Goal: Task Accomplishment & Management: Use online tool/utility

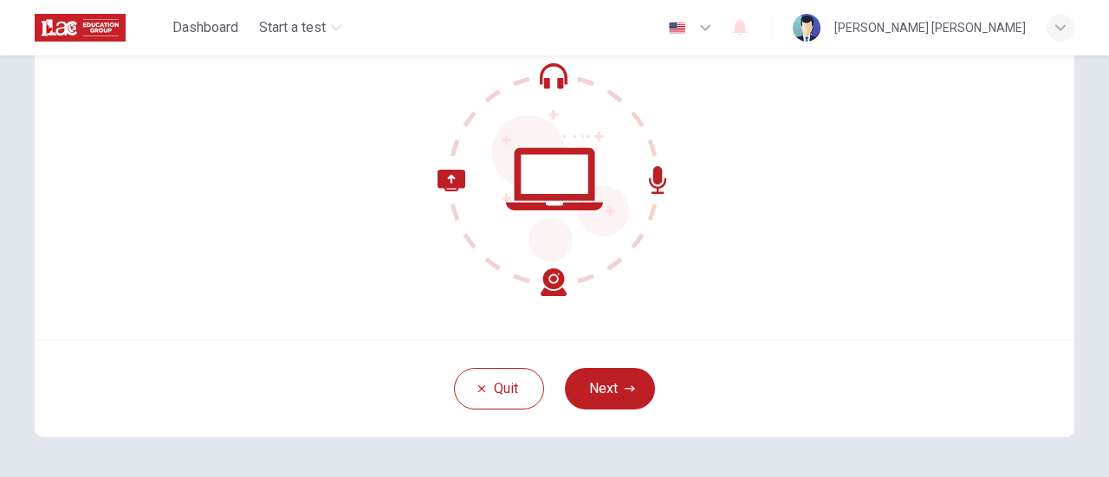
scroll to position [181, 0]
click at [605, 396] on button "Next" at bounding box center [610, 388] width 90 height 42
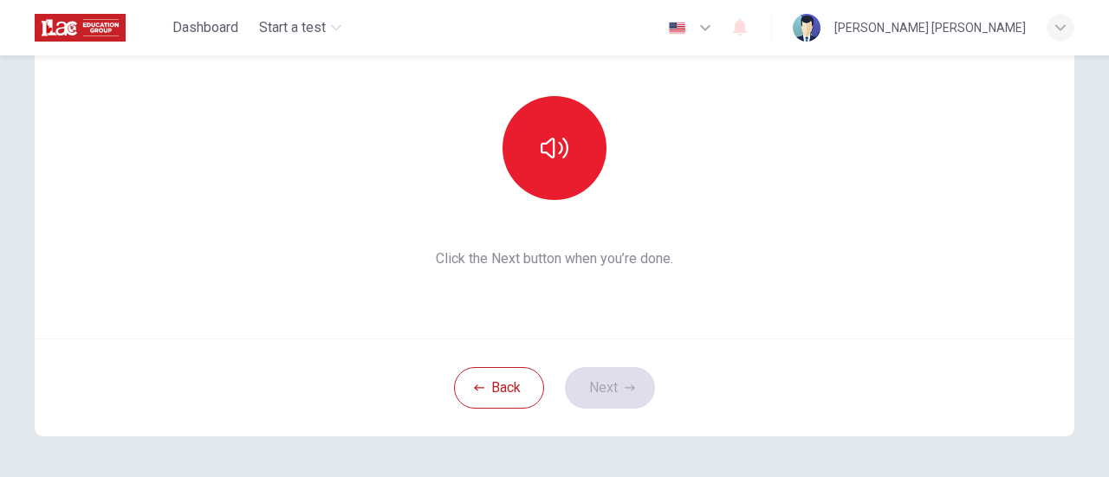
click at [593, 384] on div "Back Next" at bounding box center [554, 388] width 1039 height 98
click at [486, 387] on button "Back" at bounding box center [499, 388] width 90 height 42
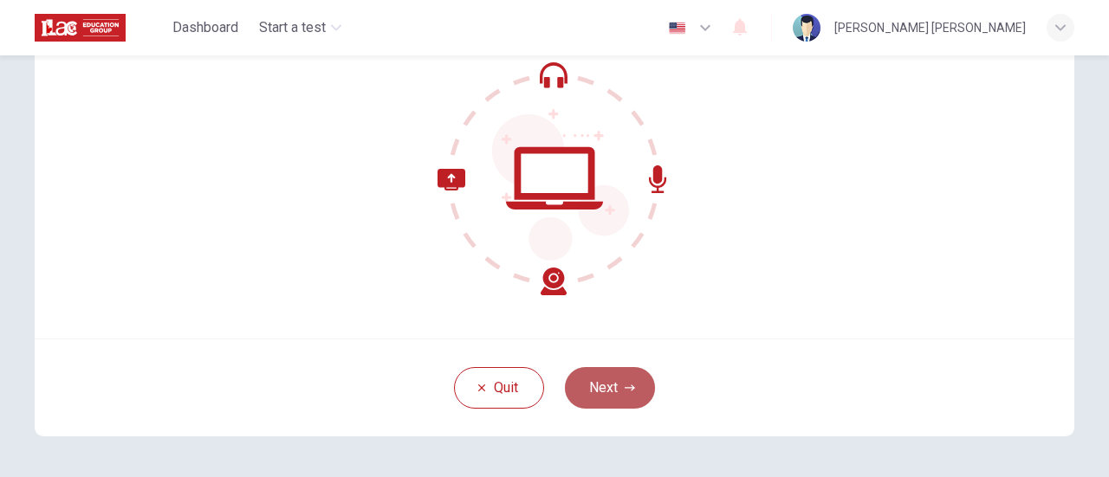
click at [609, 385] on button "Next" at bounding box center [610, 388] width 90 height 42
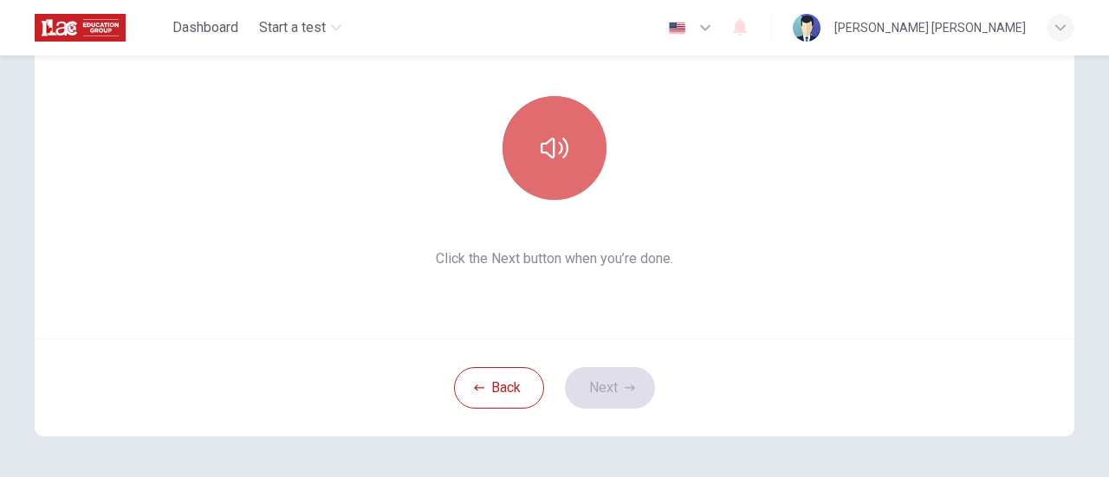
click at [554, 152] on icon "button" at bounding box center [554, 148] width 28 height 28
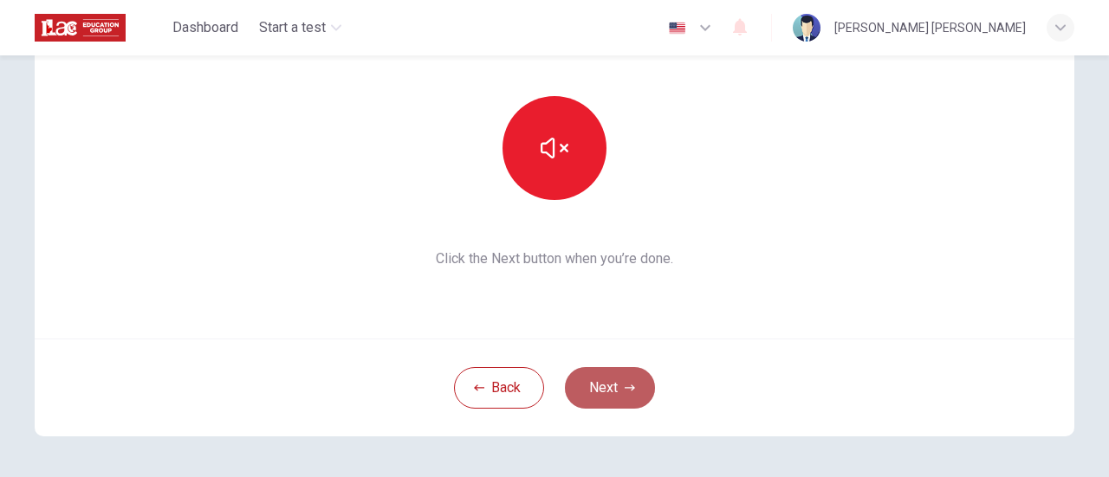
click at [603, 392] on button "Next" at bounding box center [610, 388] width 90 height 42
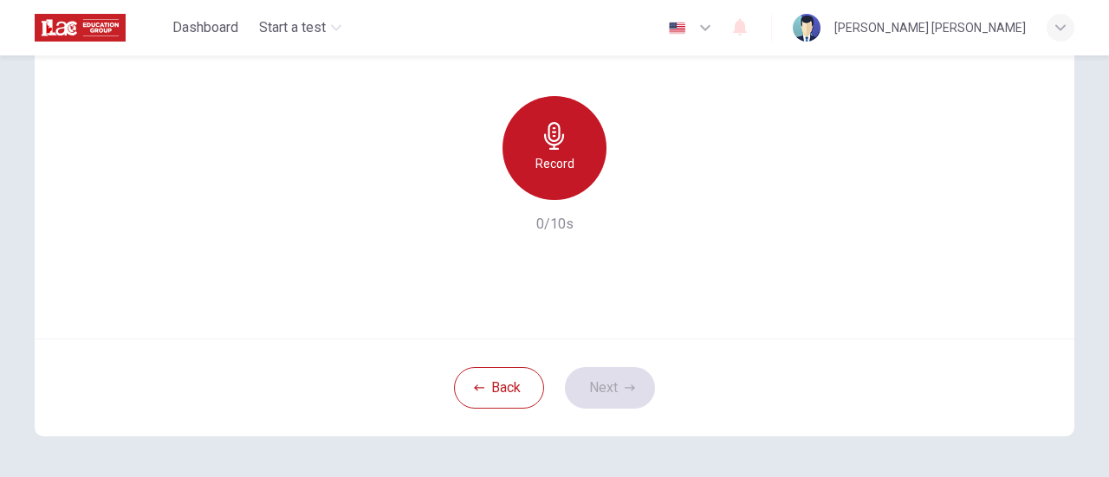
click at [551, 153] on h6 "Record" at bounding box center [554, 163] width 39 height 21
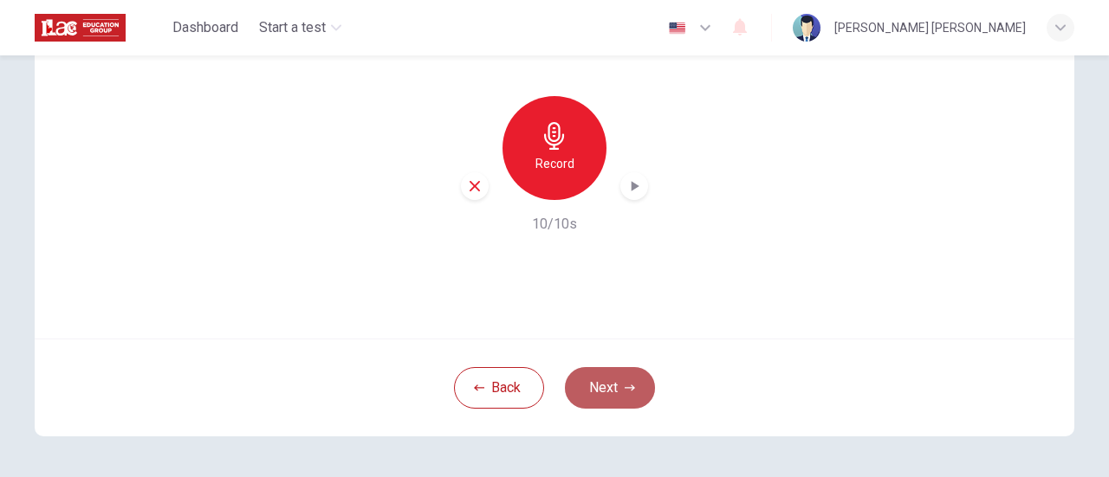
click at [615, 385] on button "Next" at bounding box center [610, 388] width 90 height 42
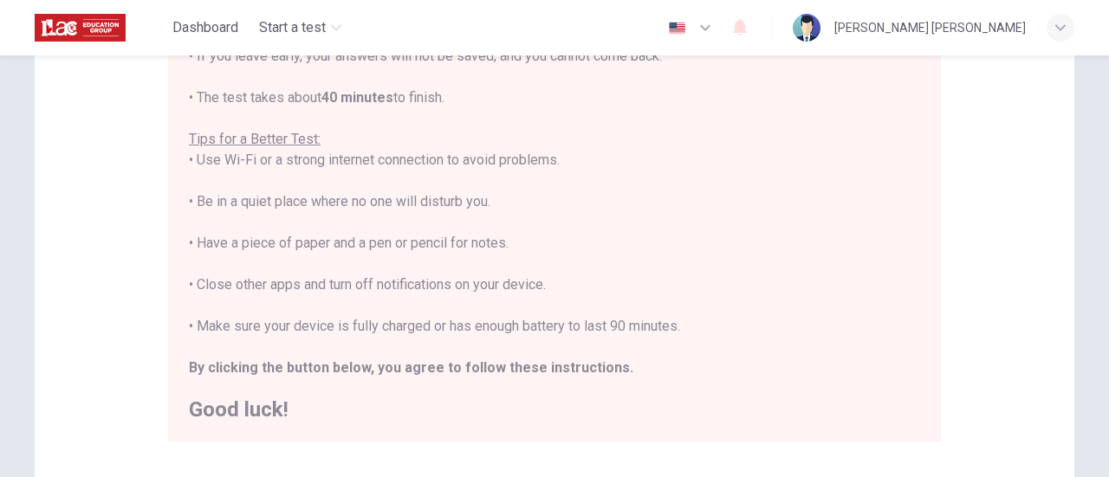
scroll to position [282, 0]
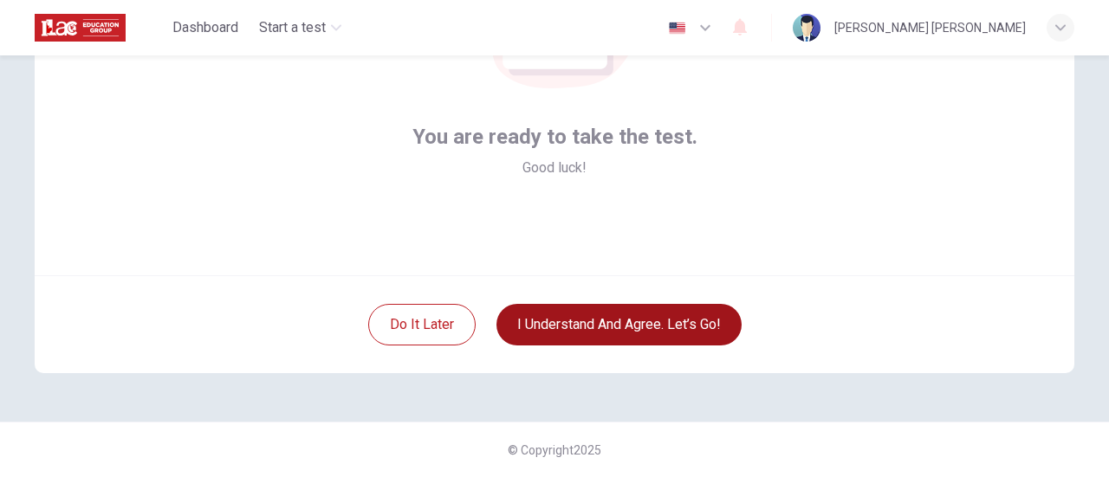
scroll to position [243, 0]
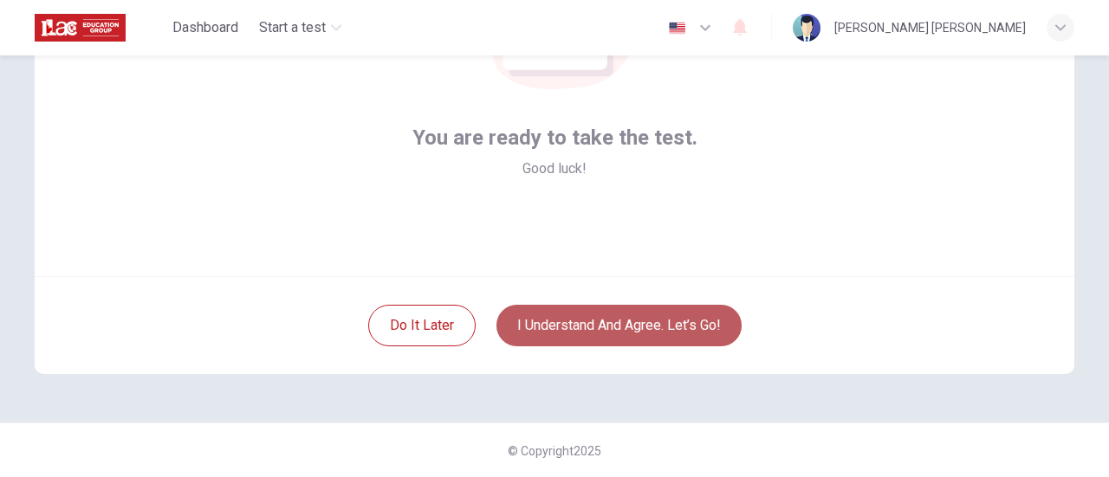
click at [644, 329] on button "I understand and agree. Let’s go!" at bounding box center [618, 326] width 245 height 42
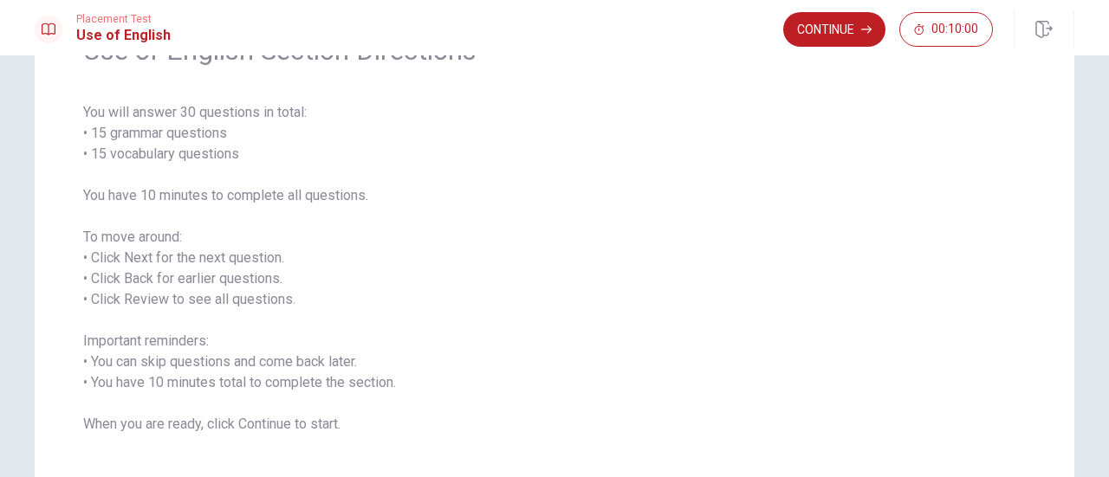
scroll to position [104, 0]
click at [827, 31] on button "Continue" at bounding box center [834, 29] width 102 height 35
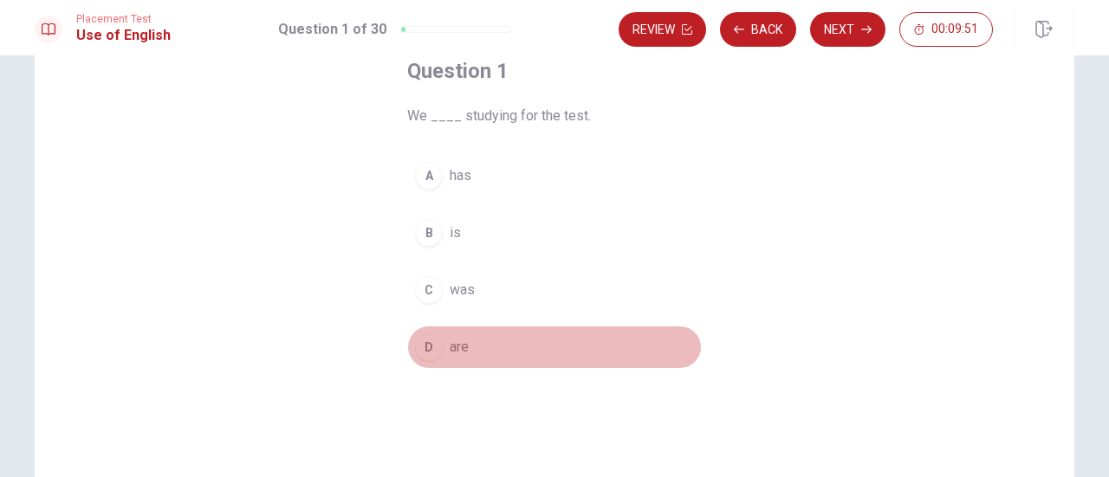
click at [443, 348] on button "D are" at bounding box center [554, 347] width 295 height 43
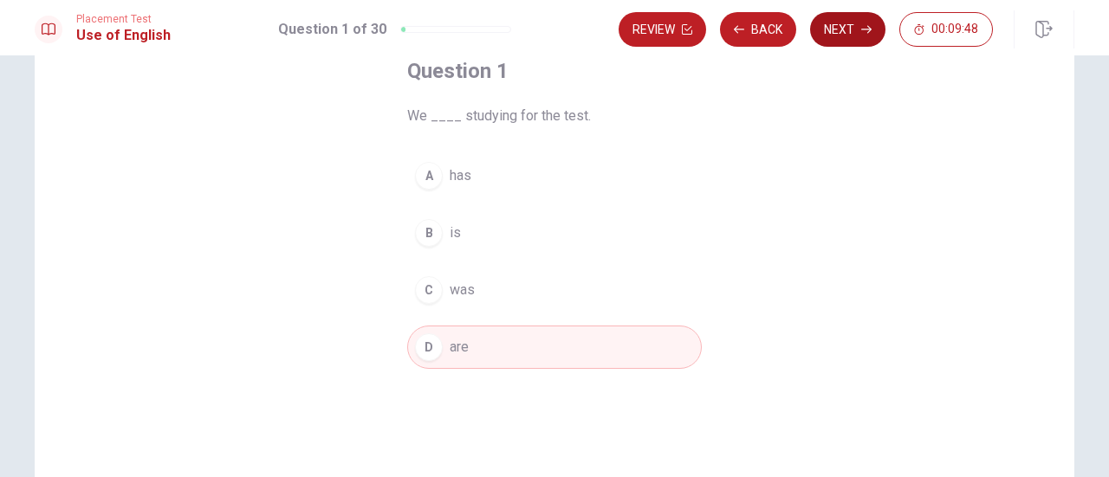
click at [851, 27] on button "Next" at bounding box center [847, 29] width 75 height 35
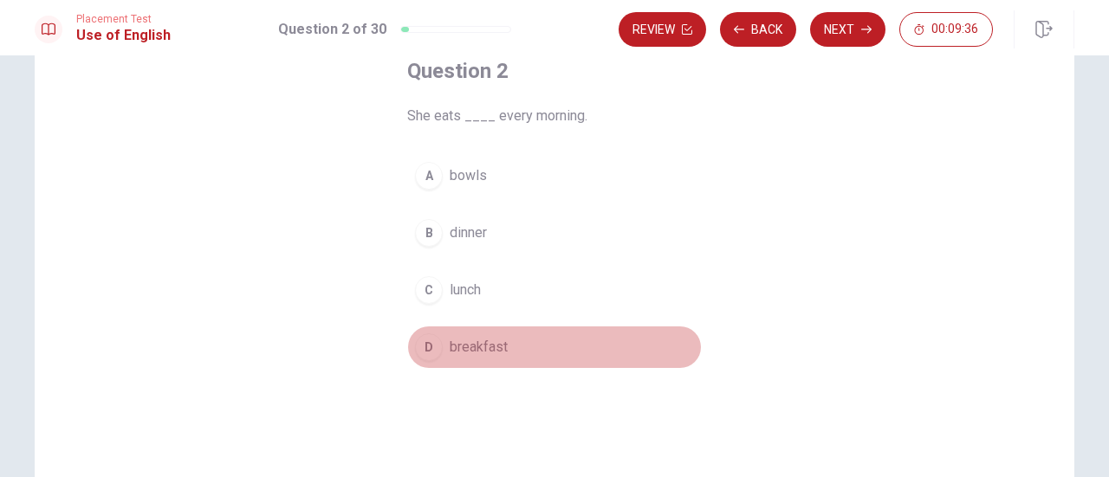
click at [443, 343] on button "D breakfast" at bounding box center [554, 347] width 295 height 43
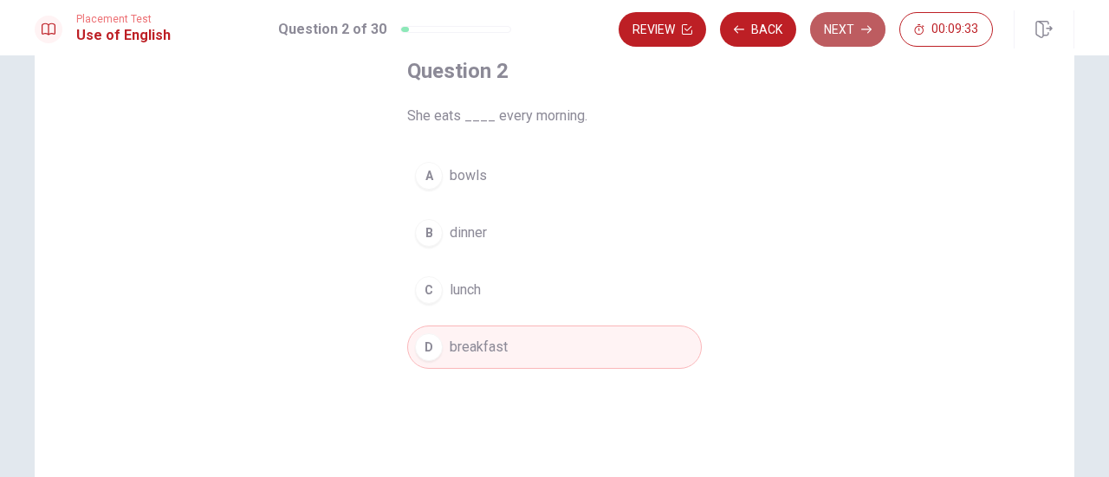
click at [851, 23] on button "Next" at bounding box center [847, 29] width 75 height 35
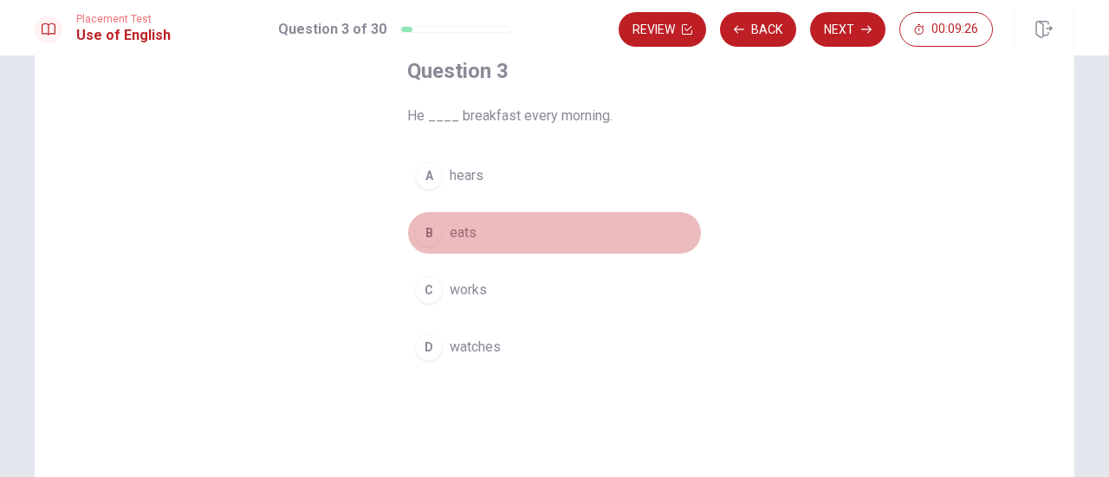
click at [456, 227] on span "eats" at bounding box center [463, 233] width 27 height 21
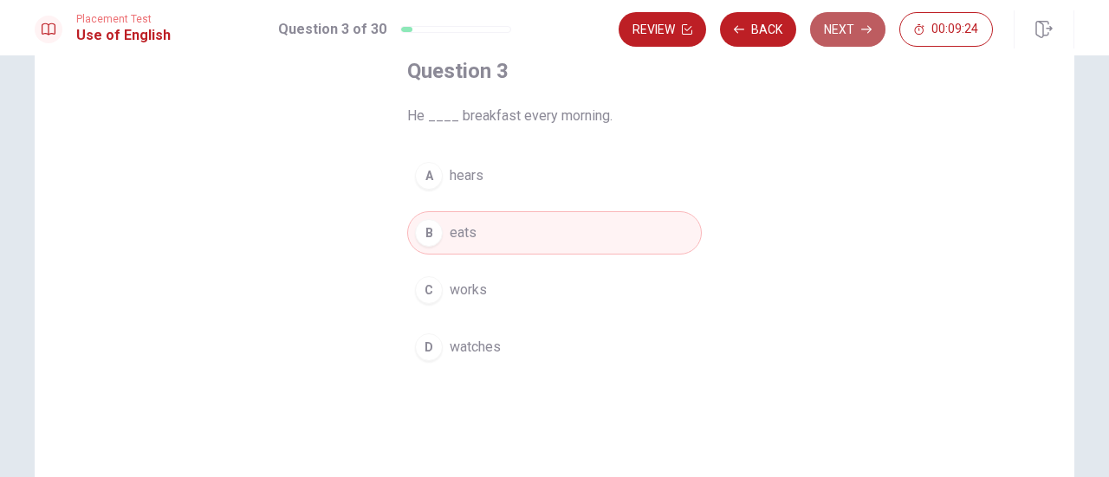
click at [845, 23] on button "Next" at bounding box center [847, 29] width 75 height 35
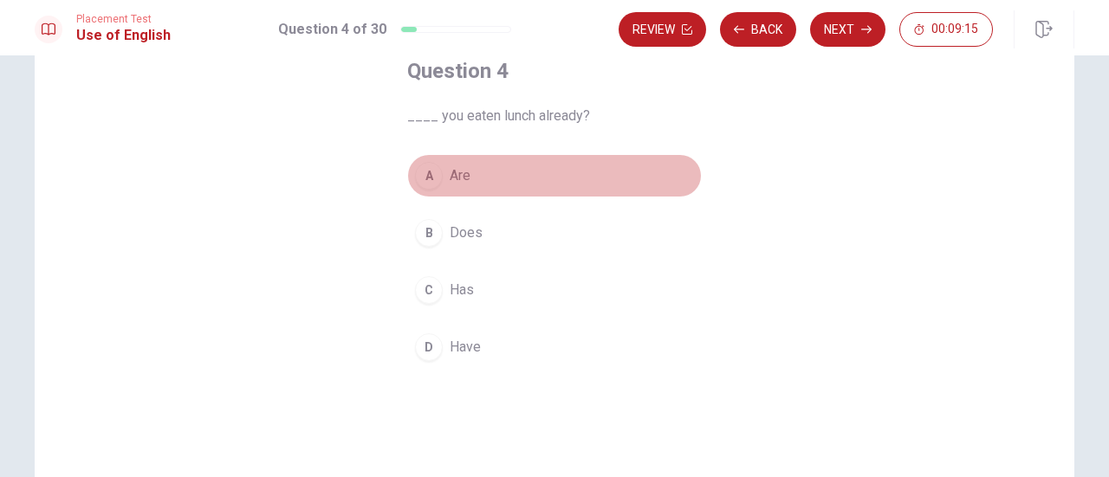
click at [450, 181] on span "Are" at bounding box center [460, 175] width 21 height 21
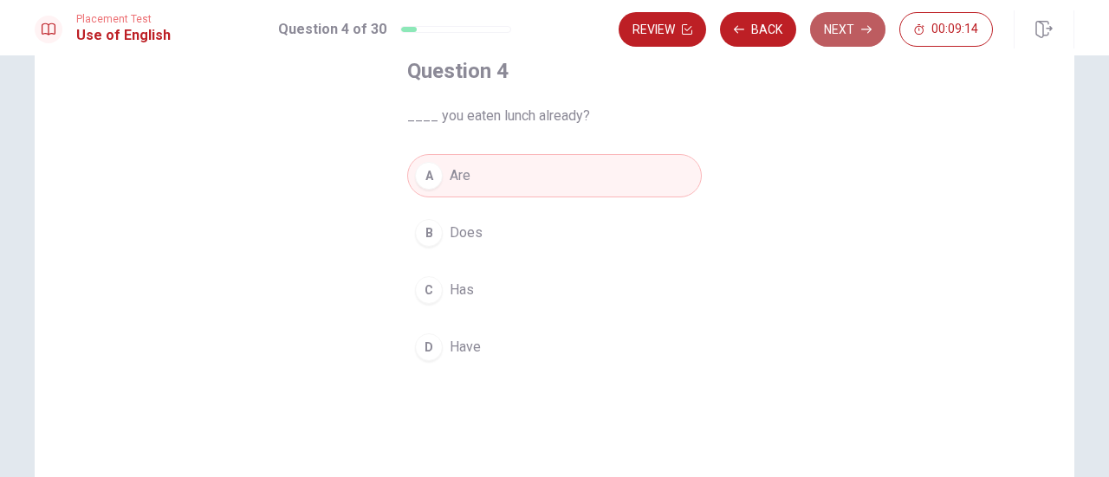
click at [836, 30] on button "Next" at bounding box center [847, 29] width 75 height 35
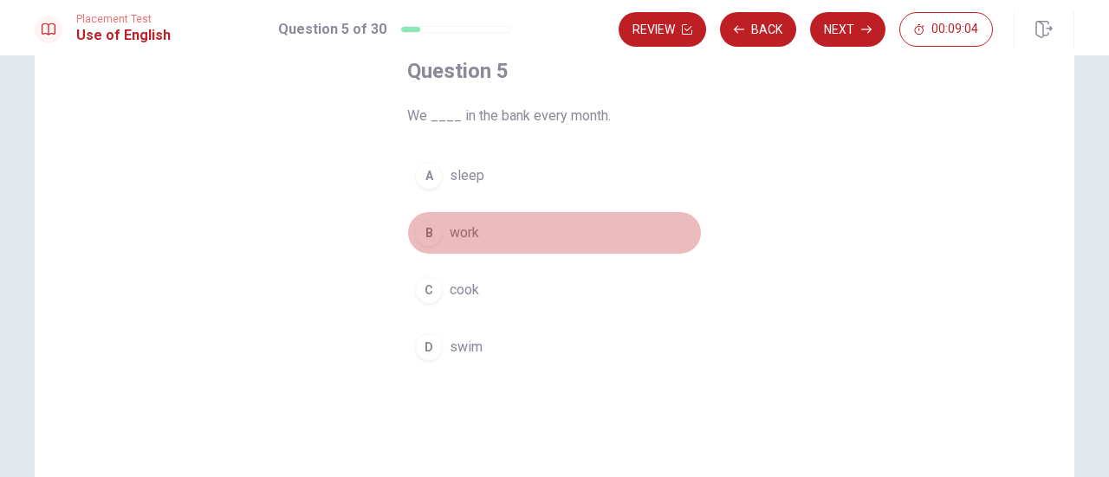
click at [450, 230] on span "work" at bounding box center [464, 233] width 29 height 21
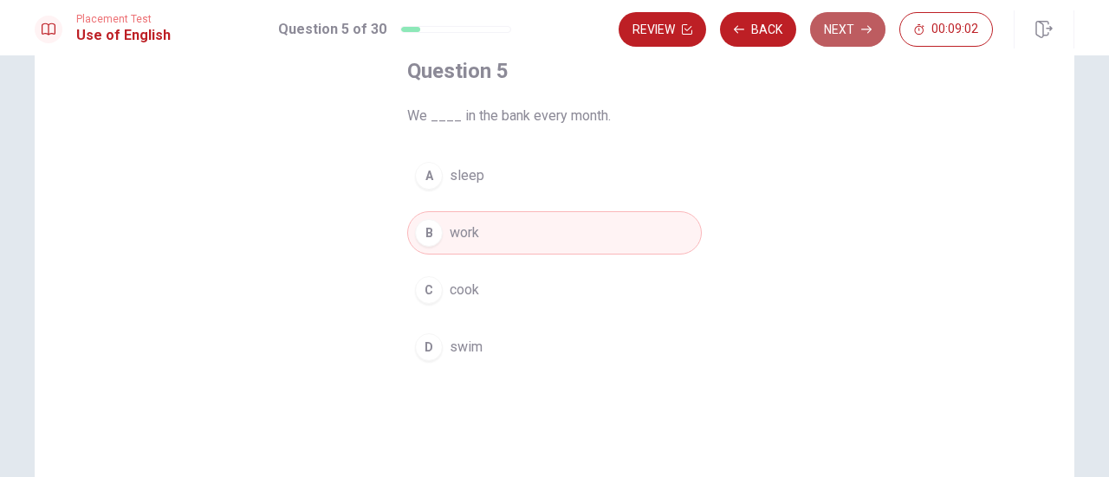
click at [851, 29] on button "Next" at bounding box center [847, 29] width 75 height 35
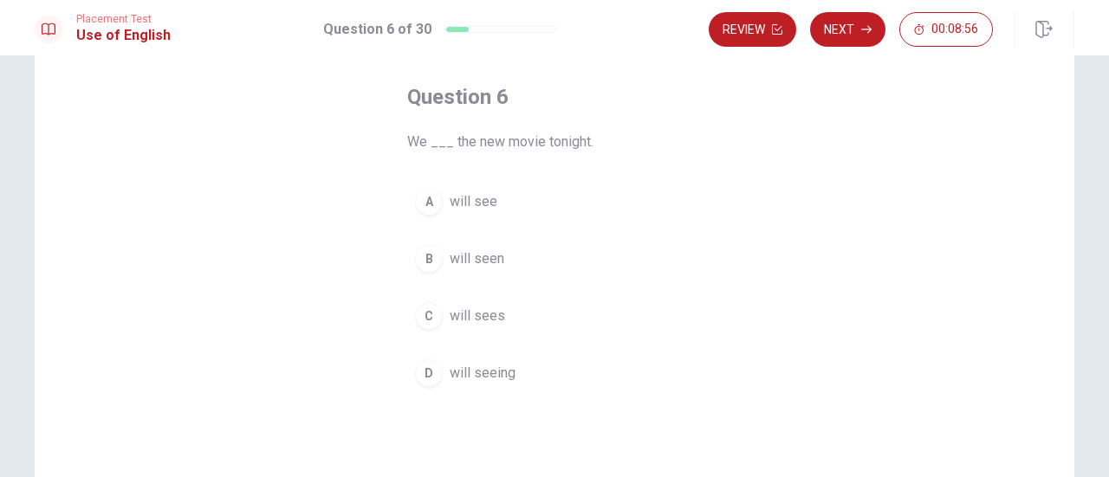
scroll to position [80, 0]
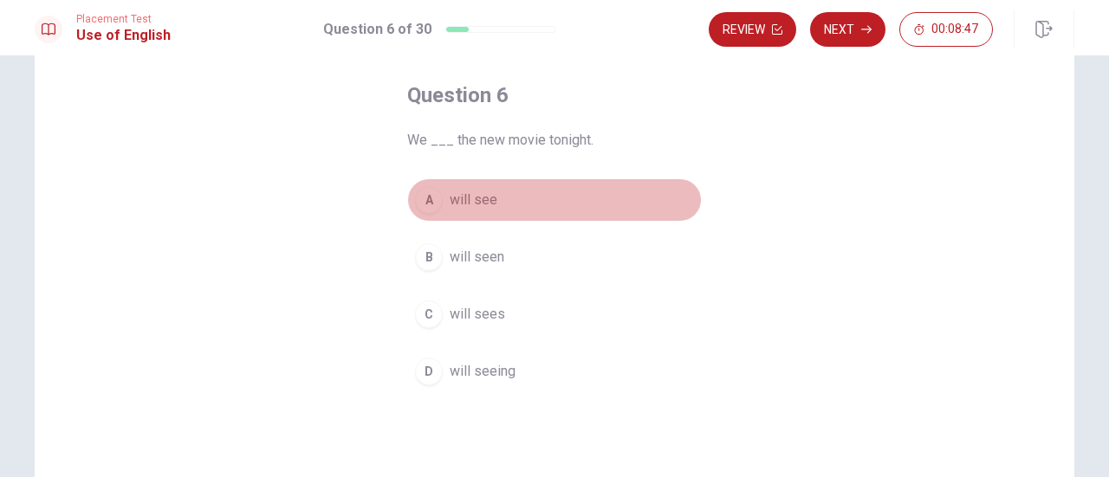
click at [469, 197] on span "will see" at bounding box center [474, 200] width 48 height 21
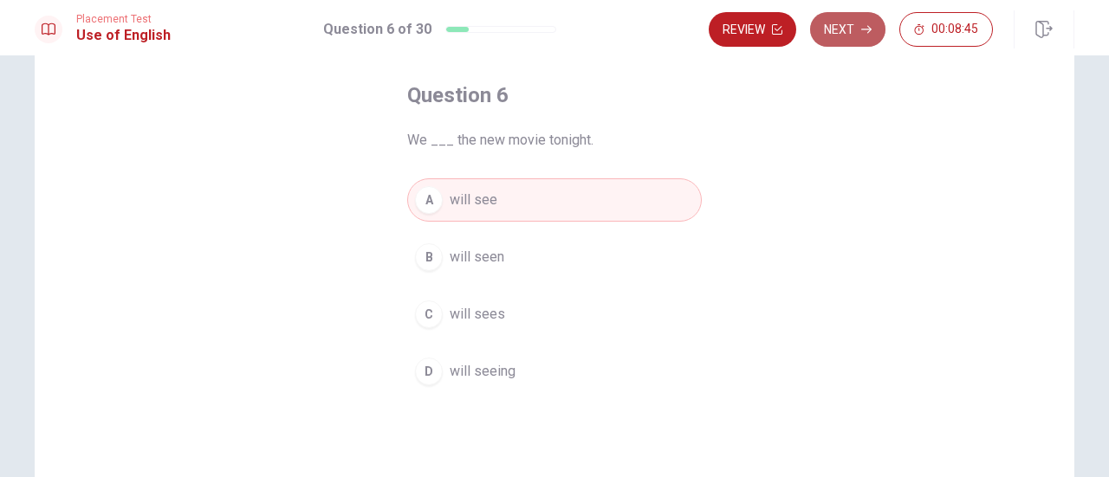
click at [844, 36] on button "Next" at bounding box center [847, 29] width 75 height 35
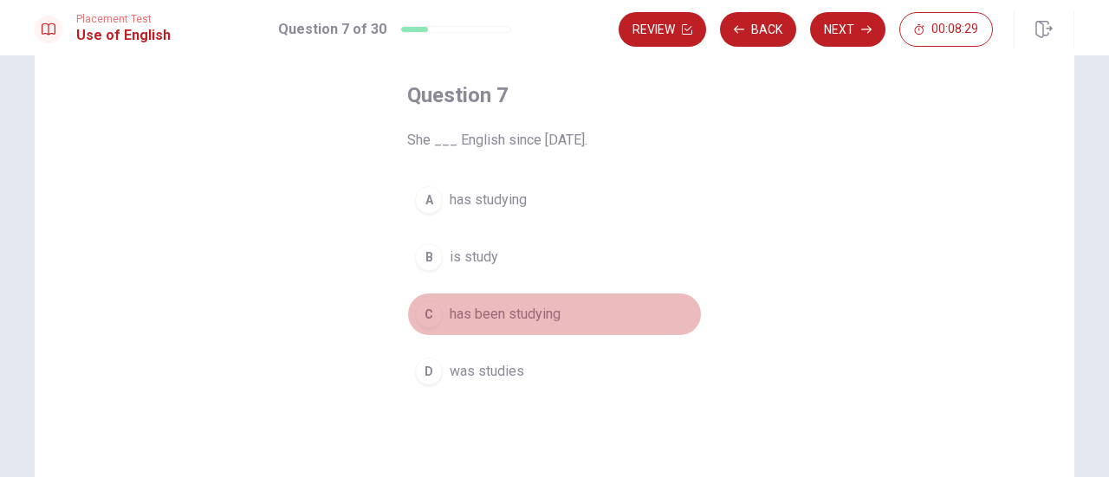
click at [520, 314] on span "has been studying" at bounding box center [505, 314] width 111 height 21
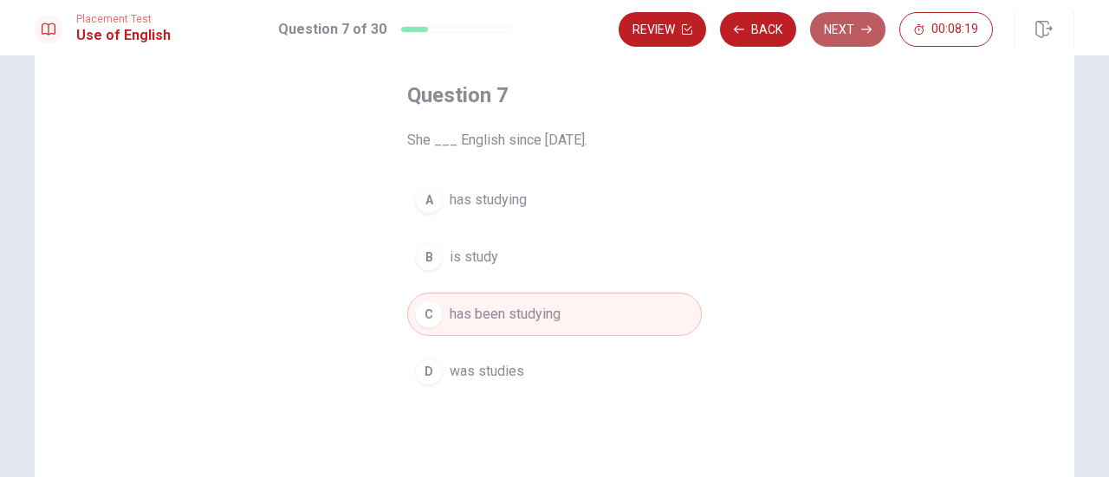
click at [849, 27] on button "Next" at bounding box center [847, 29] width 75 height 35
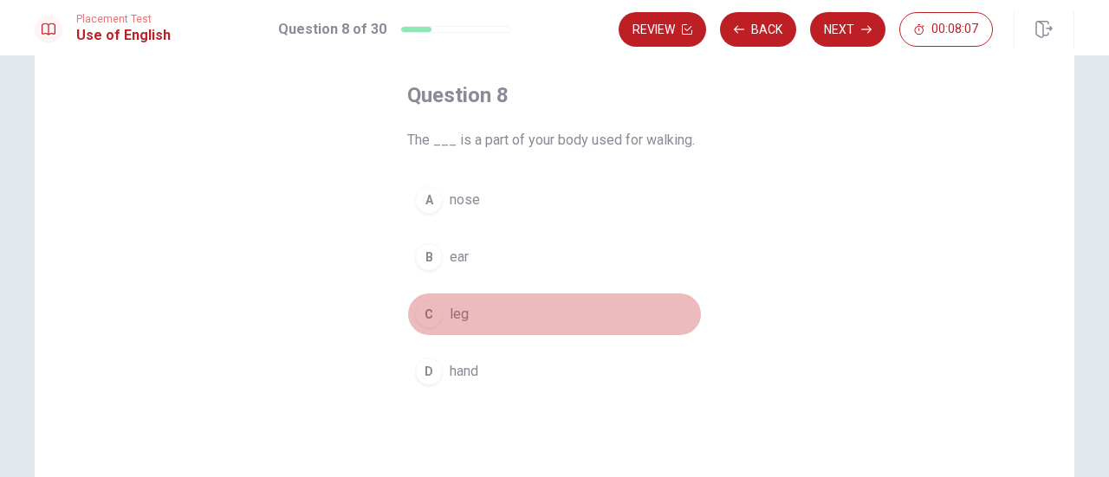
click at [450, 312] on span "leg" at bounding box center [459, 314] width 19 height 21
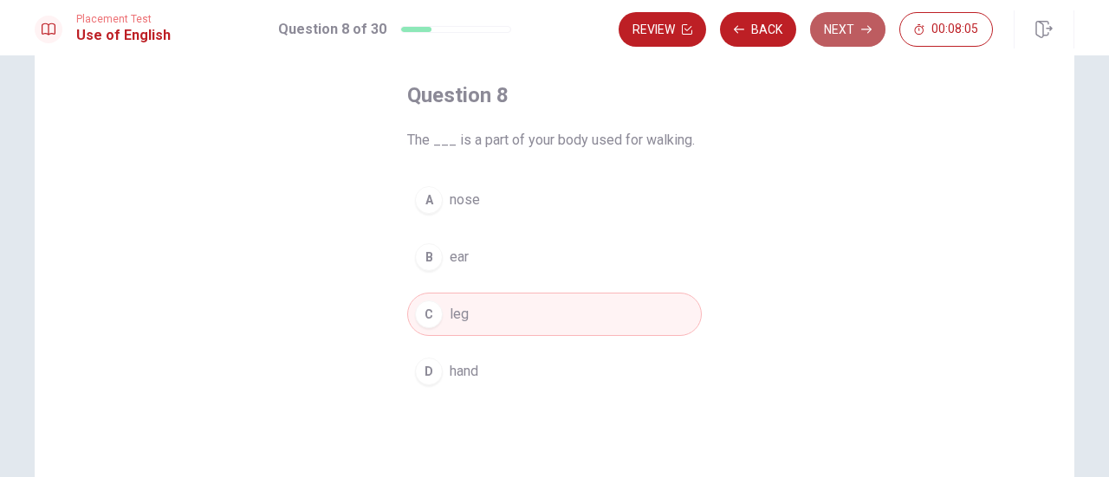
click at [832, 34] on button "Next" at bounding box center [847, 29] width 75 height 35
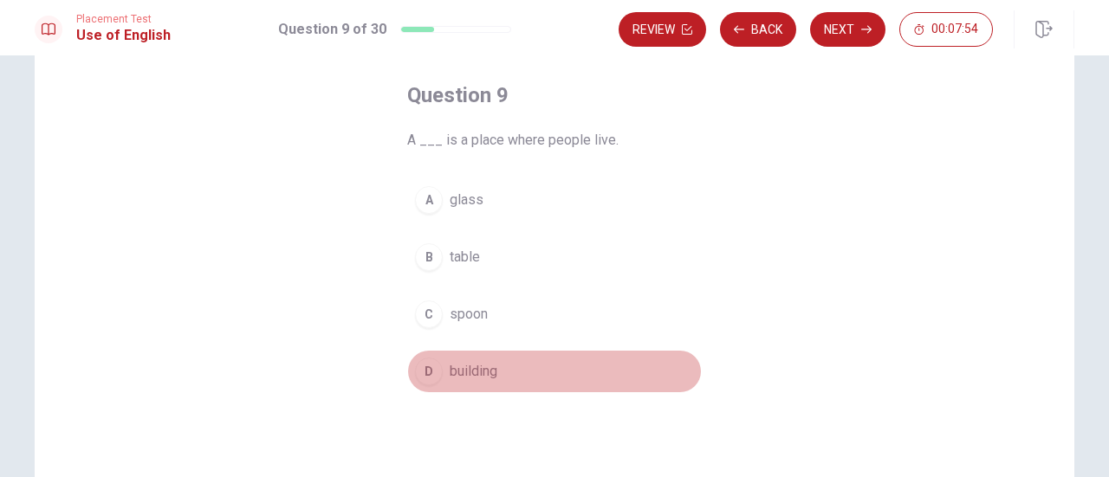
click at [469, 363] on span "building" at bounding box center [474, 371] width 48 height 21
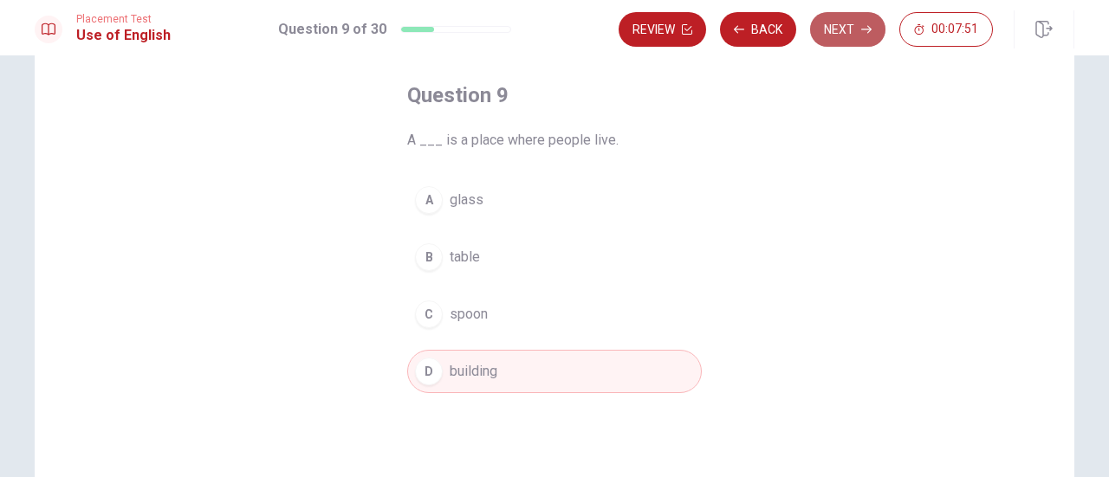
click at [852, 27] on button "Next" at bounding box center [847, 29] width 75 height 35
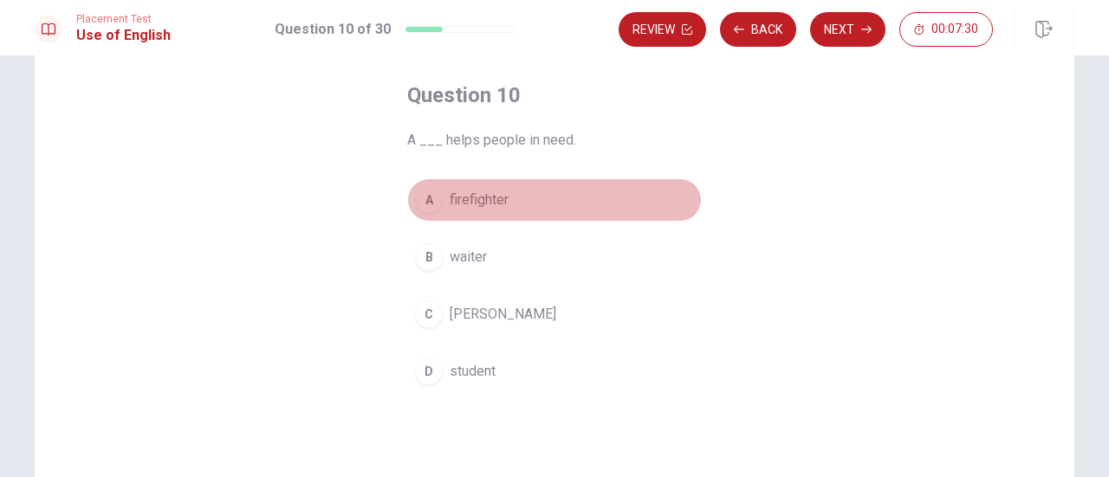
click at [476, 196] on span "firefighter" at bounding box center [479, 200] width 59 height 21
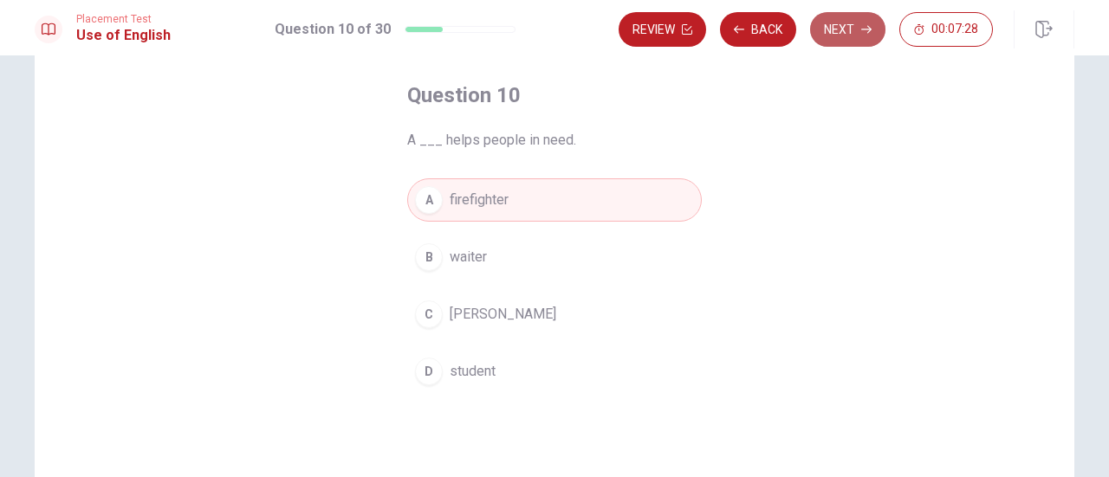
click at [835, 35] on button "Next" at bounding box center [847, 29] width 75 height 35
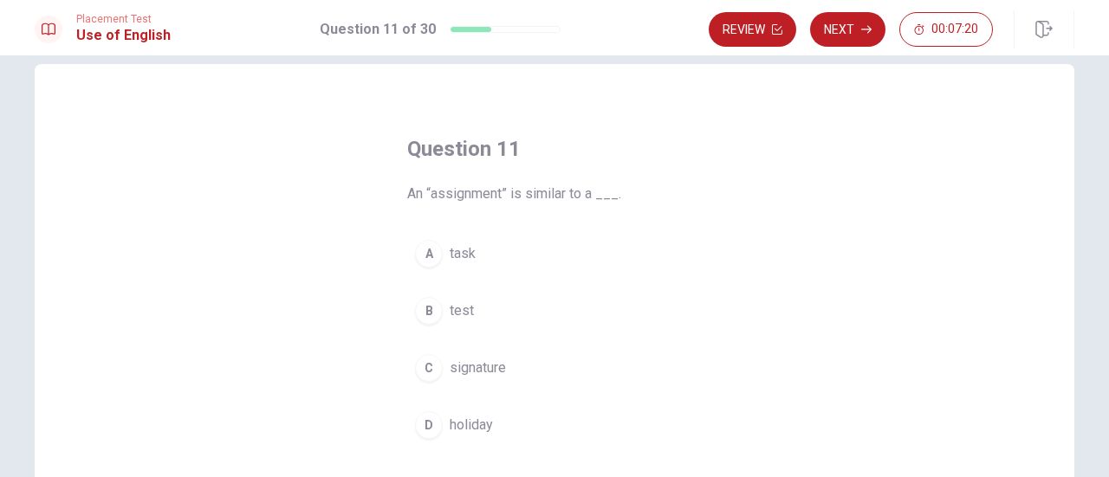
scroll to position [31, 0]
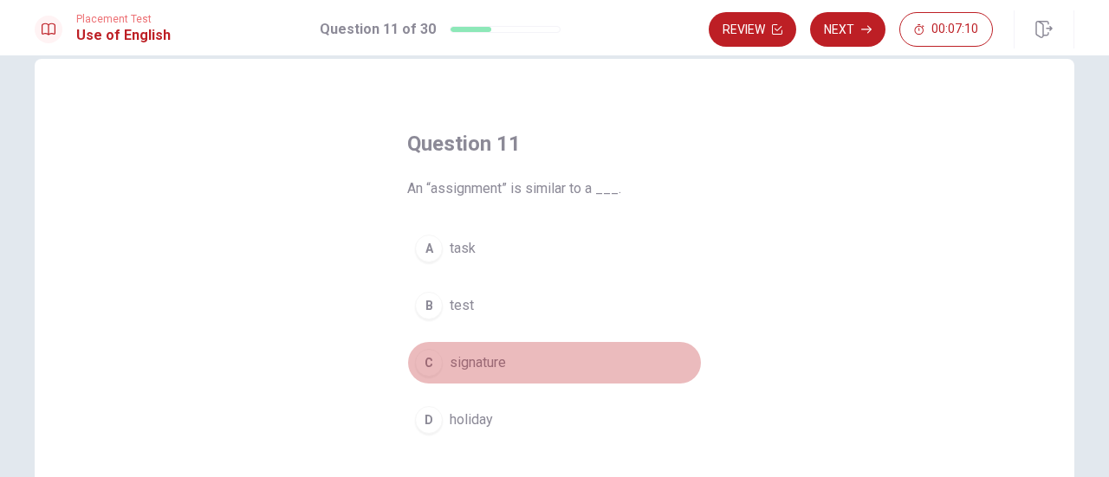
click at [456, 365] on span "signature" at bounding box center [478, 363] width 56 height 21
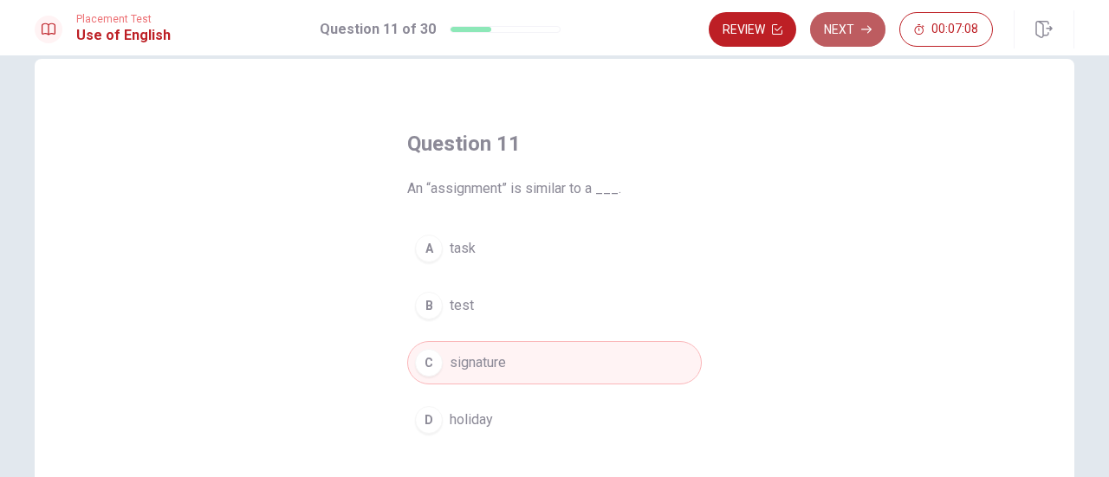
click at [838, 27] on button "Next" at bounding box center [847, 29] width 75 height 35
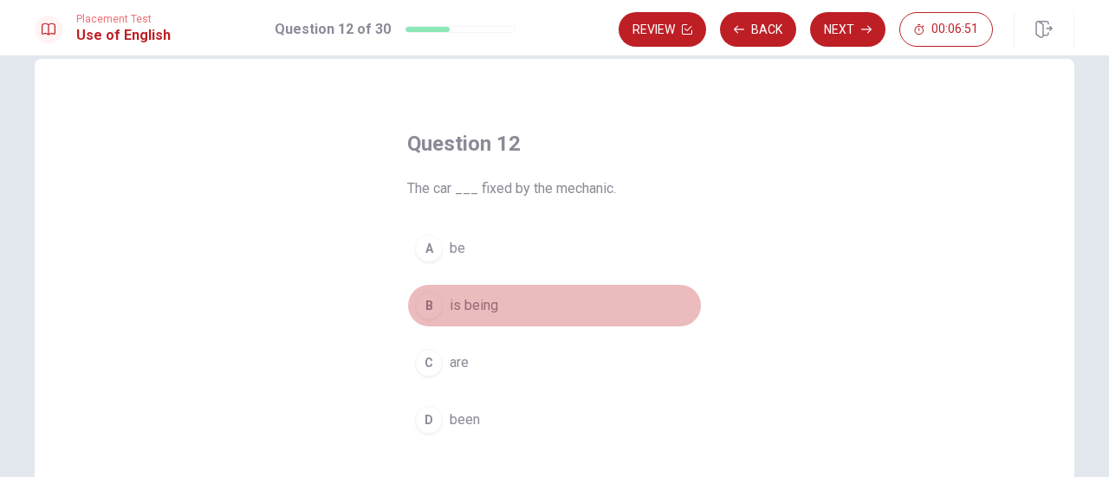
click at [476, 304] on span "is being" at bounding box center [474, 305] width 49 height 21
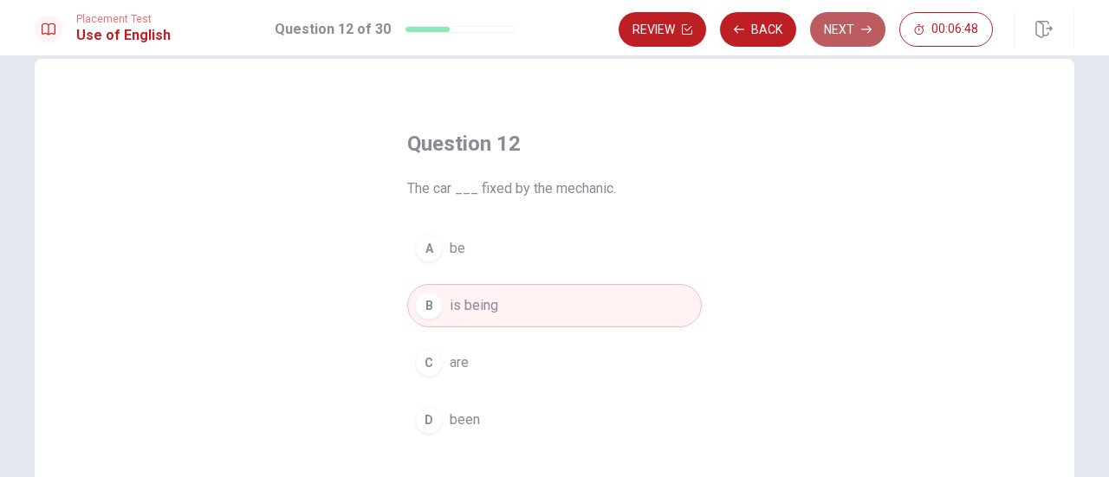
click at [860, 22] on button "Next" at bounding box center [847, 29] width 75 height 35
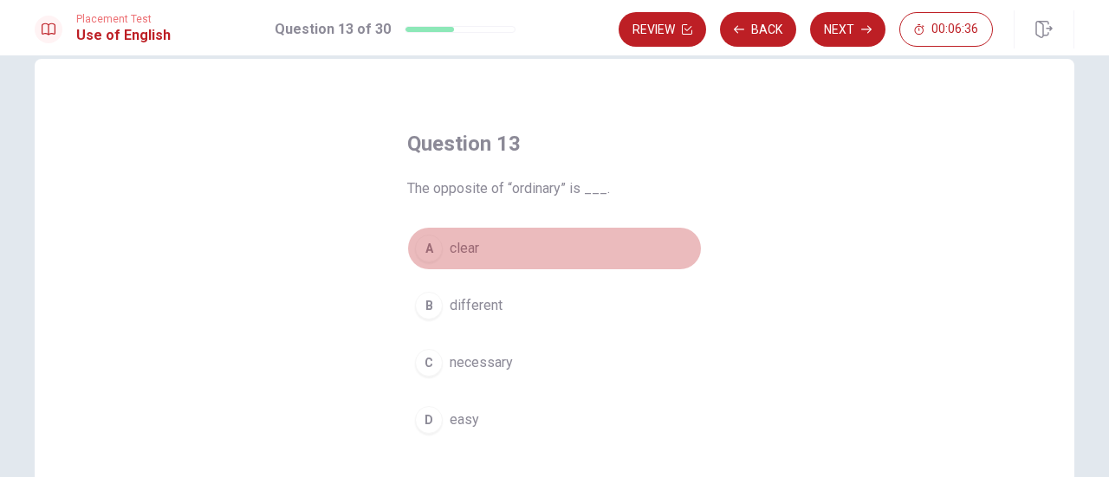
click at [464, 249] on span "clear" at bounding box center [464, 248] width 29 height 21
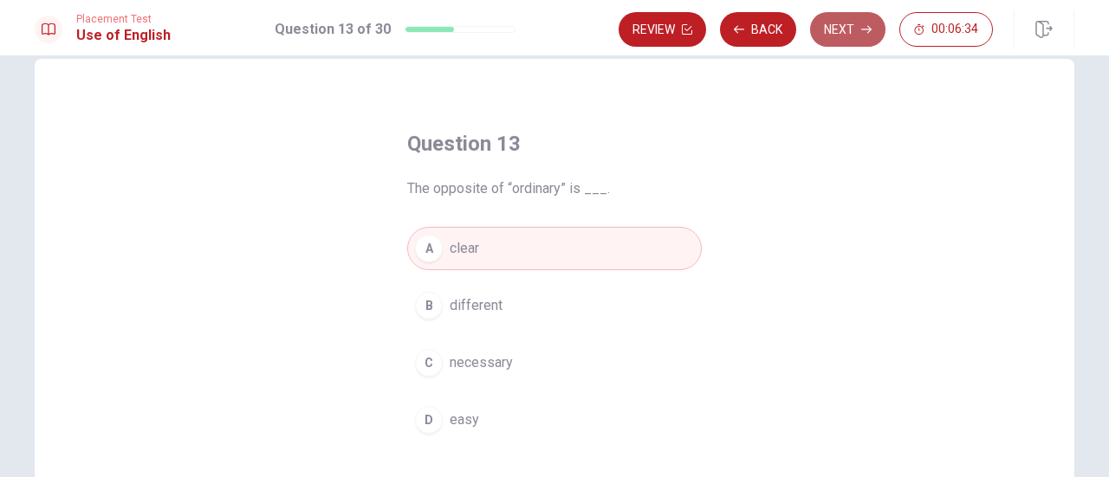
click at [858, 30] on button "Next" at bounding box center [847, 29] width 75 height 35
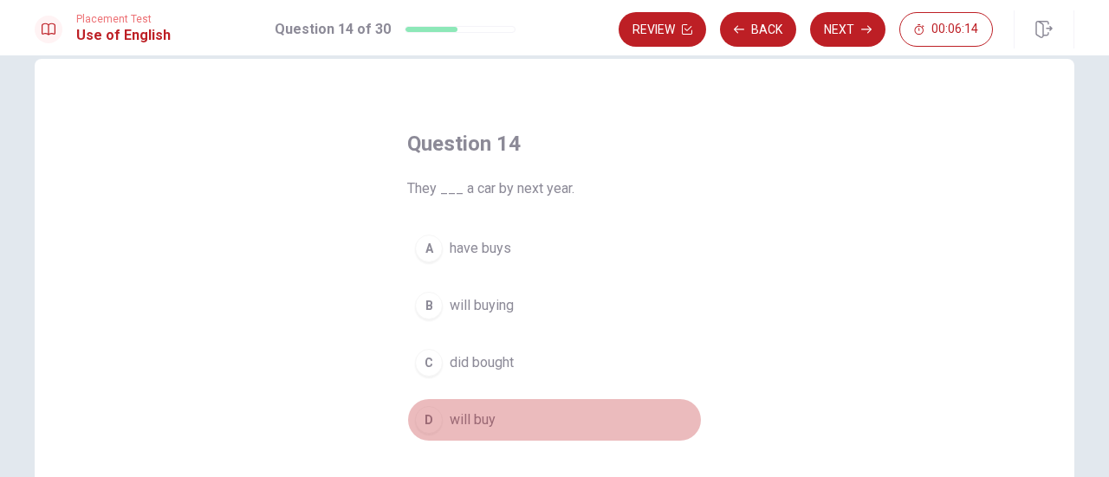
click at [463, 422] on span "will buy" at bounding box center [473, 420] width 46 height 21
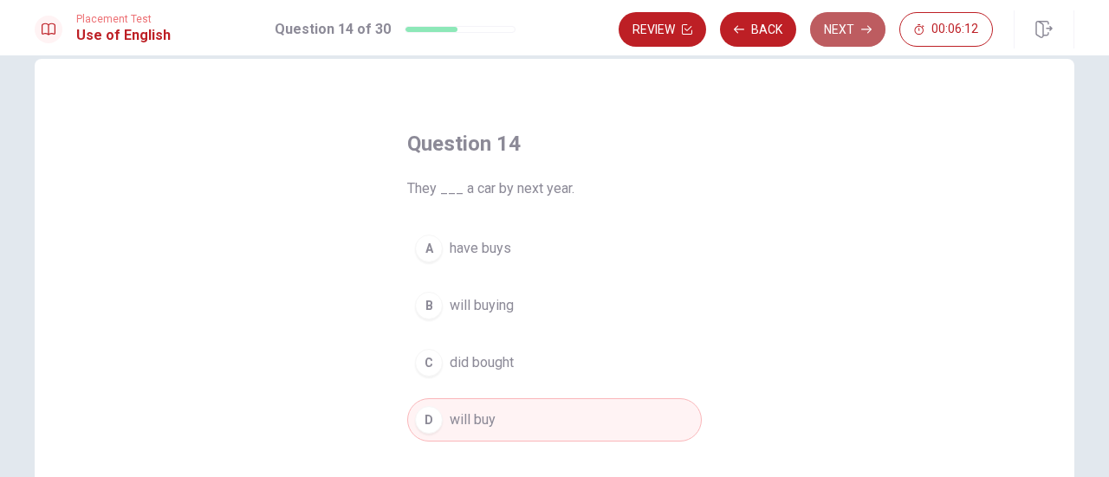
click at [849, 29] on button "Next" at bounding box center [847, 29] width 75 height 35
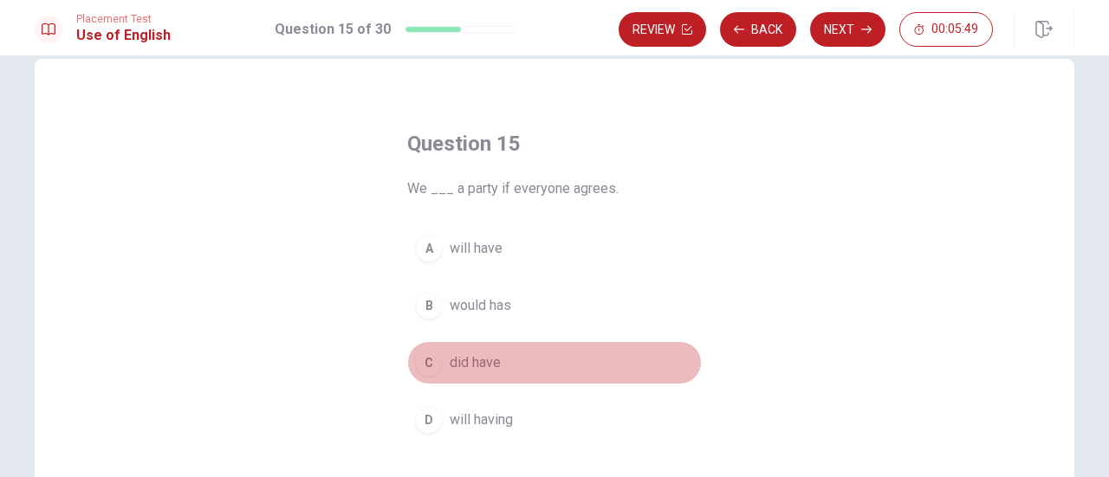
click at [464, 362] on span "did have" at bounding box center [475, 363] width 51 height 21
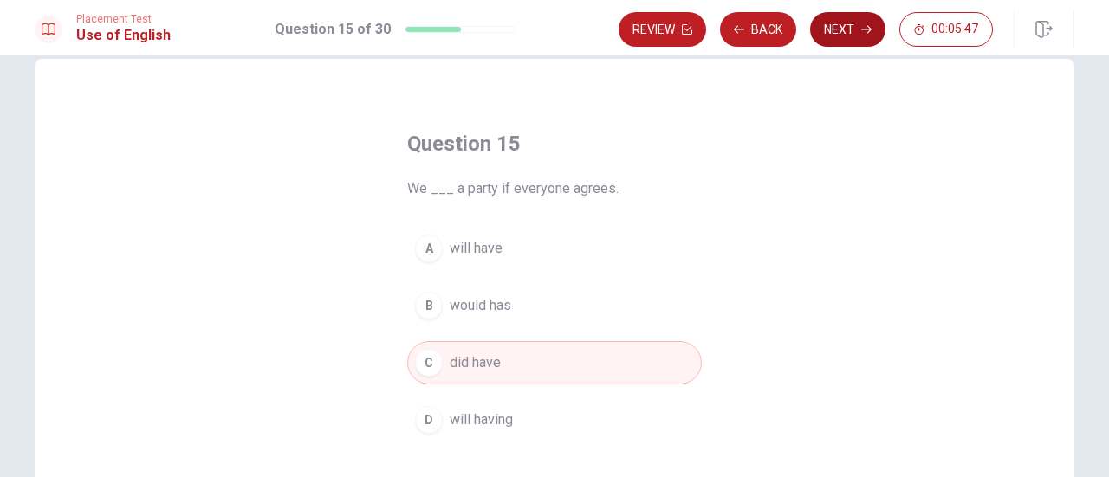
click at [842, 30] on button "Next" at bounding box center [847, 29] width 75 height 35
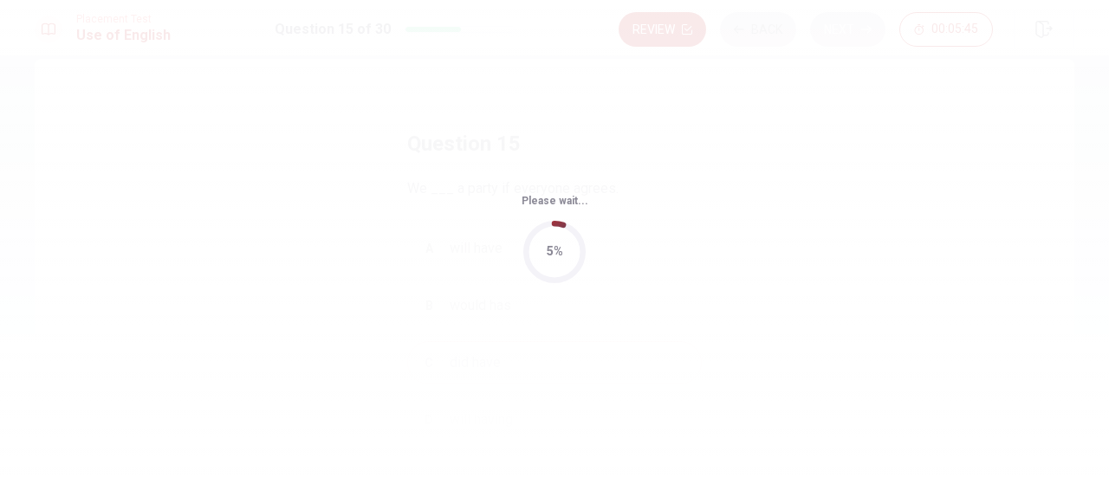
scroll to position [0, 0]
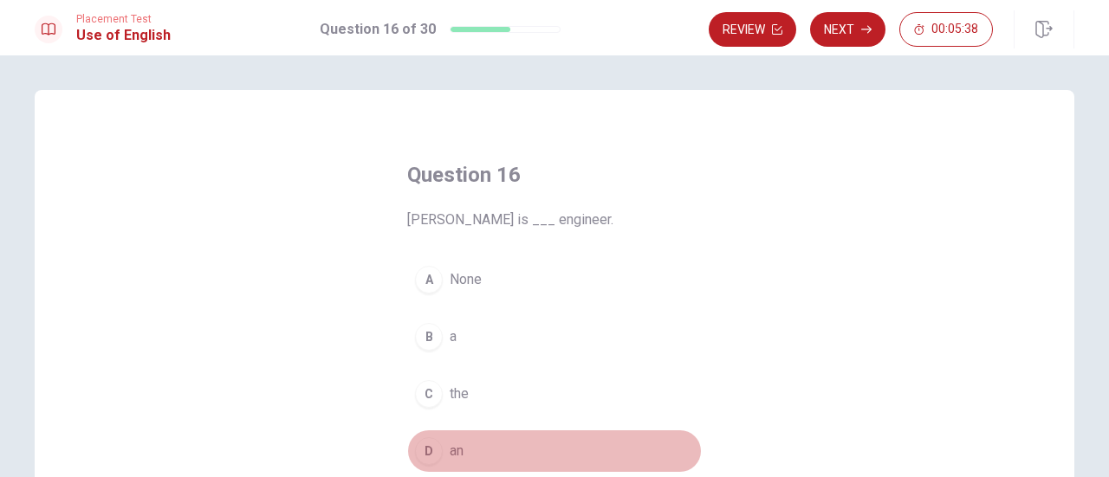
click at [440, 443] on button "D an" at bounding box center [554, 451] width 295 height 43
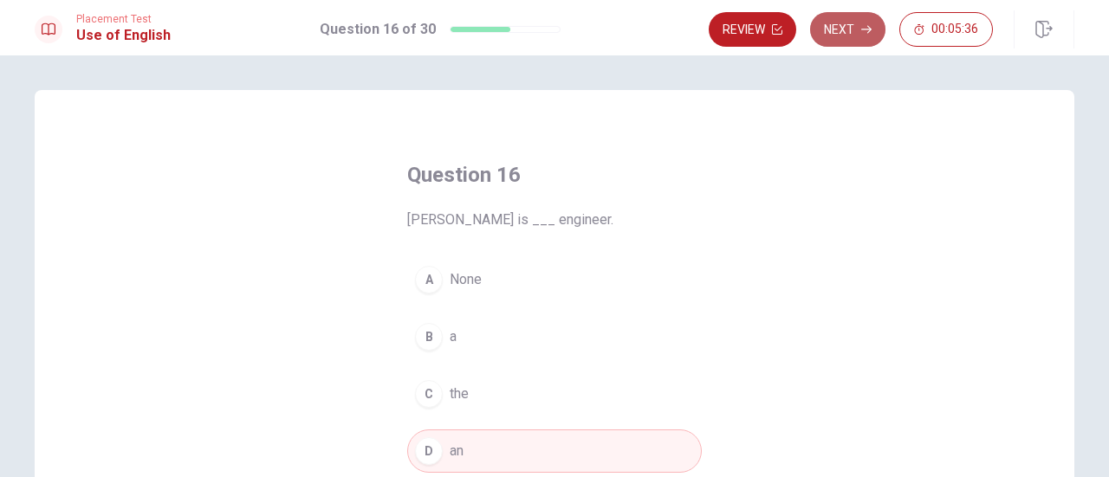
click at [858, 25] on button "Next" at bounding box center [847, 29] width 75 height 35
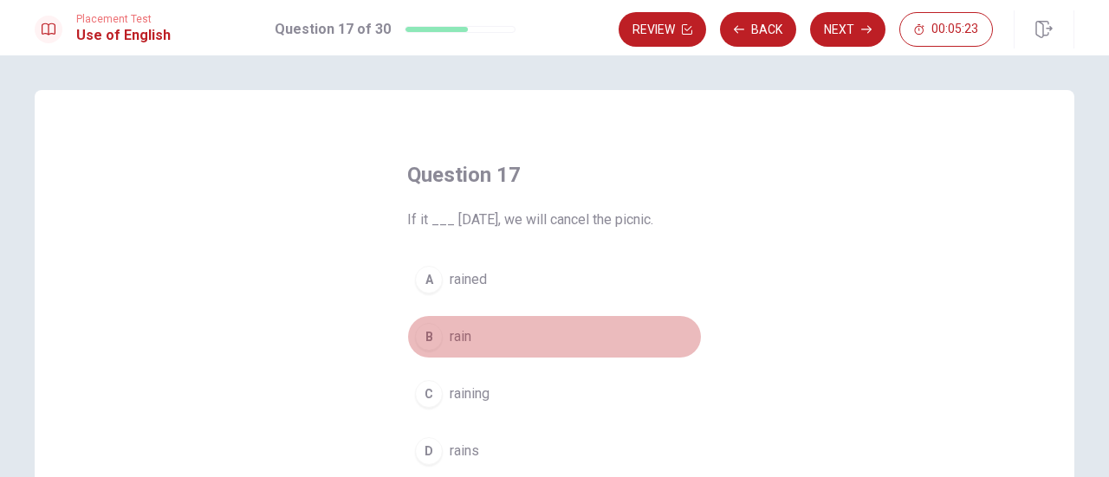
click at [455, 339] on span "rain" at bounding box center [461, 337] width 22 height 21
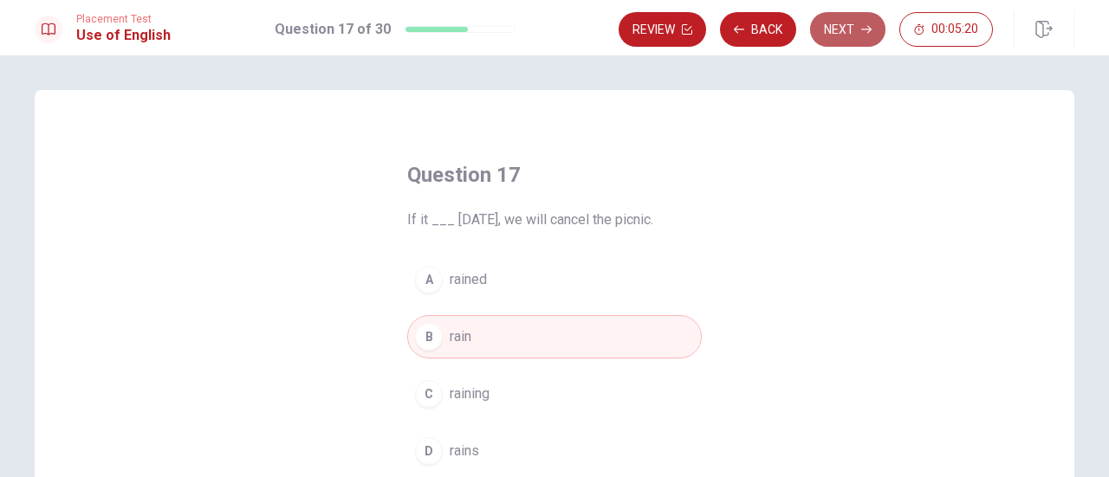
click at [824, 35] on button "Next" at bounding box center [847, 29] width 75 height 35
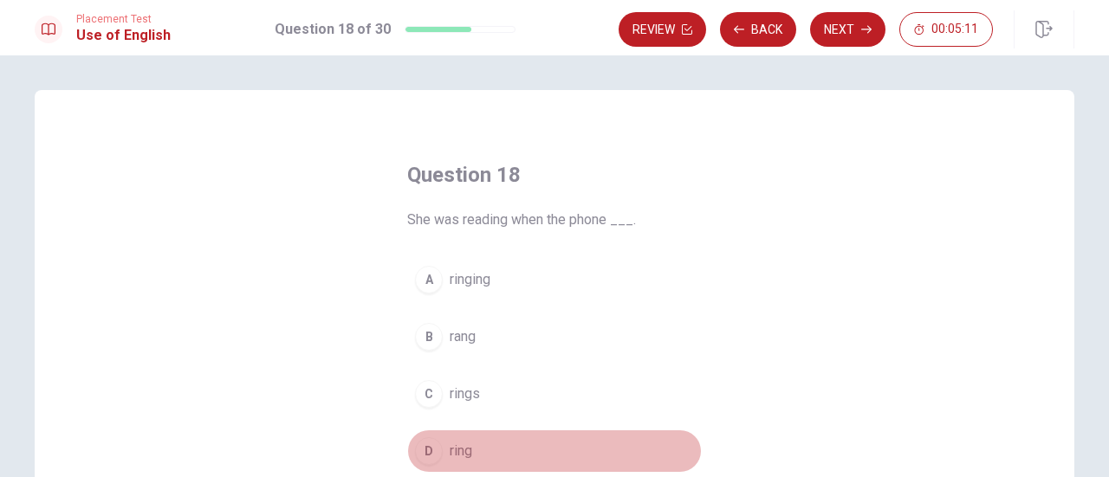
click at [452, 446] on span "ring" at bounding box center [461, 451] width 23 height 21
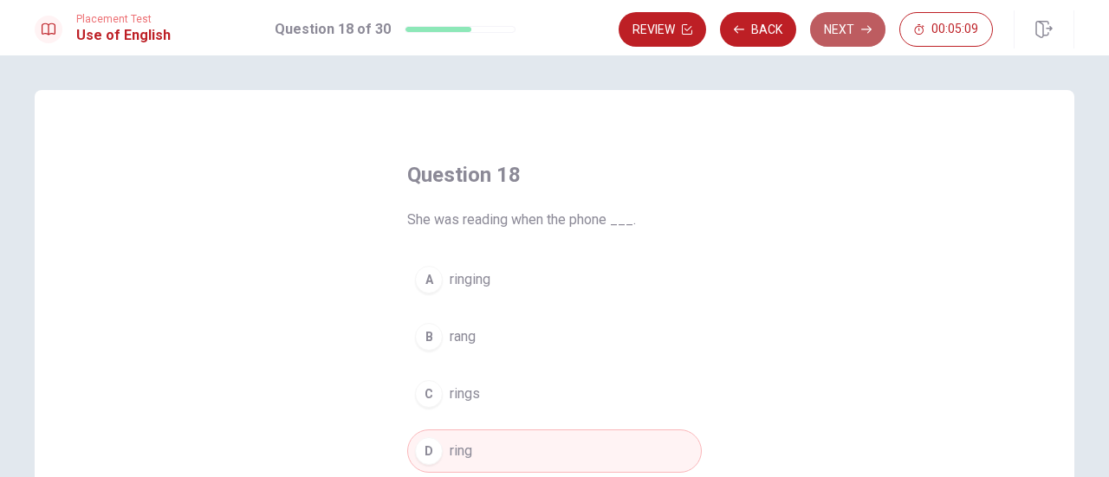
click at [842, 29] on button "Next" at bounding box center [847, 29] width 75 height 35
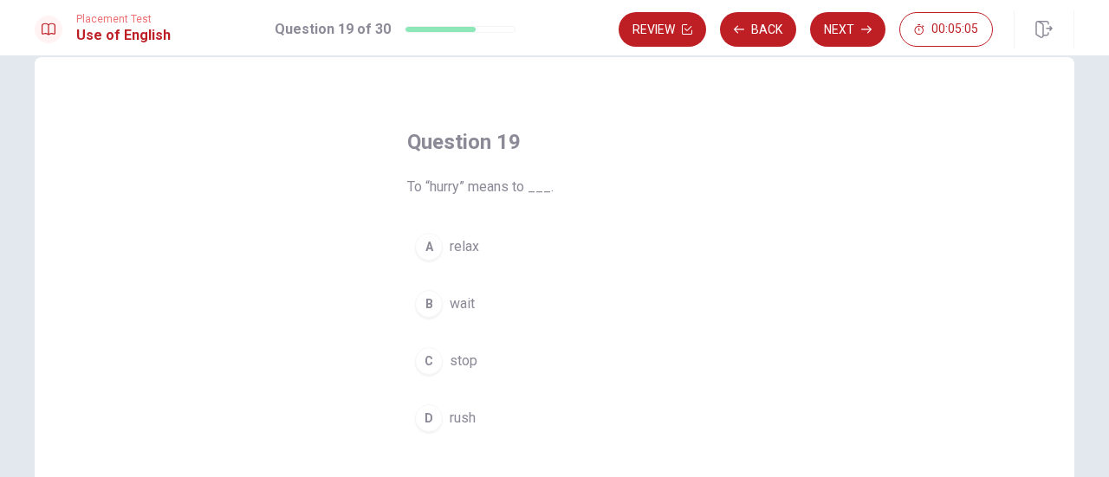
scroll to position [36, 0]
click at [457, 357] on span "stop" at bounding box center [464, 357] width 28 height 21
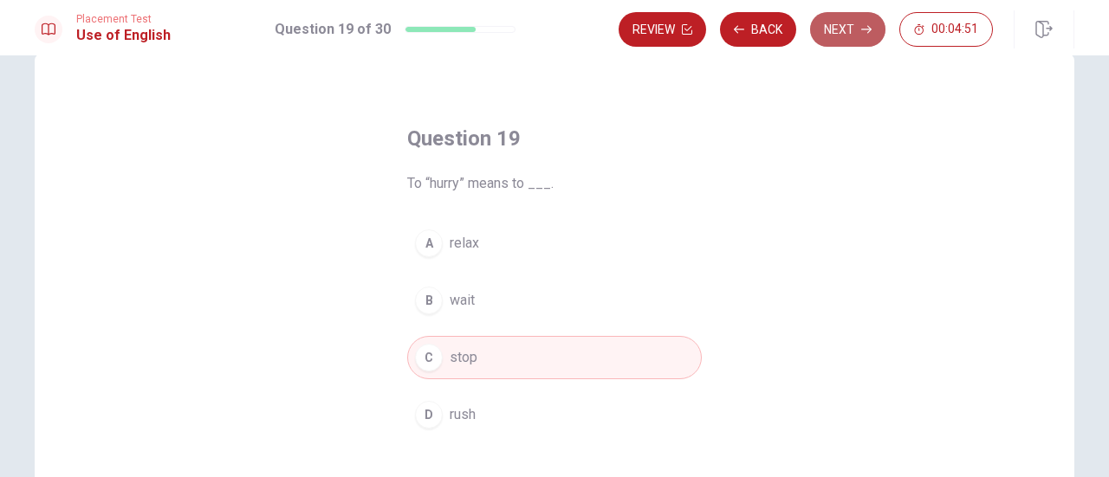
click at [843, 32] on button "Next" at bounding box center [847, 29] width 75 height 35
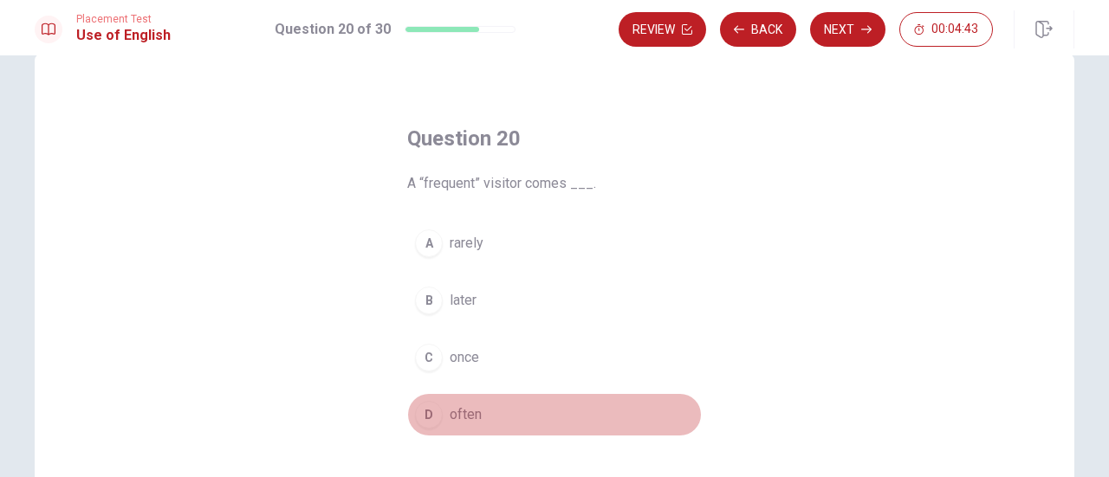
click at [461, 411] on span "often" at bounding box center [466, 415] width 32 height 21
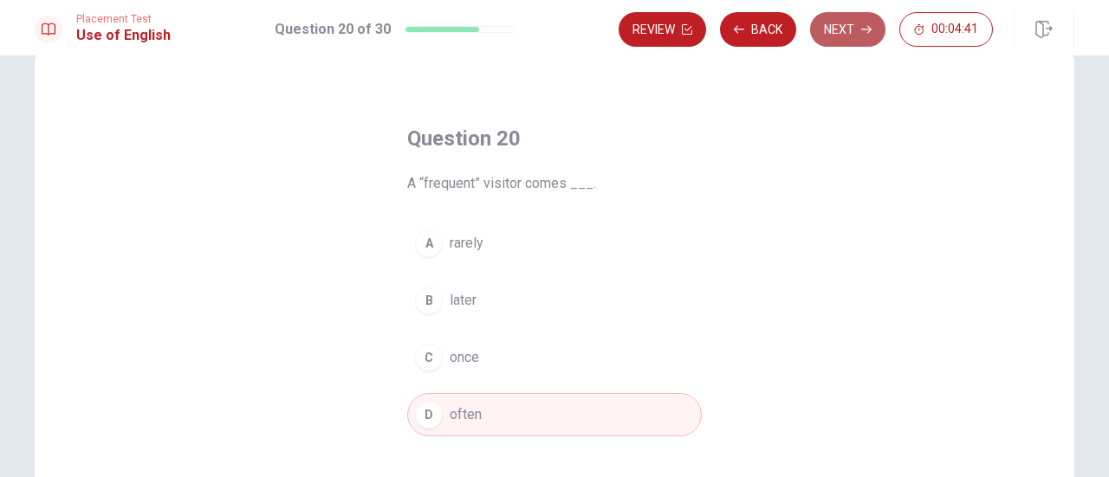
click at [841, 27] on button "Next" at bounding box center [847, 29] width 75 height 35
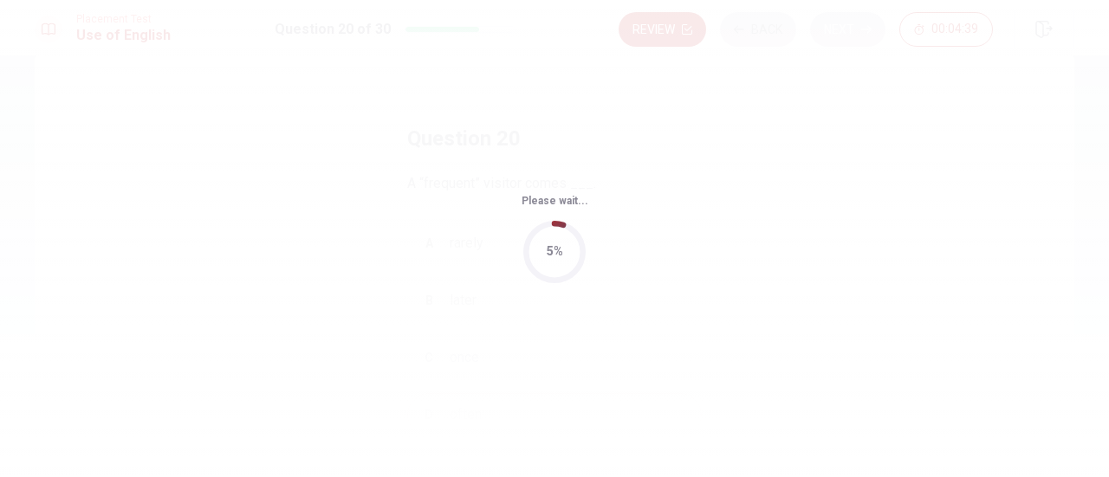
scroll to position [0, 0]
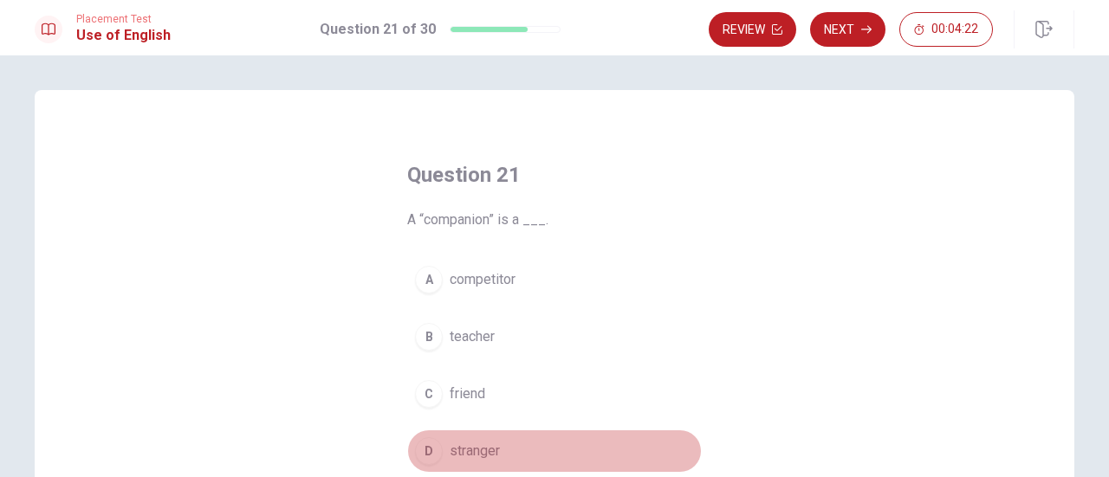
click at [473, 451] on span "stranger" at bounding box center [475, 451] width 50 height 21
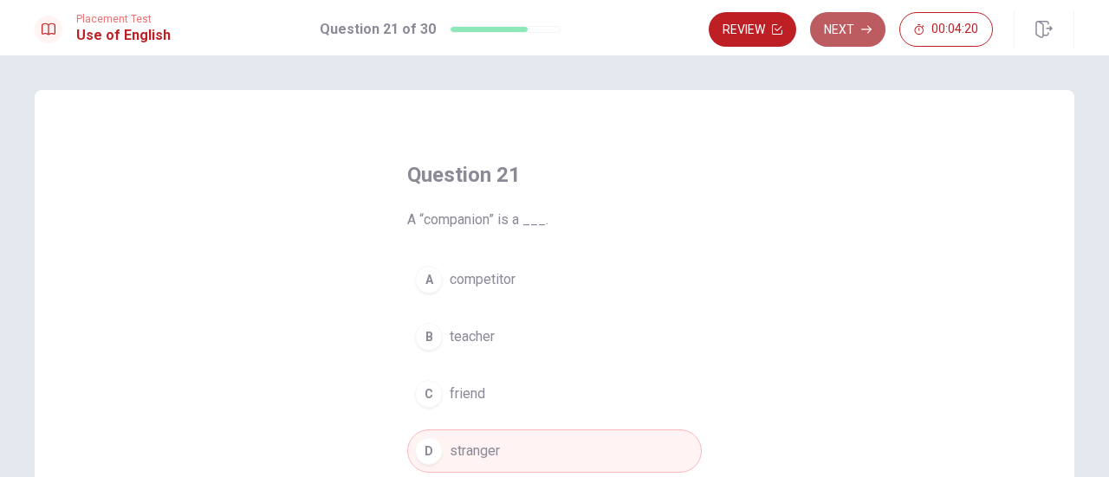
click at [845, 23] on button "Next" at bounding box center [847, 29] width 75 height 35
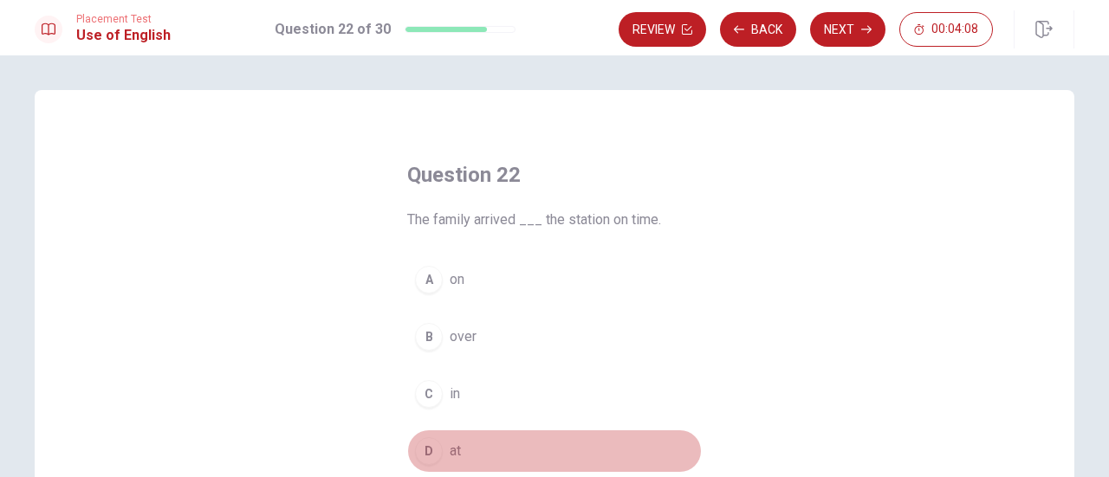
click at [450, 444] on span "at" at bounding box center [455, 451] width 11 height 21
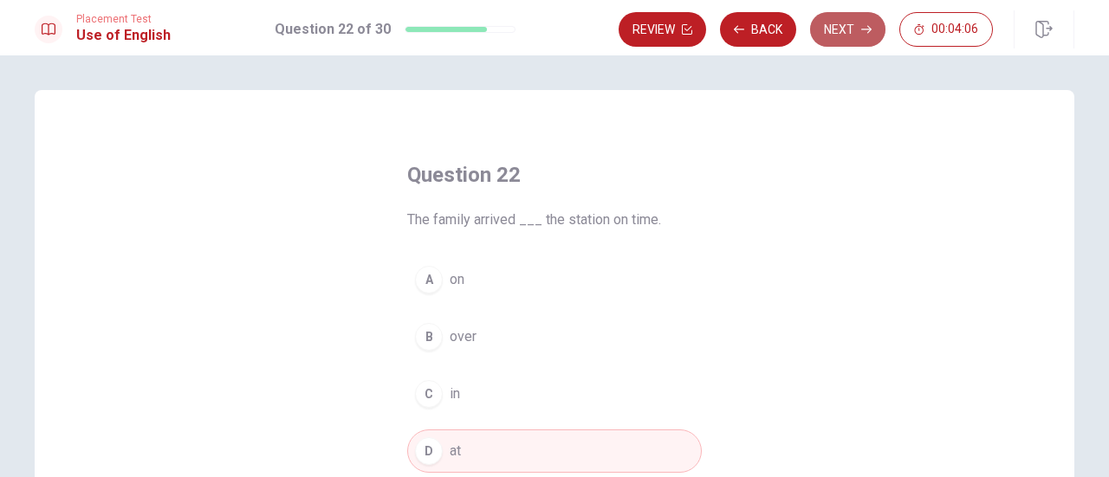
click at [845, 29] on button "Next" at bounding box center [847, 29] width 75 height 35
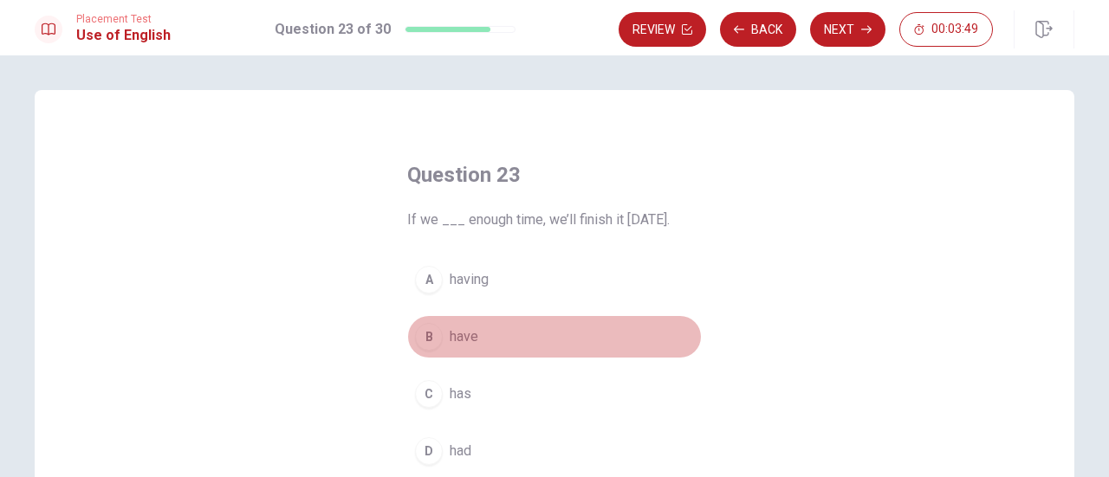
click at [468, 333] on span "have" at bounding box center [464, 337] width 29 height 21
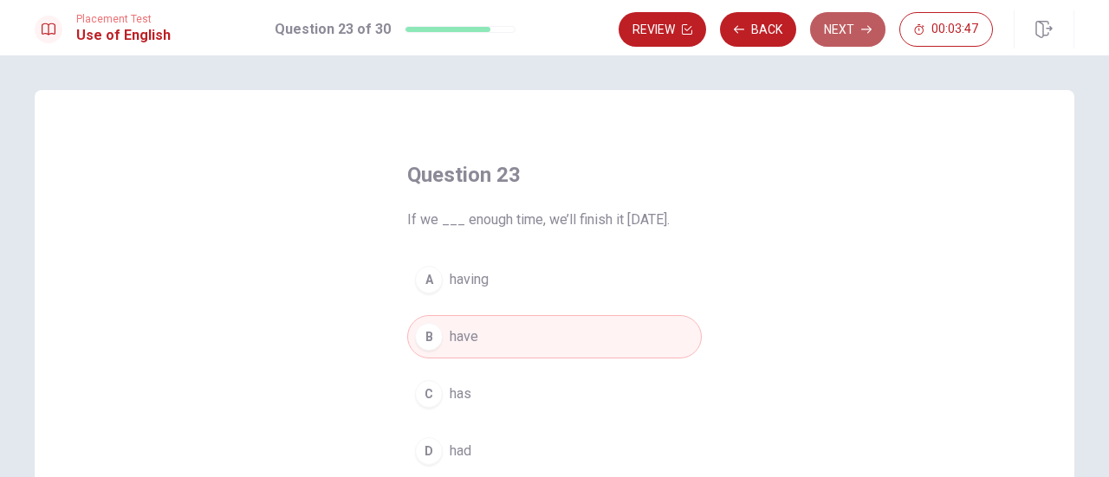
click at [852, 30] on button "Next" at bounding box center [847, 29] width 75 height 35
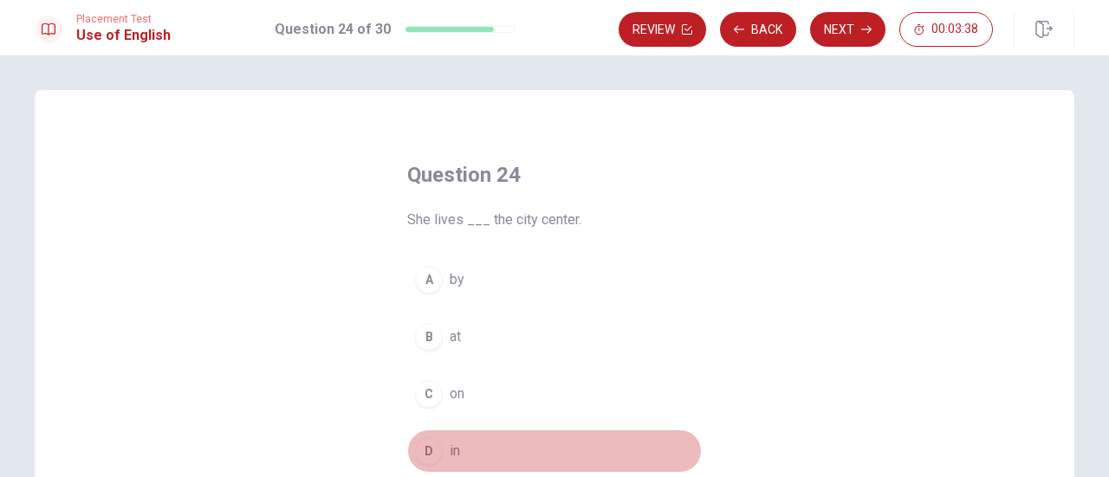
click at [450, 449] on span "in" at bounding box center [455, 451] width 10 height 21
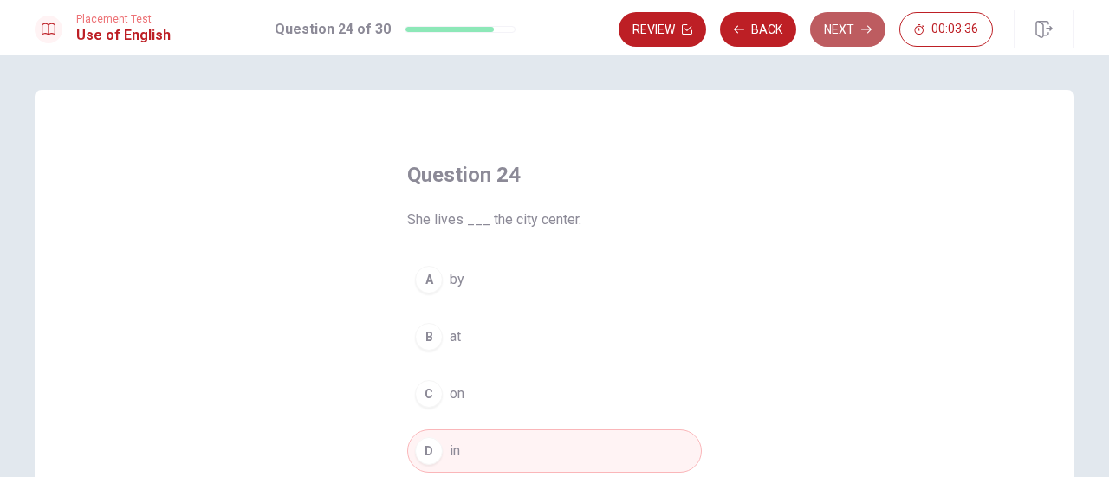
click at [843, 35] on button "Next" at bounding box center [847, 29] width 75 height 35
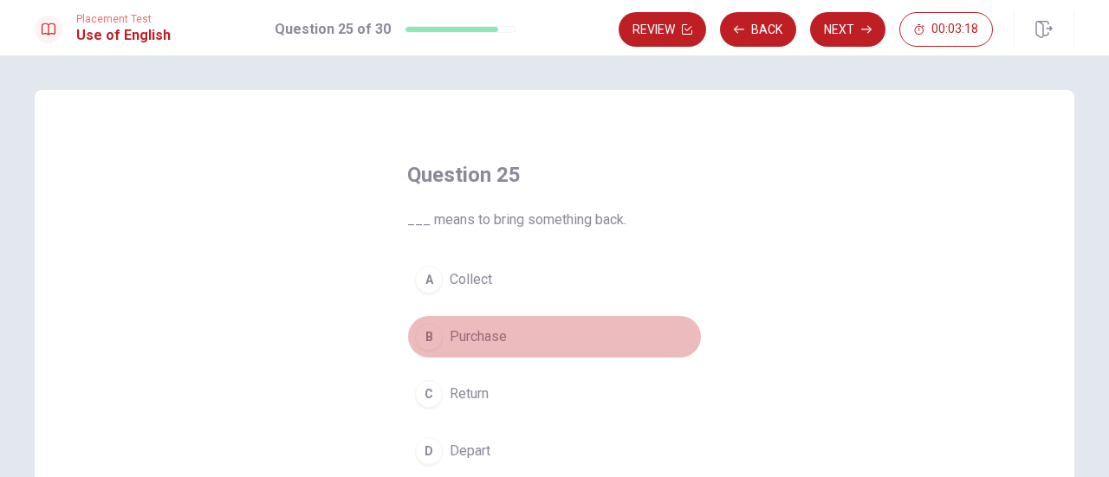
click at [461, 335] on span "Purchase" at bounding box center [478, 337] width 57 height 21
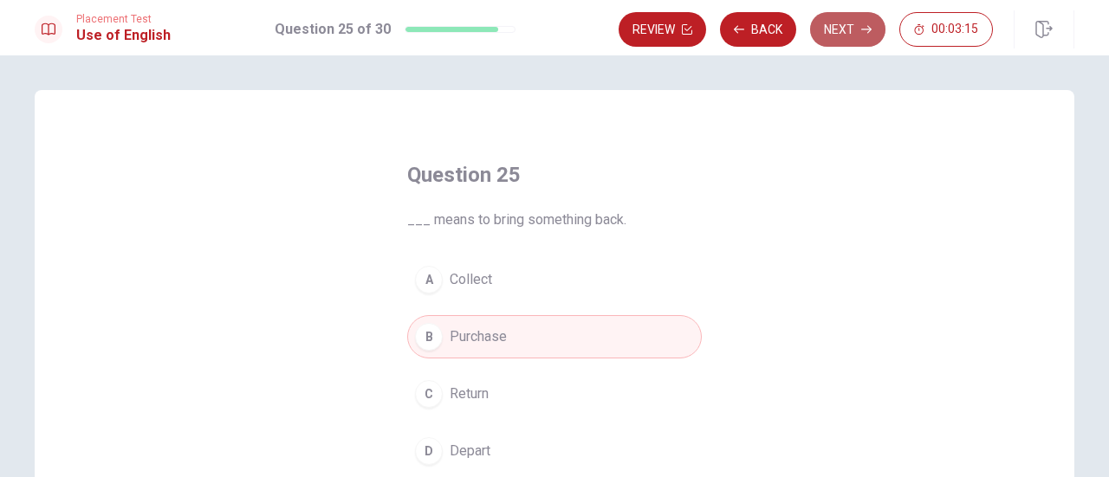
click at [837, 26] on button "Next" at bounding box center [847, 29] width 75 height 35
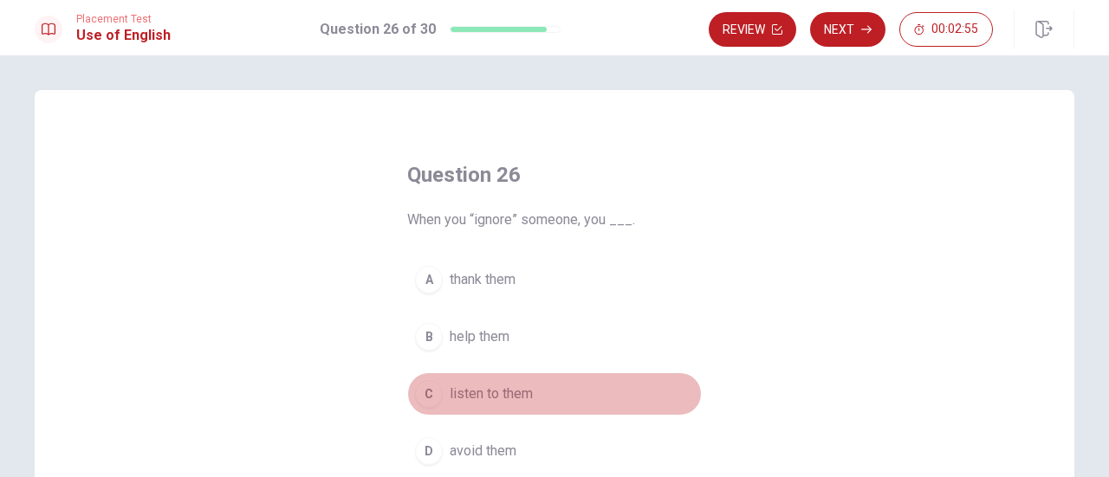
click at [466, 392] on span "listen to them" at bounding box center [491, 394] width 83 height 21
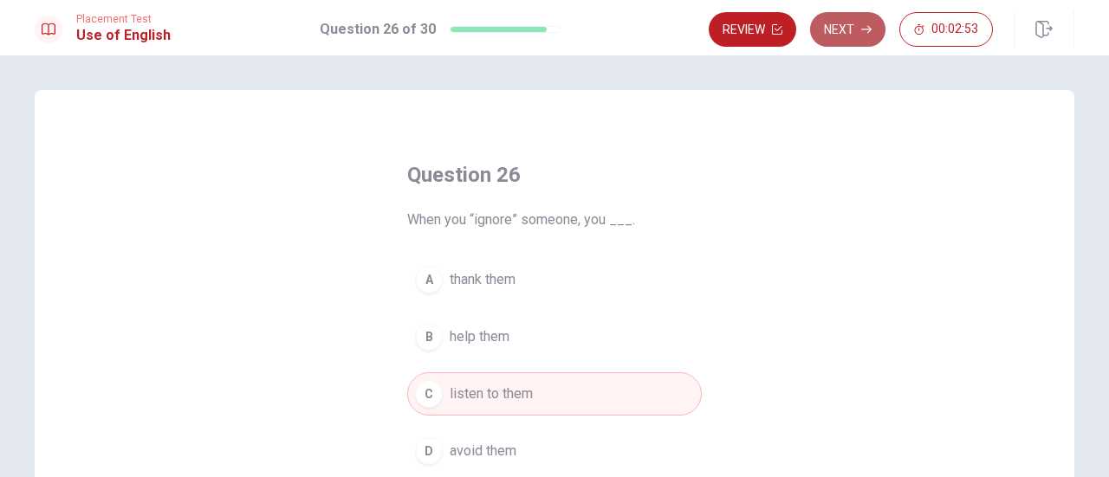
click at [835, 26] on button "Next" at bounding box center [847, 29] width 75 height 35
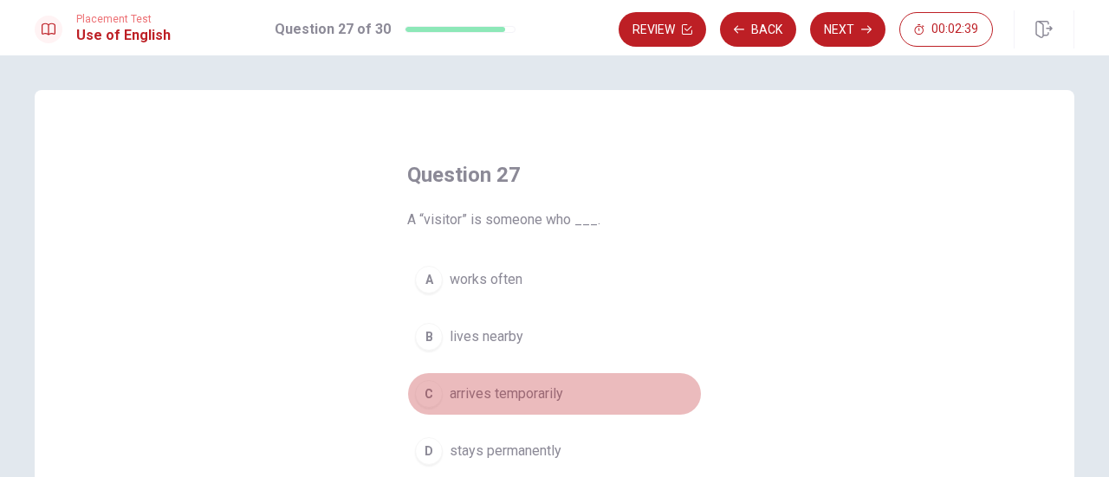
click at [482, 392] on span "arrives temporarily" at bounding box center [506, 394] width 113 height 21
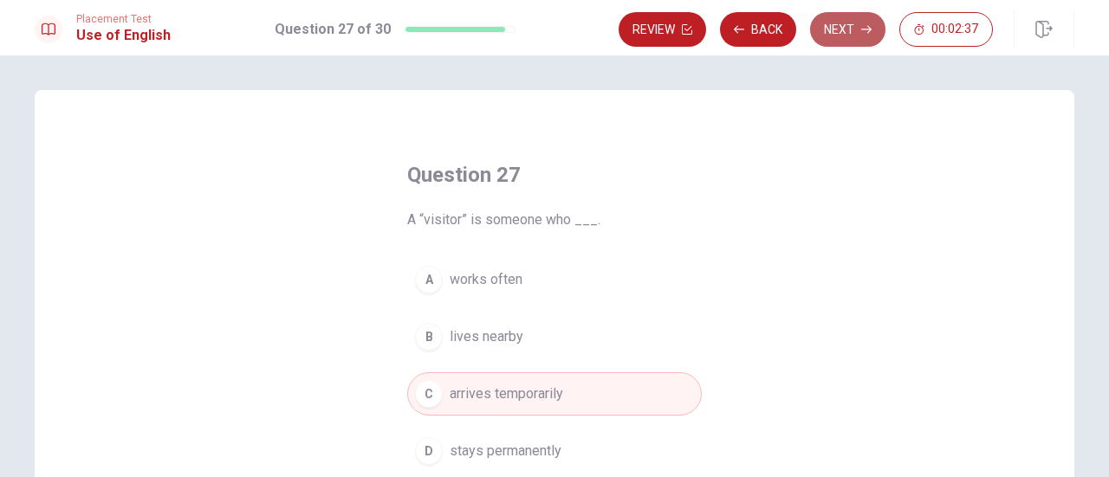
click at [855, 26] on button "Next" at bounding box center [847, 29] width 75 height 35
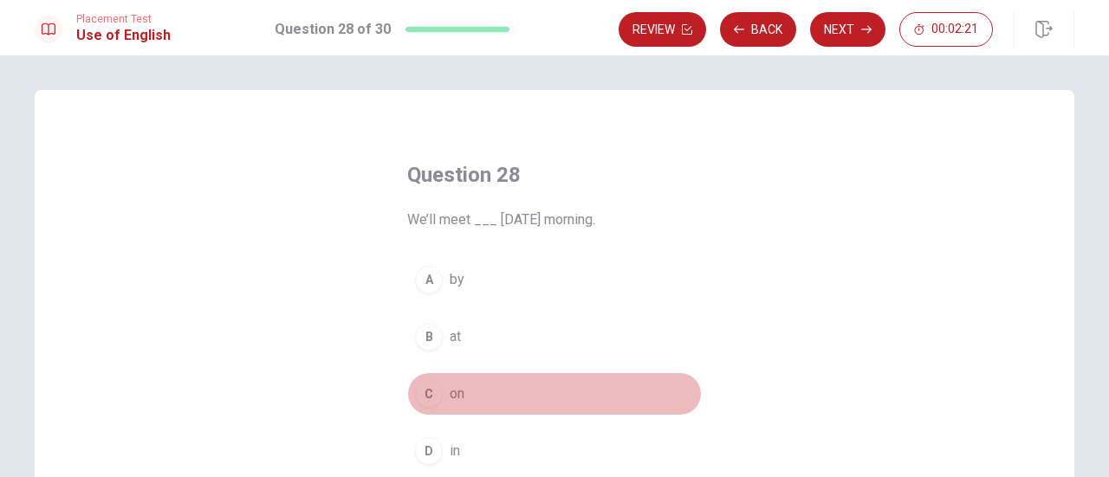
click at [450, 398] on span "on" at bounding box center [457, 394] width 15 height 21
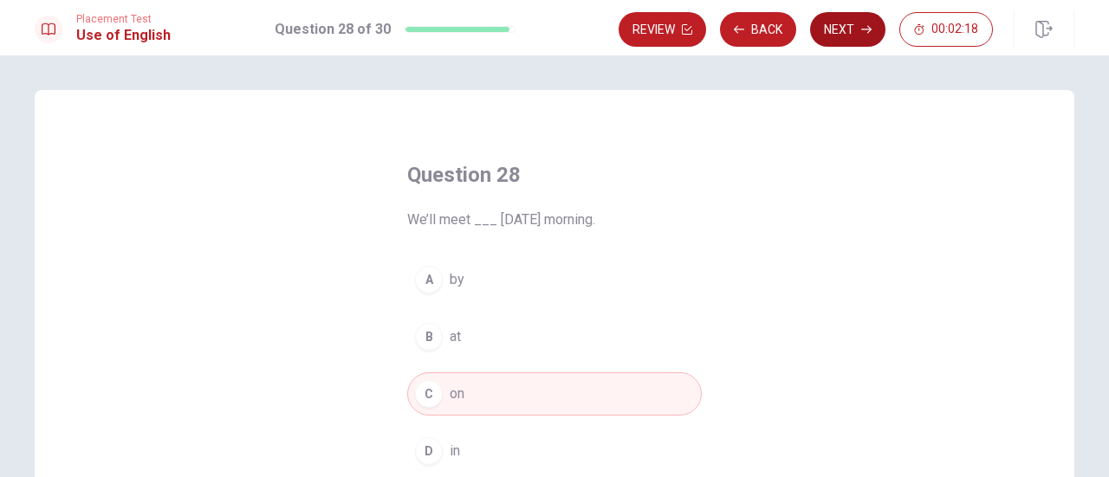
click at [851, 36] on button "Next" at bounding box center [847, 29] width 75 height 35
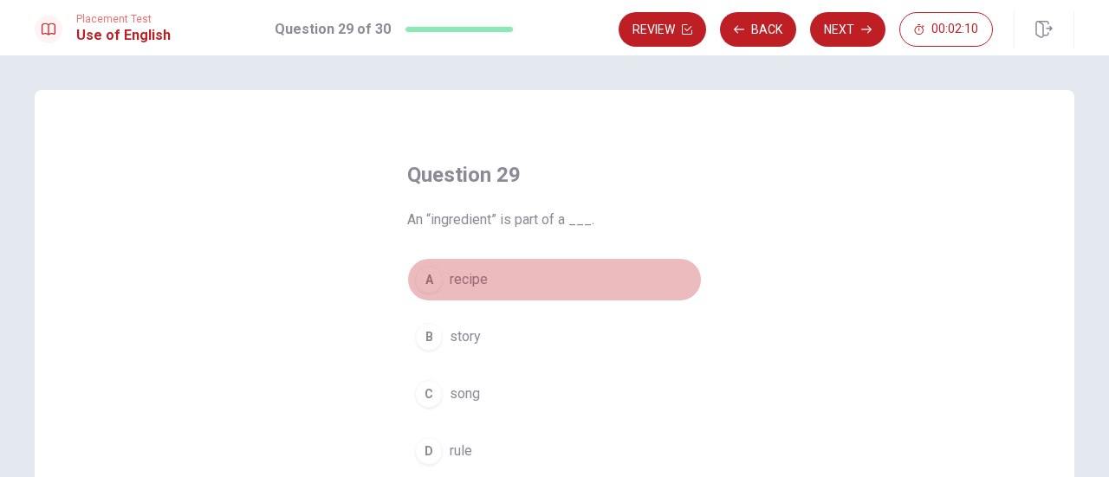
click at [428, 286] on div "A" at bounding box center [429, 280] width 28 height 28
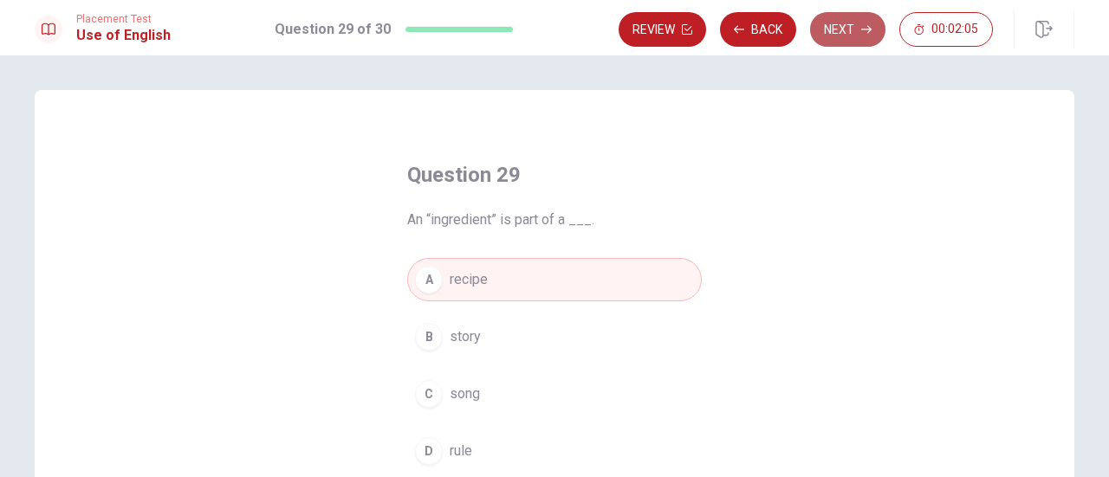
click at [854, 34] on button "Next" at bounding box center [847, 29] width 75 height 35
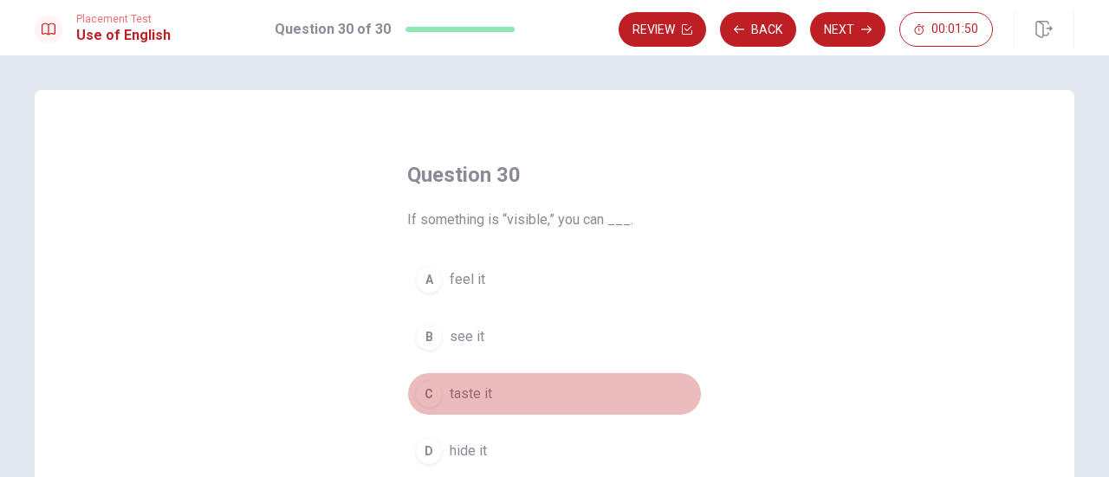
click at [455, 394] on span "taste it" at bounding box center [471, 394] width 42 height 21
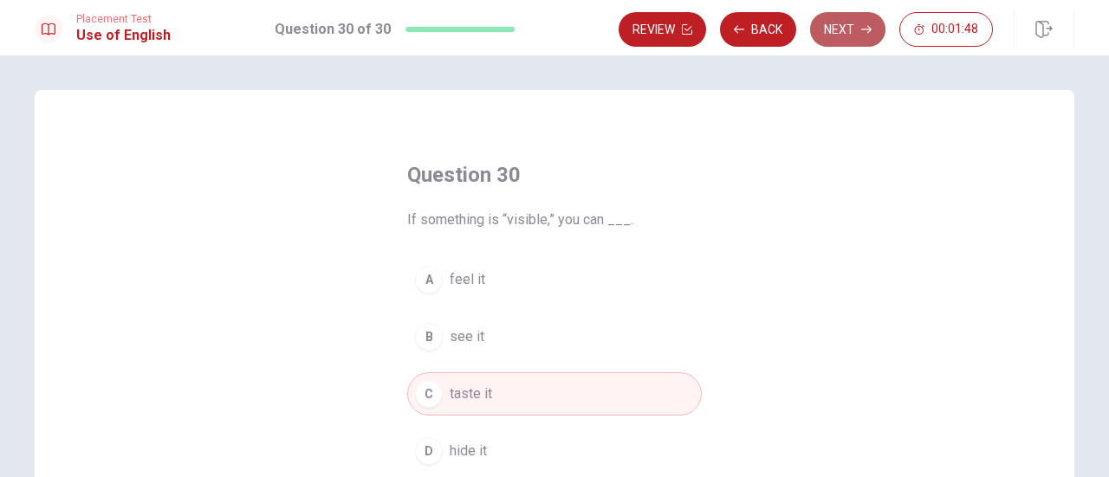
click at [837, 36] on button "Next" at bounding box center [847, 29] width 75 height 35
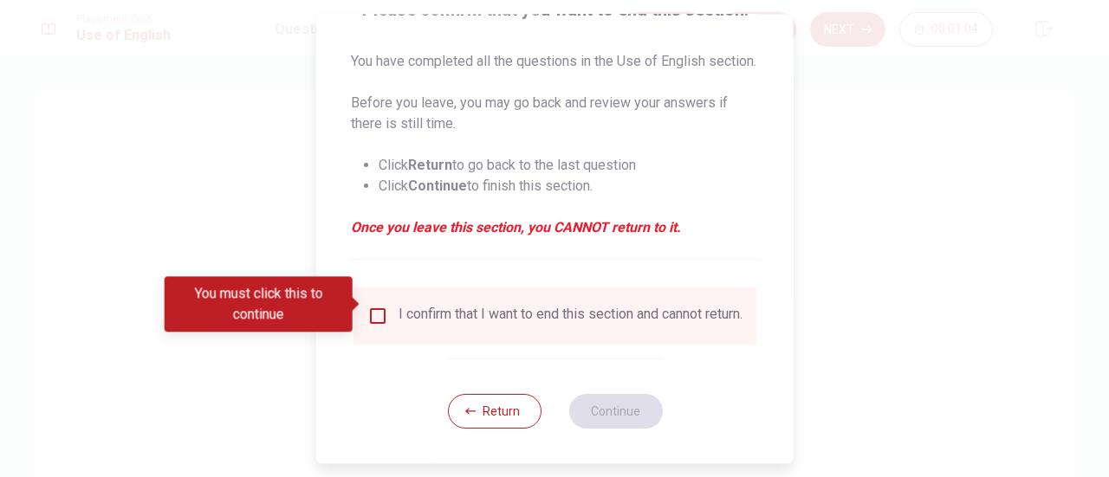
scroll to position [189, 0]
click at [374, 306] on input "You must click this to continue" at bounding box center [377, 316] width 21 height 21
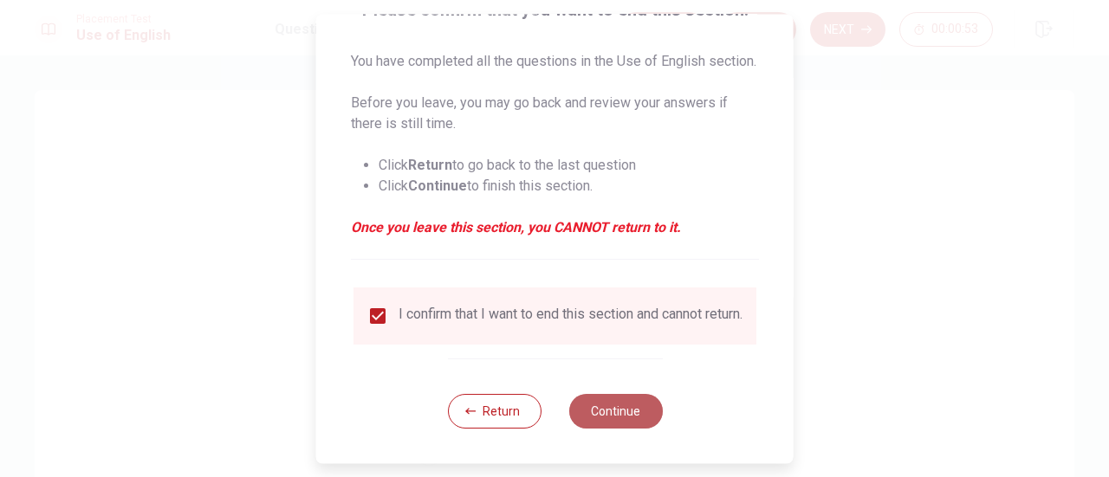
click at [605, 412] on button "Continue" at bounding box center [615, 411] width 94 height 35
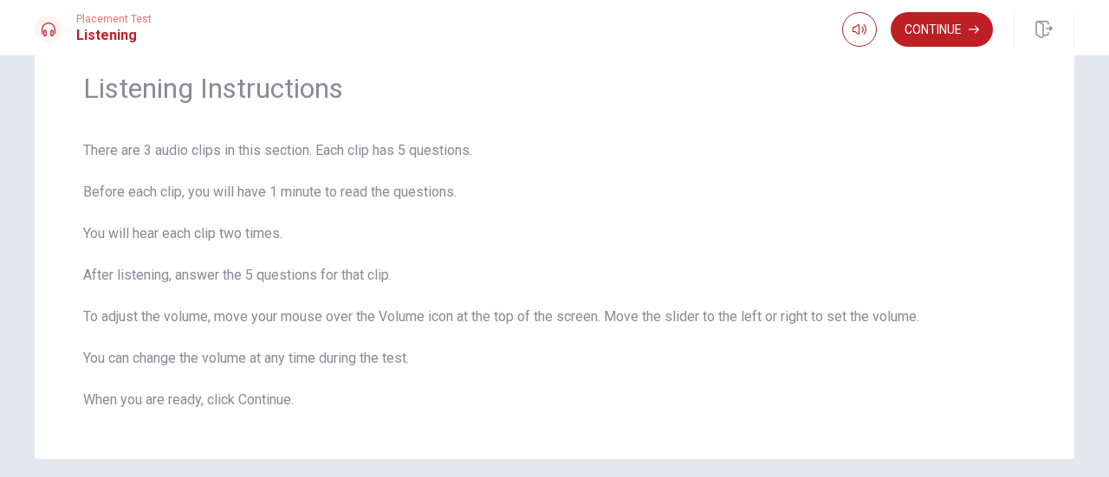
scroll to position [69, 0]
click at [930, 31] on button "Continue" at bounding box center [941, 29] width 102 height 35
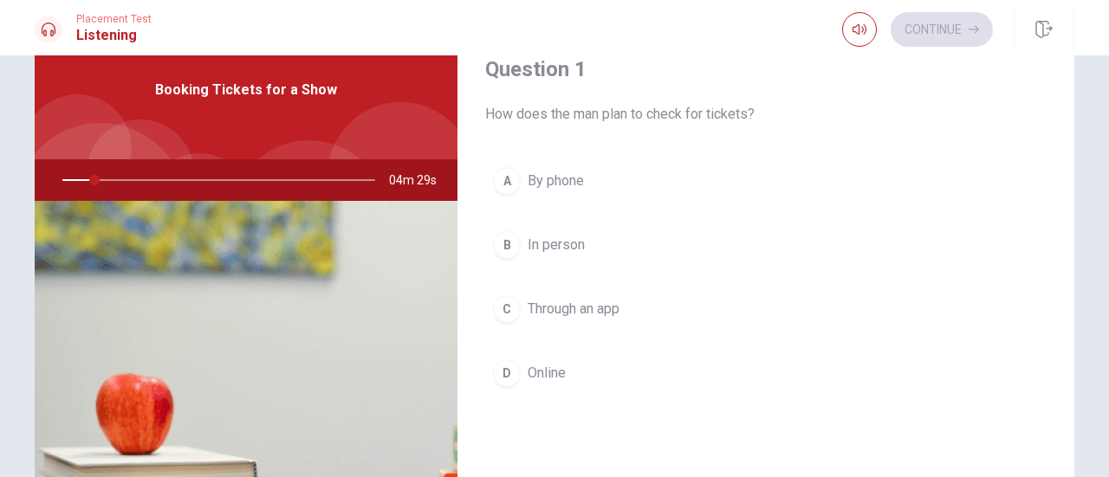
drag, startPoint x: 87, startPoint y: 179, endPoint x: 47, endPoint y: 182, distance: 40.8
click at [47, 182] on div at bounding box center [215, 180] width 347 height 42
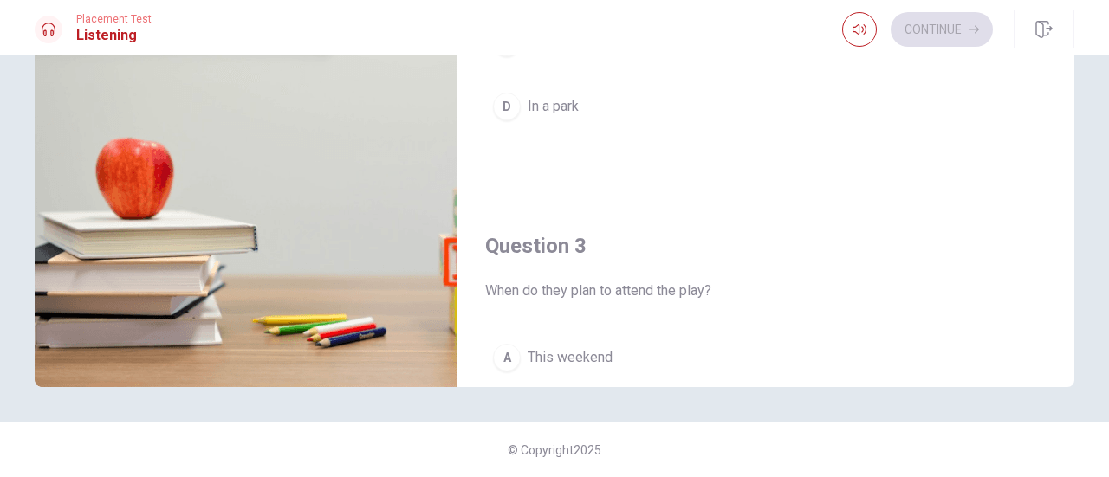
scroll to position [274, 0]
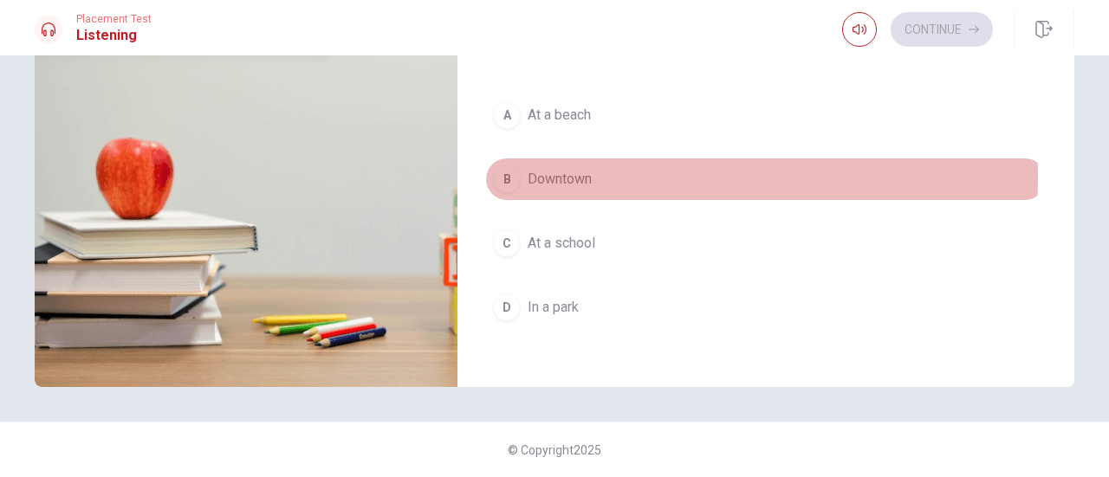
click at [553, 174] on span "Downtown" at bounding box center [560, 179] width 64 height 21
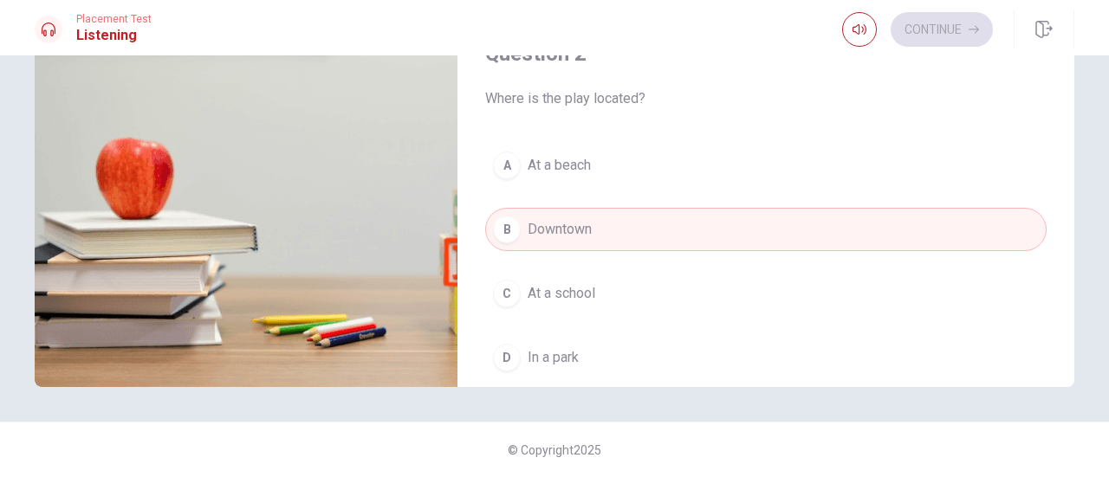
scroll to position [0, 0]
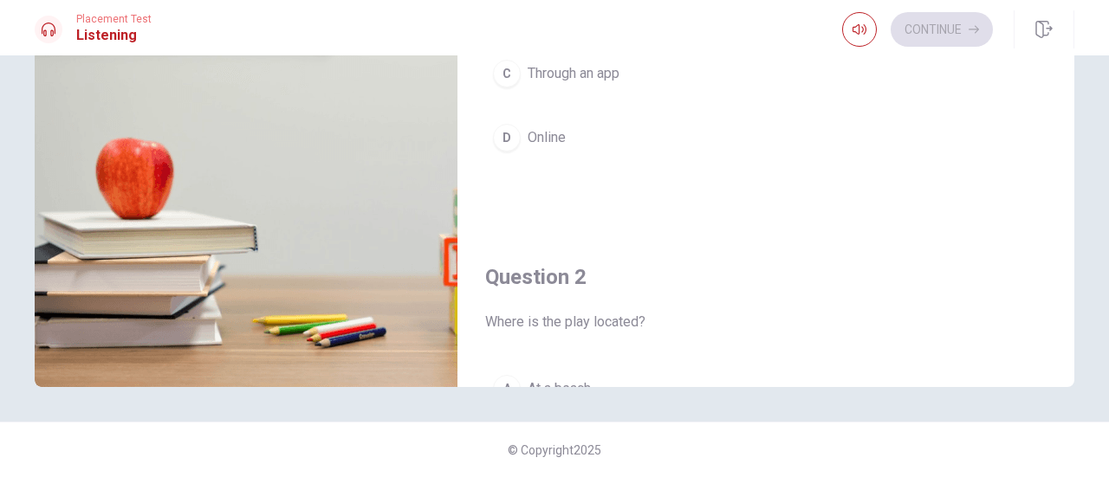
click at [840, 186] on div "A By phone B In person C Through an app D Online" at bounding box center [765, 59] width 561 height 270
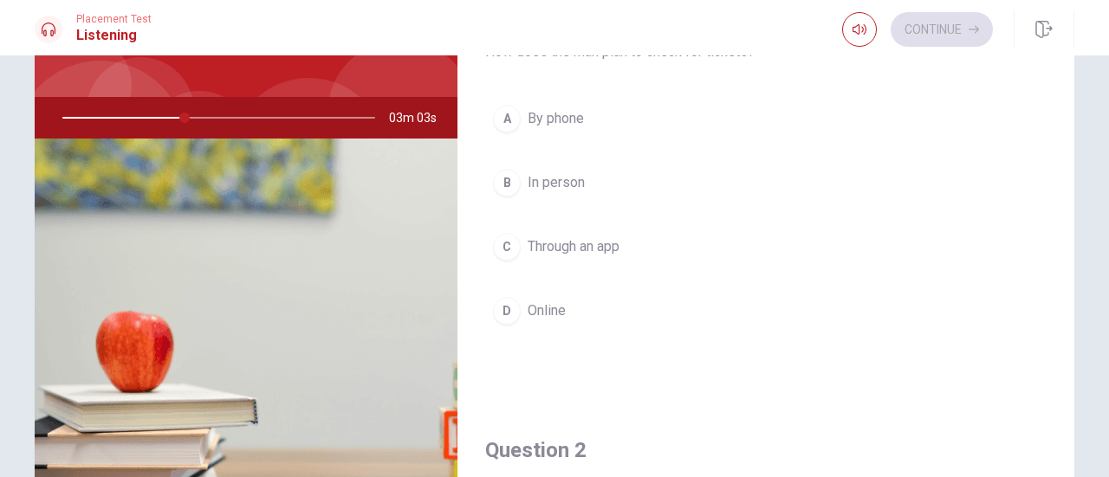
scroll to position [97, 0]
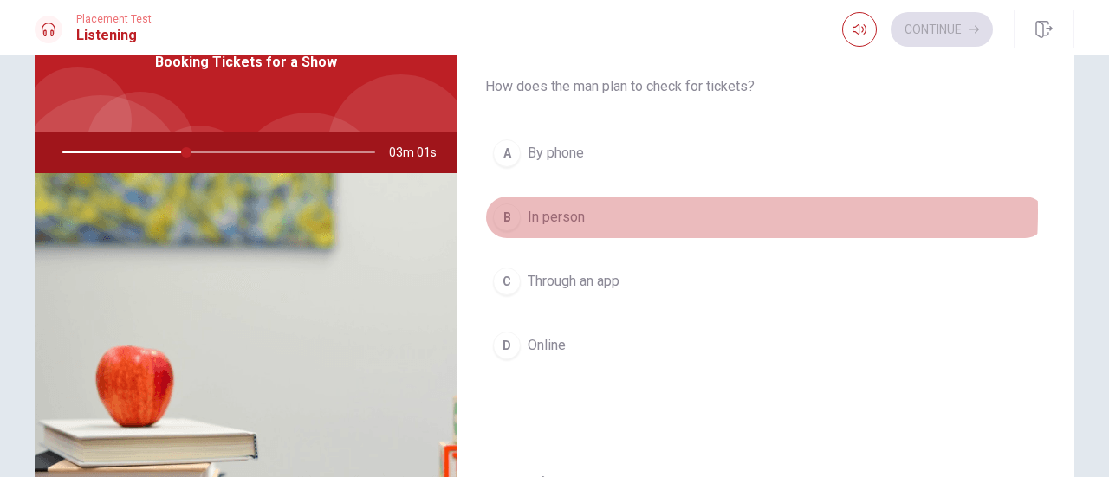
click at [560, 210] on span "In person" at bounding box center [556, 217] width 57 height 21
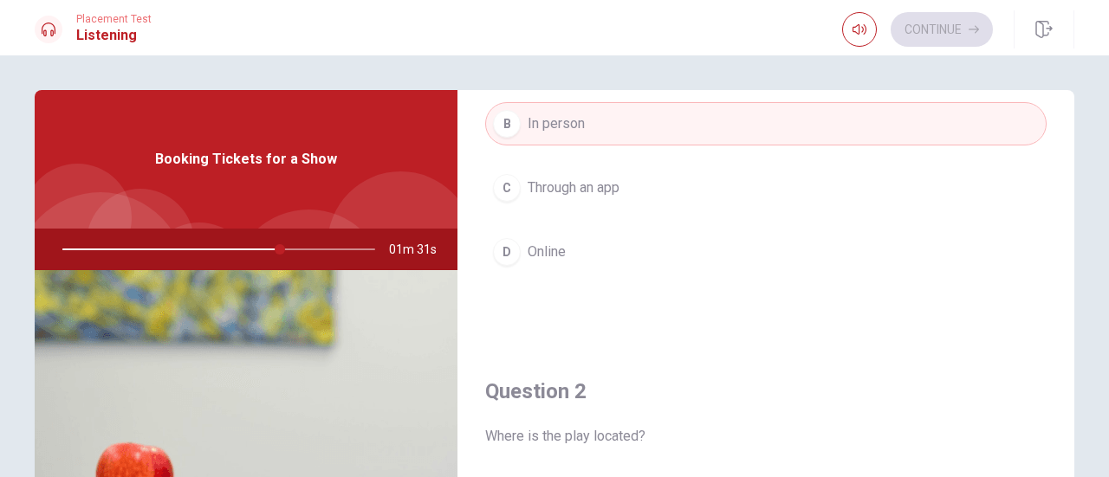
scroll to position [189, 0]
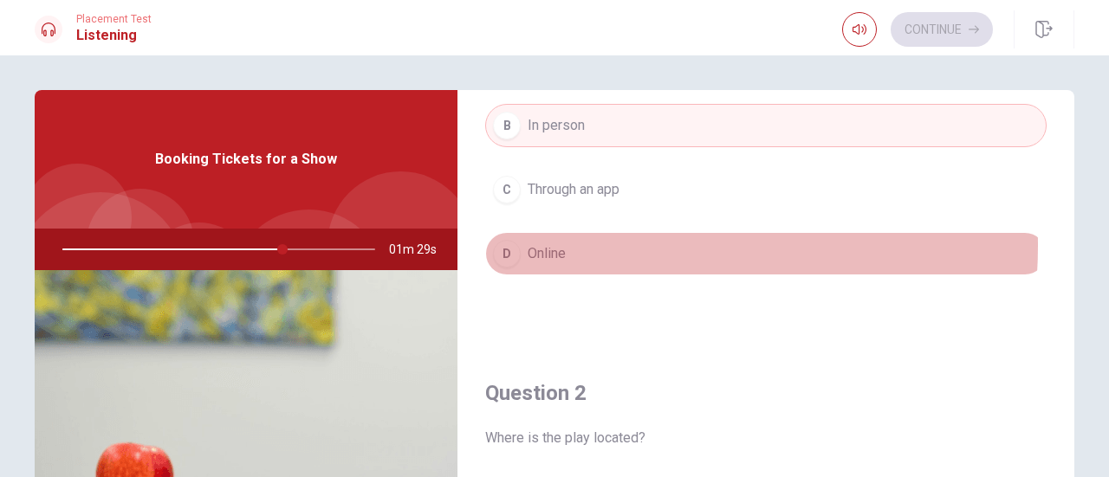
click at [551, 243] on span "Online" at bounding box center [547, 253] width 38 height 21
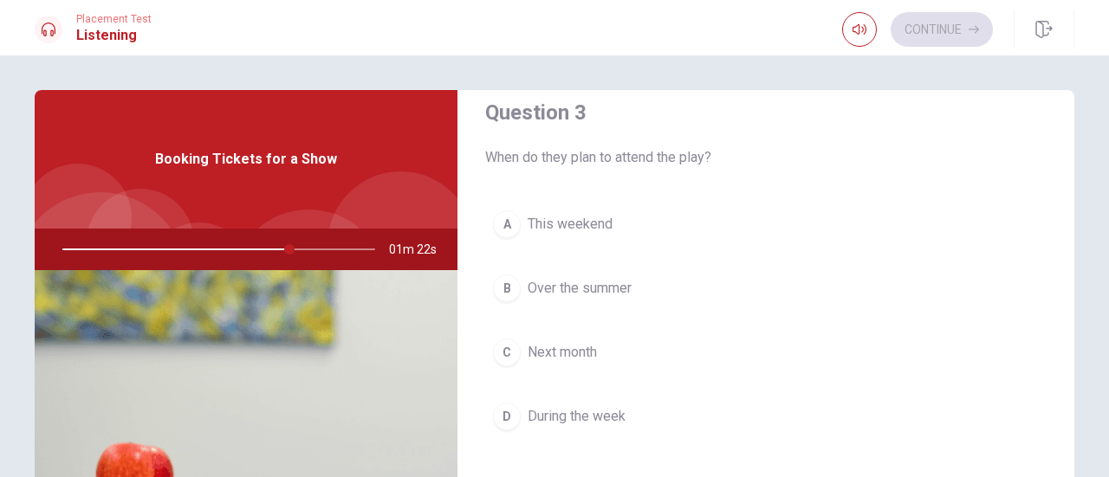
scroll to position [919, 0]
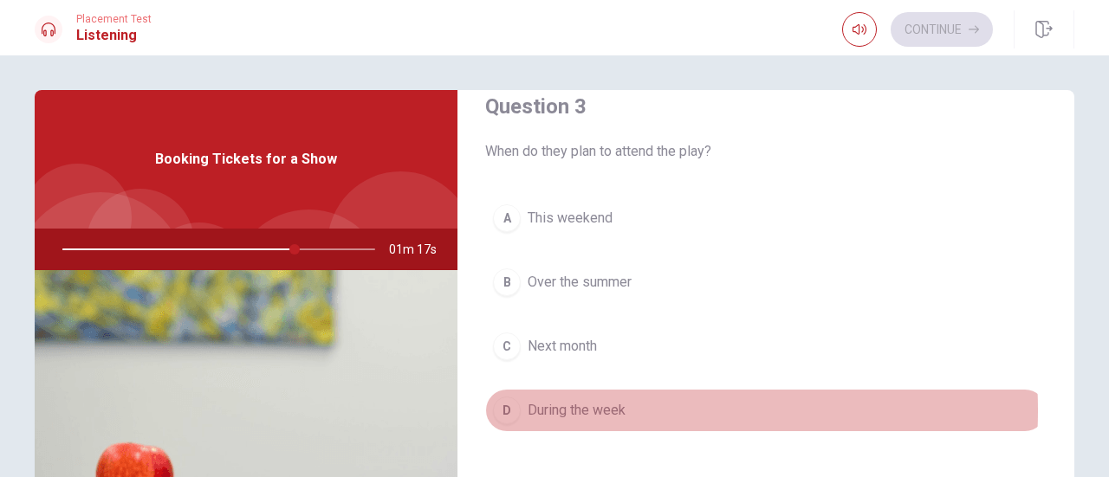
click at [582, 404] on span "During the week" at bounding box center [577, 410] width 98 height 21
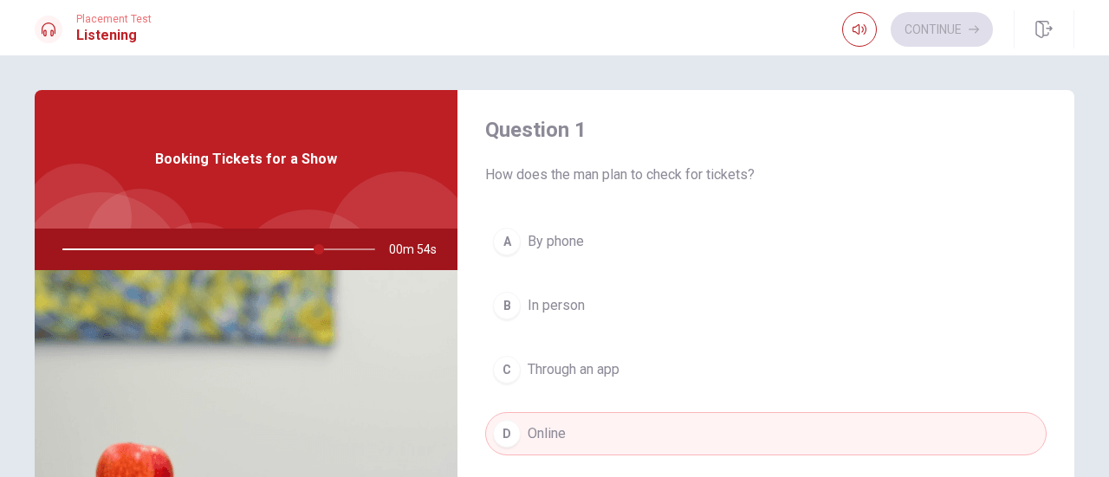
scroll to position [0, 0]
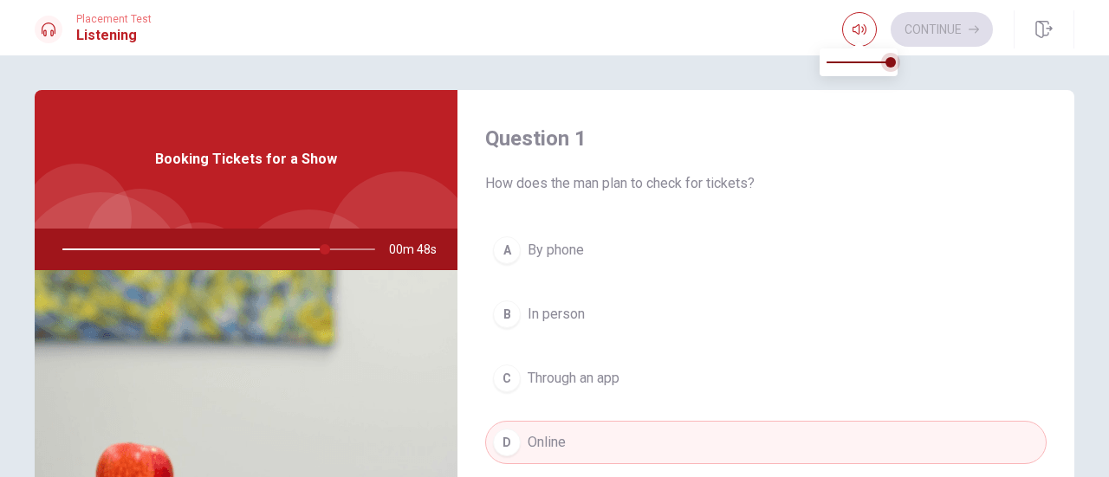
type input "84"
type input "0.8"
type input "84"
type input "0.7"
type input "84"
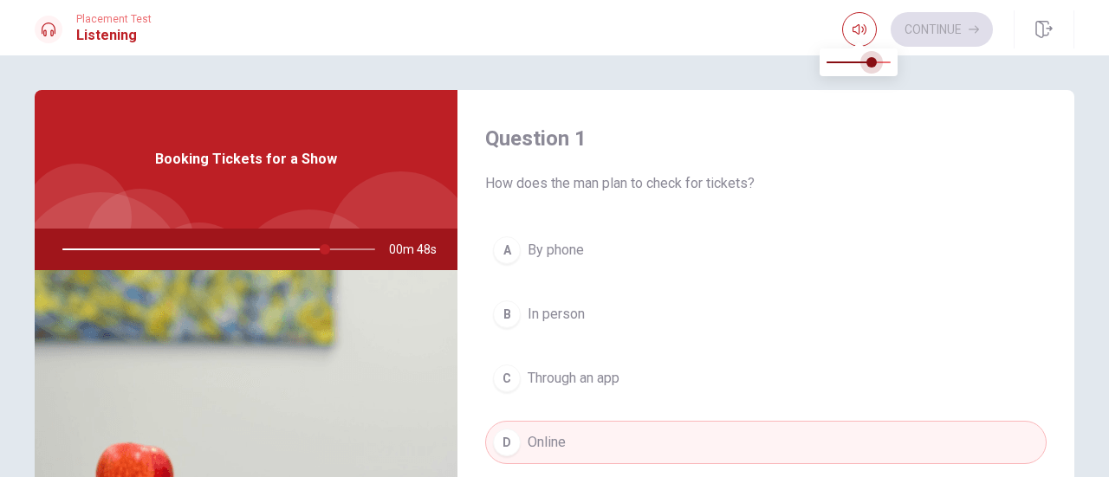
type input "0.6"
type input "84"
type input "0.5"
type input "84"
type input "0.4"
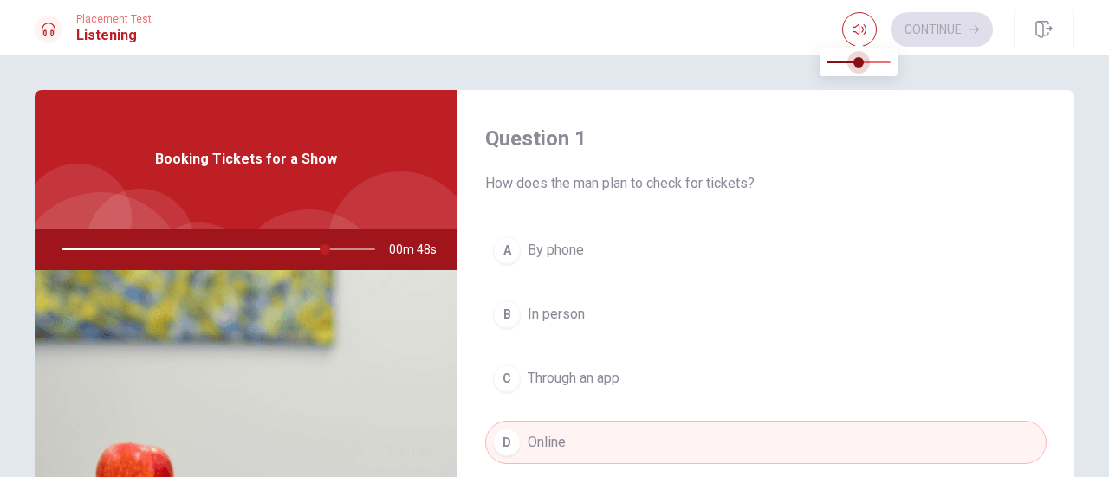
type input "84"
type input "0.3"
type input "84"
type input "0.2"
type input "84"
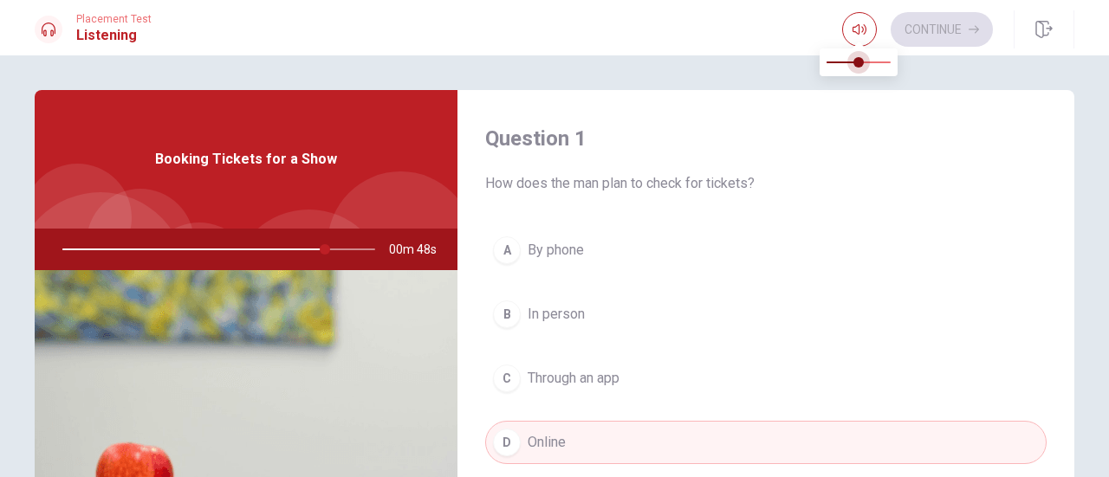
type input "0.1"
type input "84"
type input "0"
drag, startPoint x: 885, startPoint y: 61, endPoint x: 816, endPoint y: 67, distance: 69.5
click at [821, 67] on span at bounding box center [826, 62] width 10 height 10
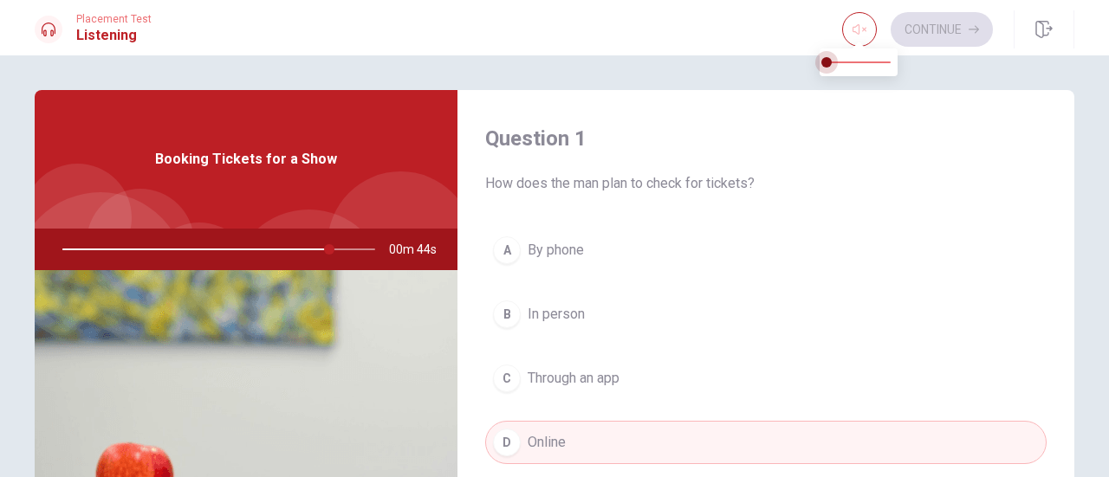
type input "85"
type input "0.1"
type input "85"
type input "0.2"
type input "85"
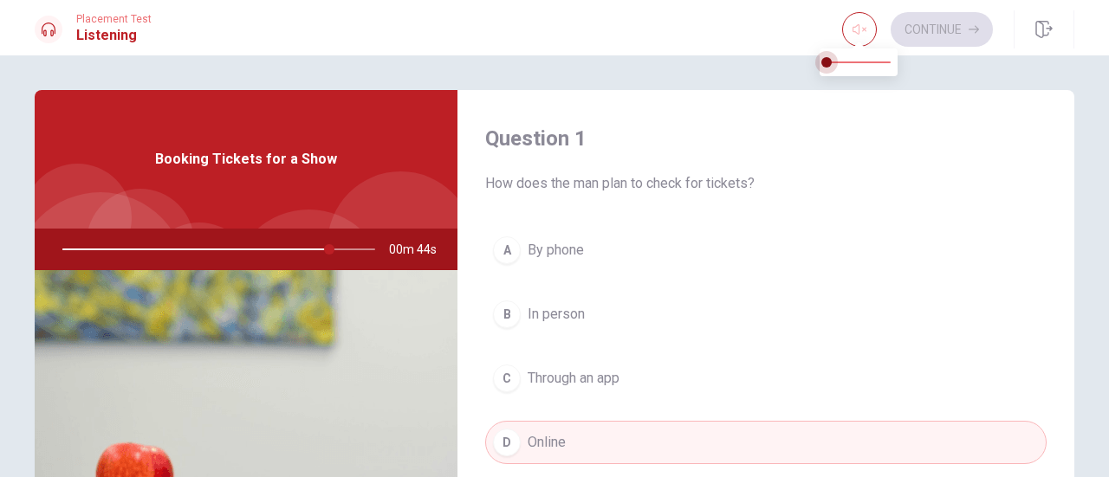
type input "0.3"
type input "85"
type input "0.4"
type input "85"
type input "0.5"
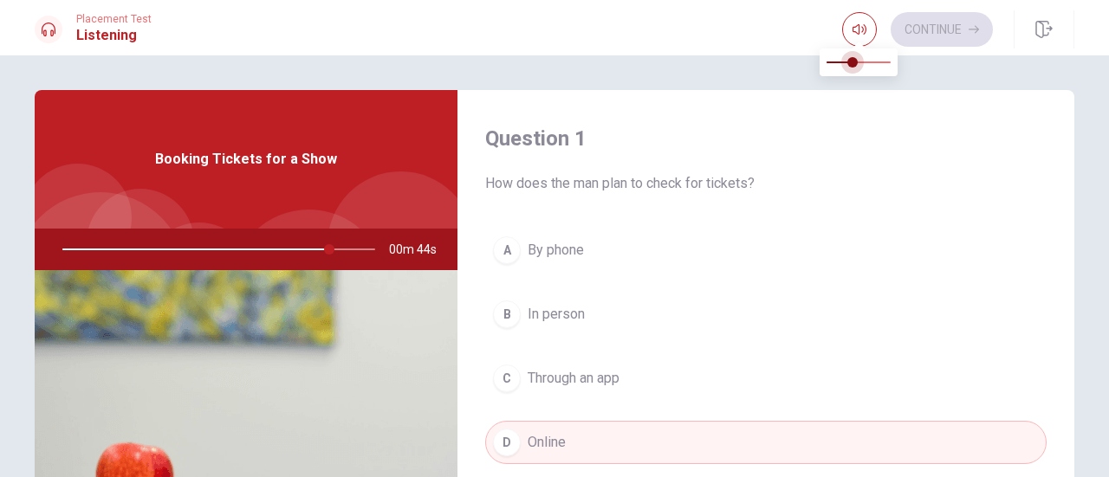
type input "85"
type input "0.6"
type input "85"
type input "0.7"
type input "86"
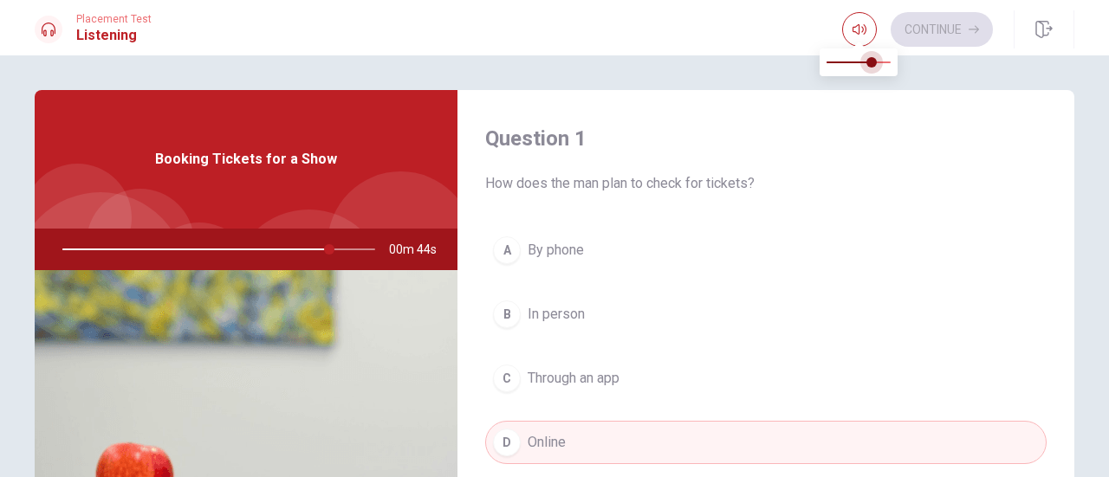
type input "0.8"
type input "86"
type input "0.9"
type input "86"
type input "1"
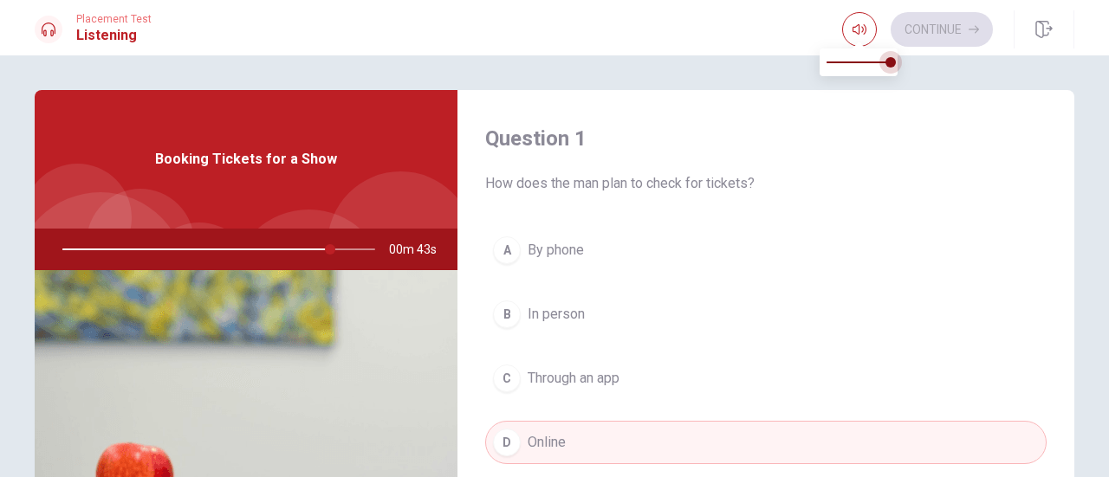
drag, startPoint x: 828, startPoint y: 62, endPoint x: 890, endPoint y: 60, distance: 62.4
click at [890, 60] on span at bounding box center [890, 62] width 10 height 10
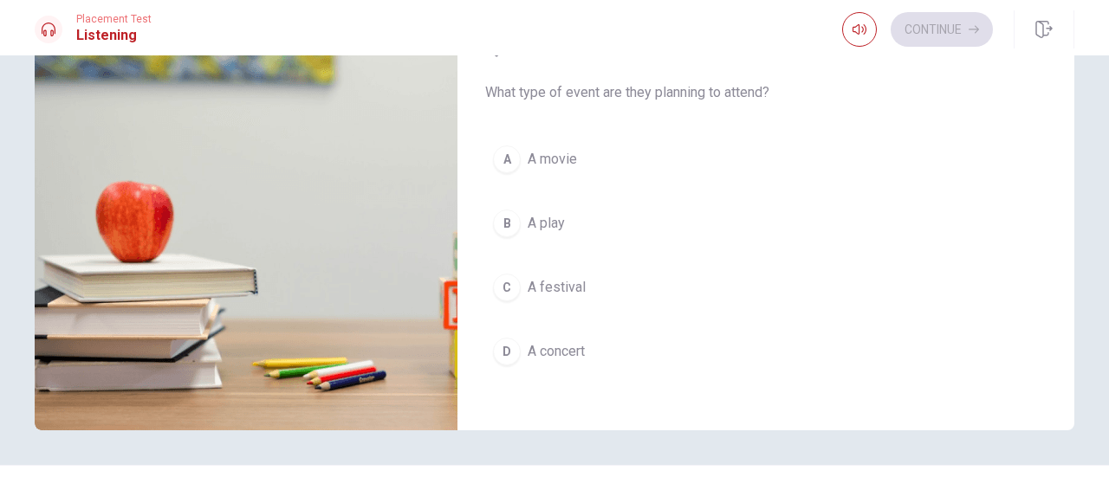
scroll to position [262, 0]
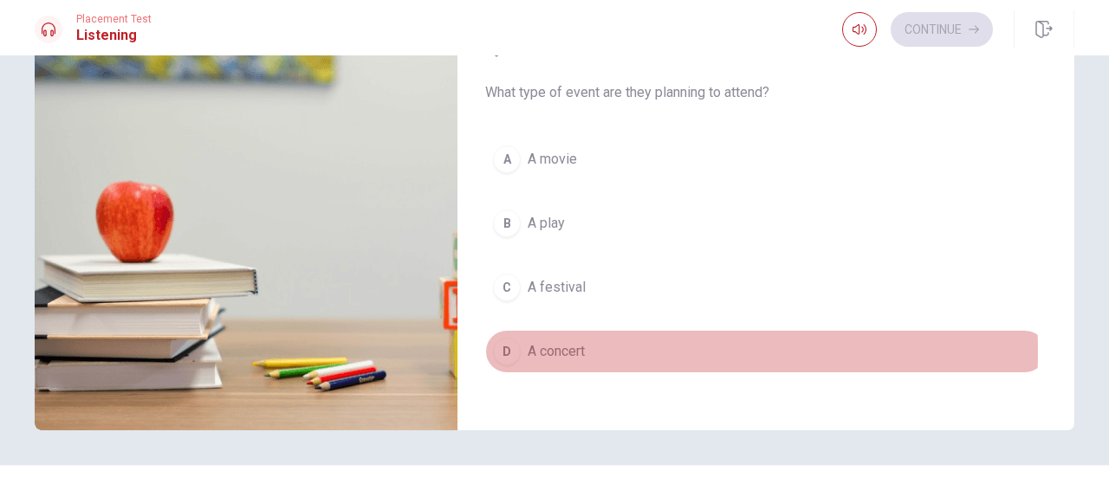
click at [504, 340] on div "D" at bounding box center [507, 352] width 28 height 28
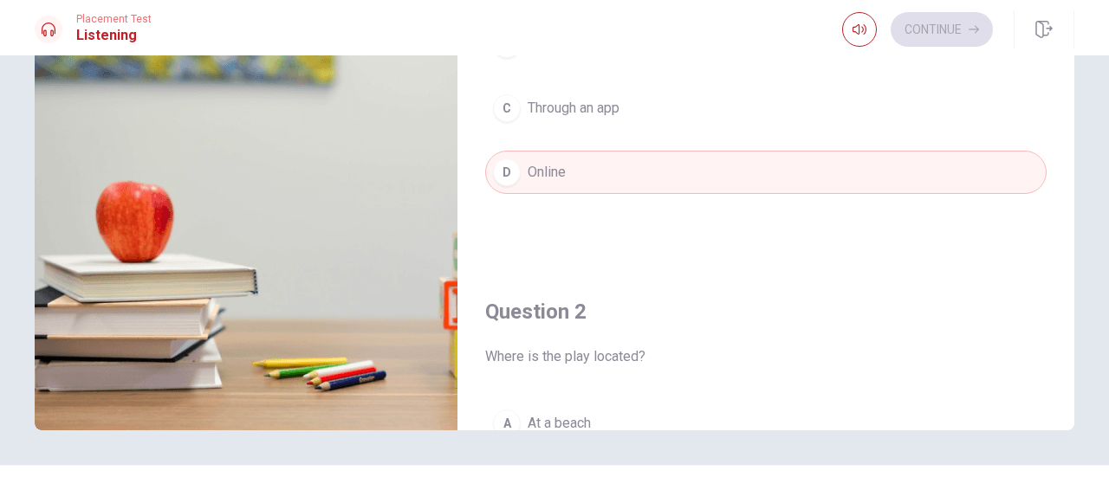
scroll to position [0, 0]
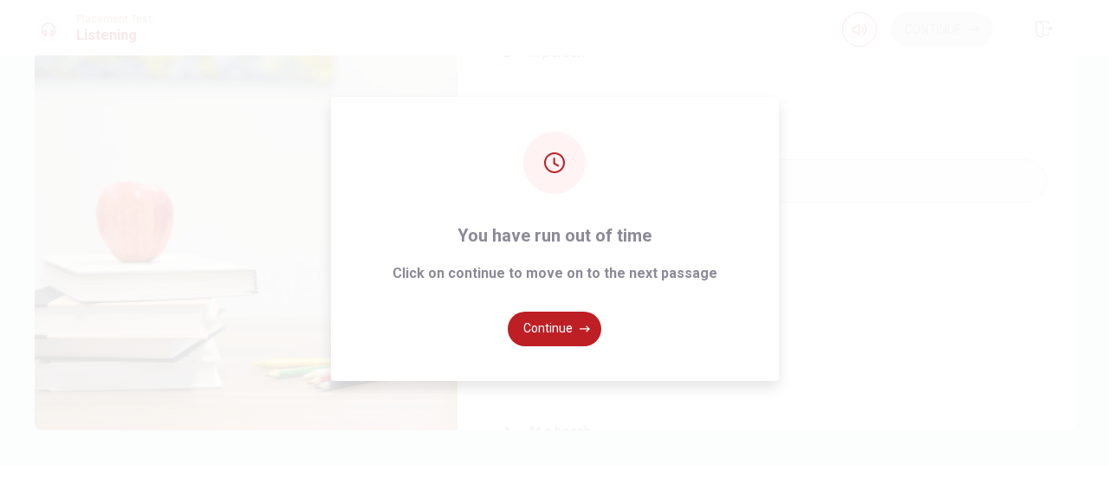
type input "0"
click at [551, 328] on button "Continue" at bounding box center [555, 329] width 94 height 35
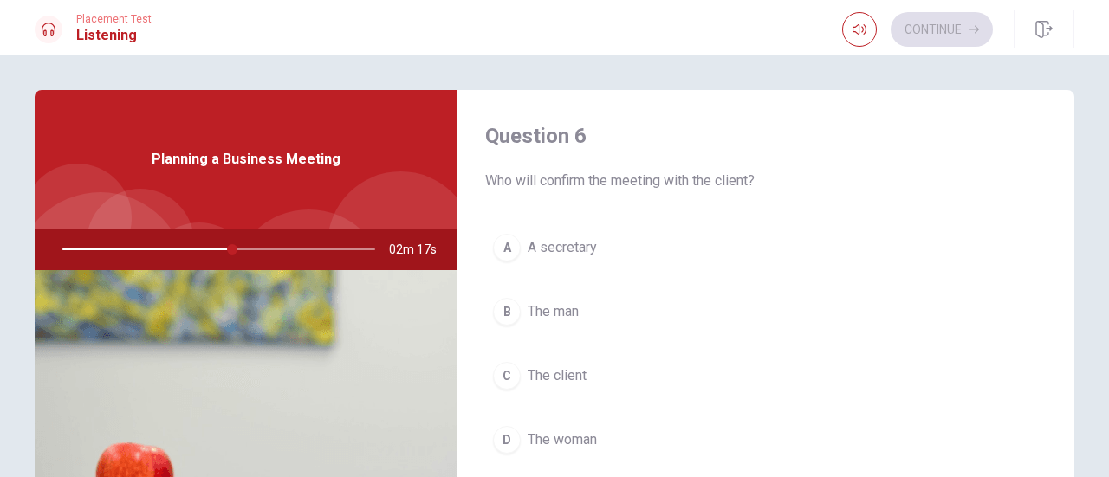
scroll to position [2, 0]
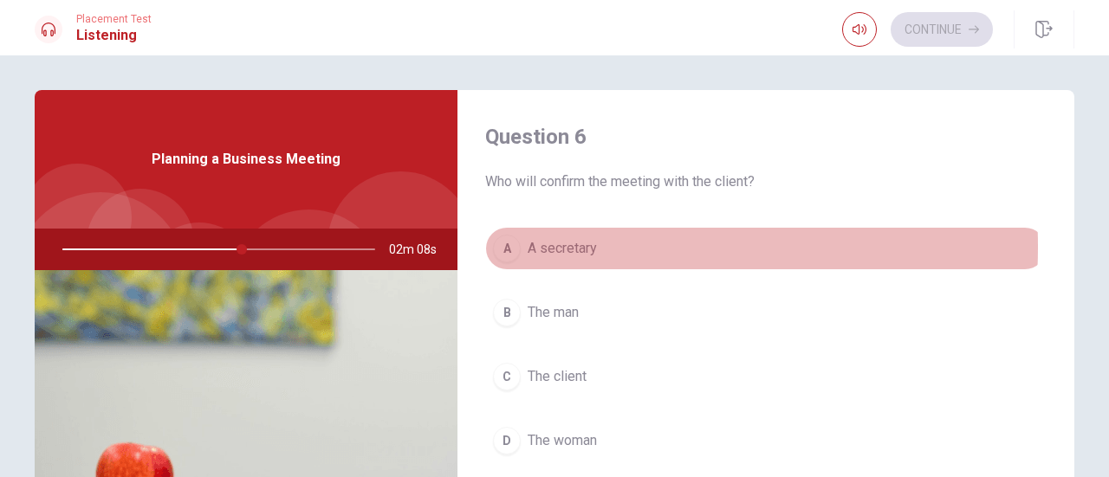
click at [533, 247] on span "A secretary" at bounding box center [562, 248] width 69 height 21
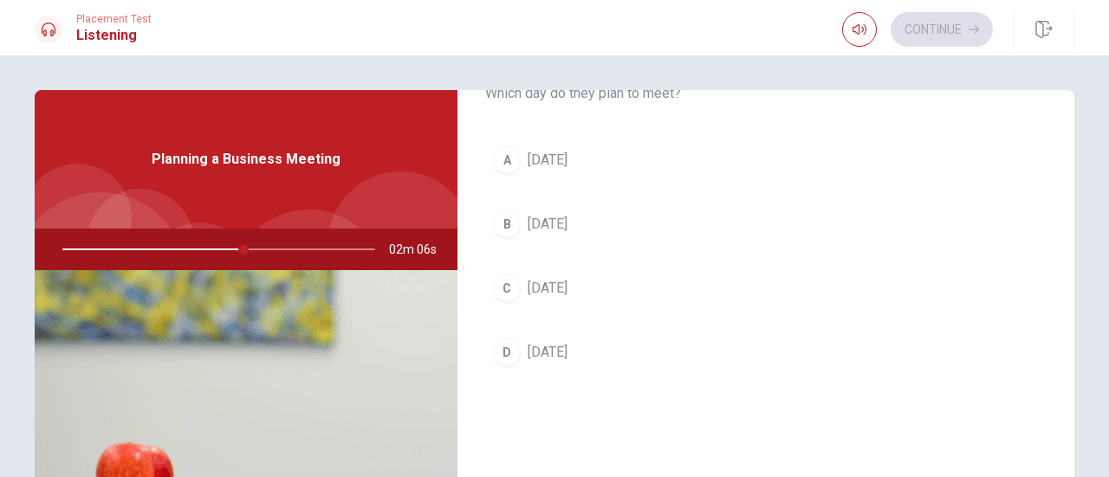
scroll to position [534, 0]
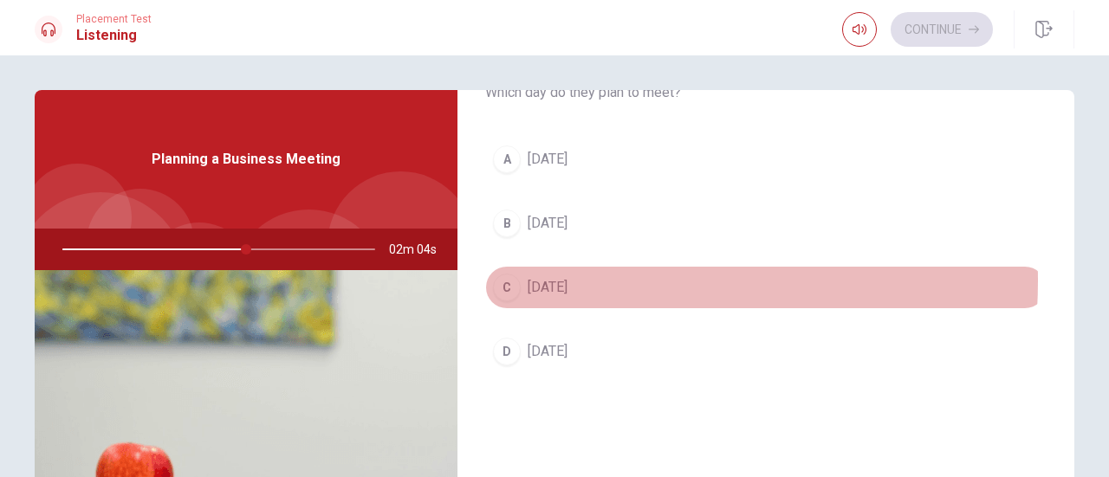
click at [538, 277] on span "[DATE]" at bounding box center [548, 287] width 40 height 21
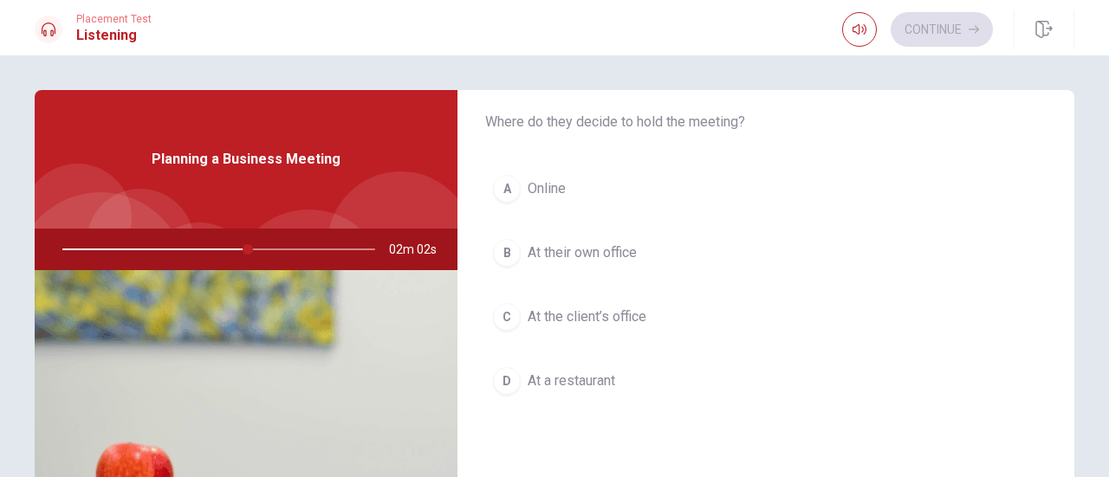
scroll to position [950, 0]
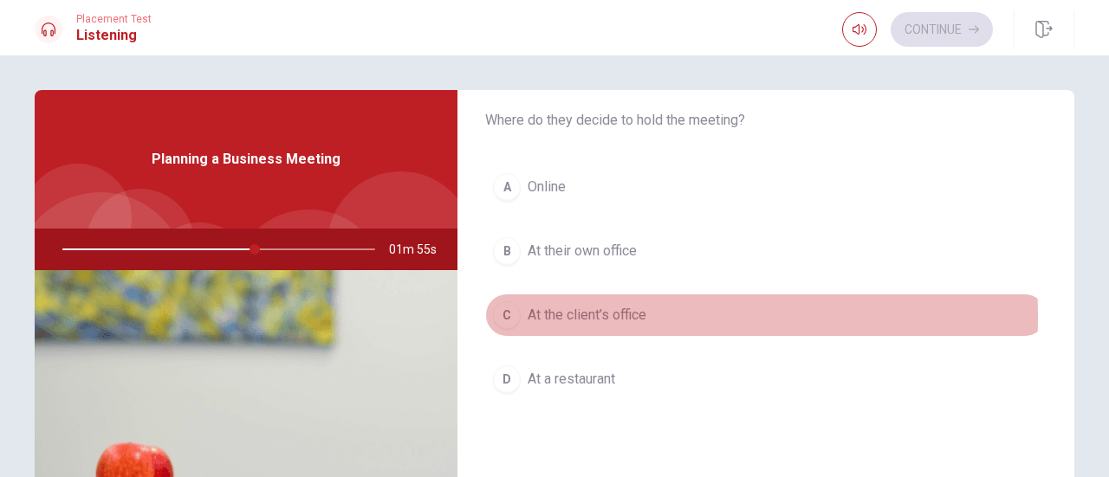
click at [541, 311] on span "At the client’s office" at bounding box center [587, 315] width 119 height 21
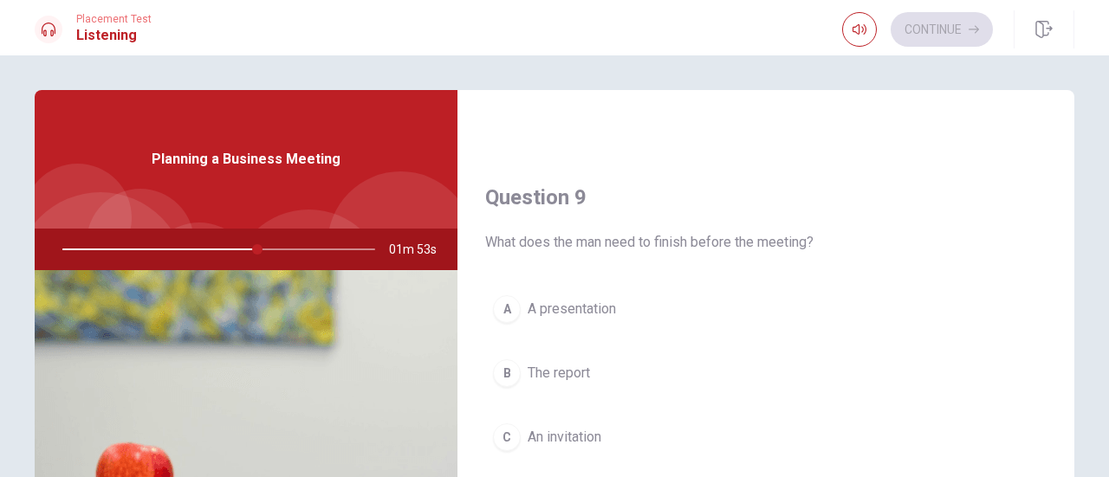
scroll to position [1358, 0]
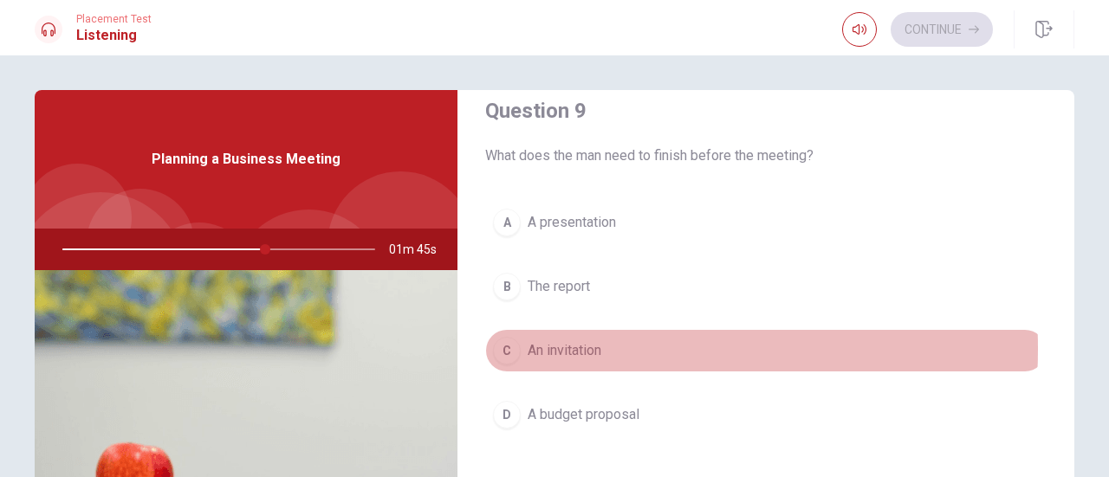
click at [541, 340] on span "An invitation" at bounding box center [565, 350] width 74 height 21
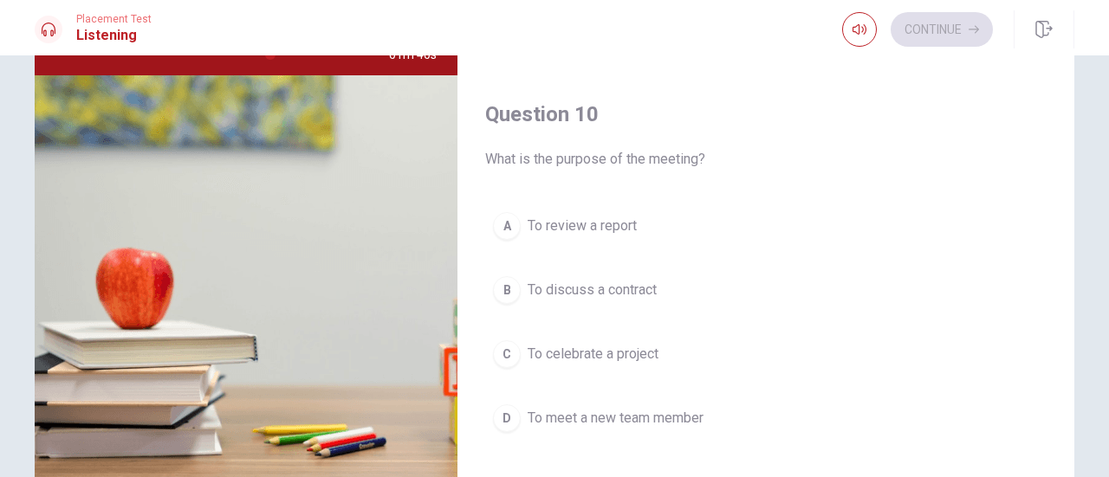
scroll to position [196, 0]
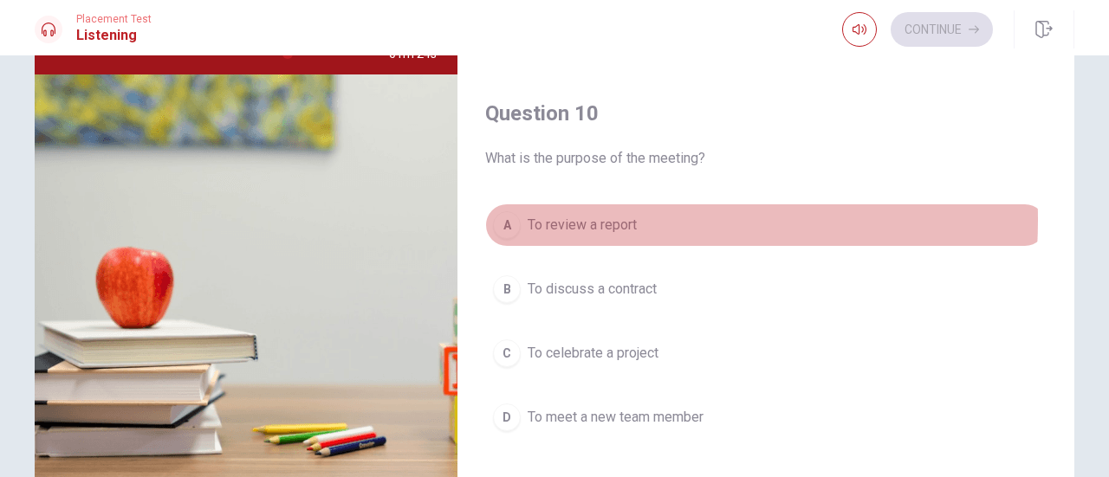
click at [562, 215] on span "To review a report" at bounding box center [582, 225] width 109 height 21
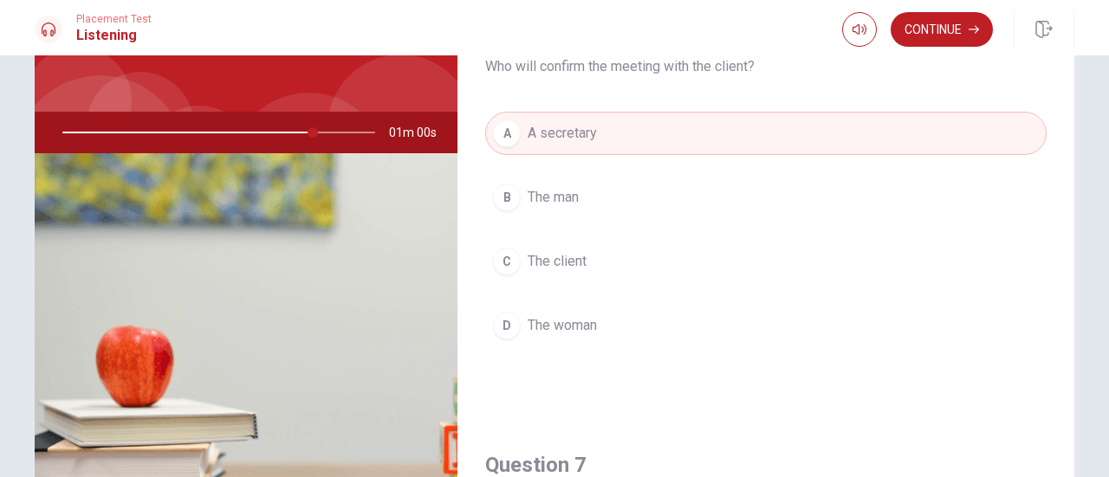
scroll to position [116, 0]
click at [935, 29] on button "Continue" at bounding box center [941, 29] width 102 height 35
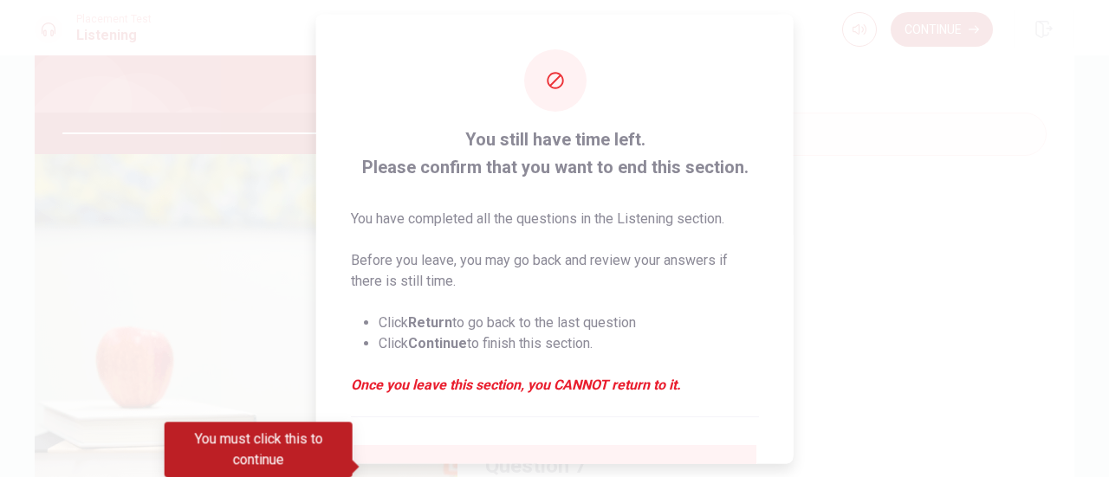
scroll to position [168, 0]
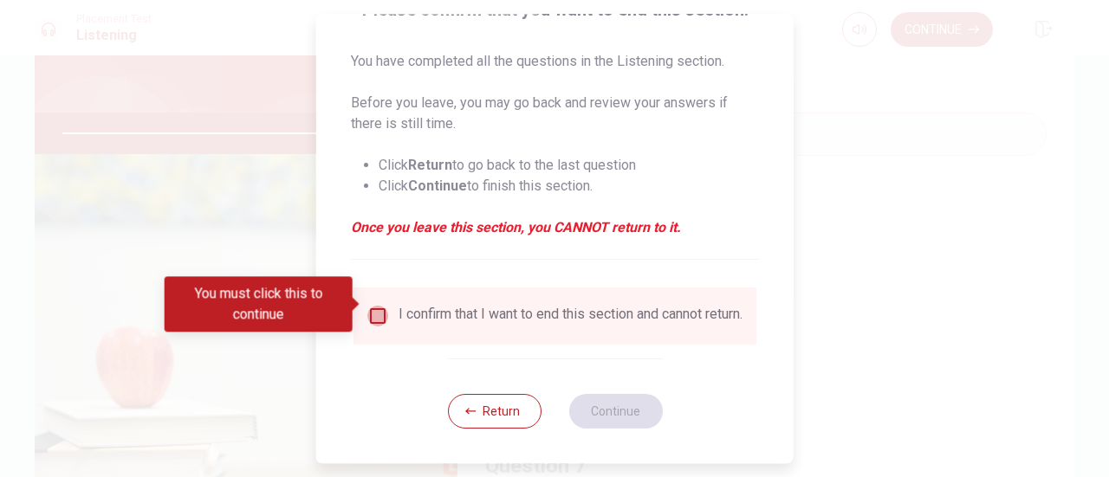
click at [375, 306] on input "You must click this to continue" at bounding box center [377, 316] width 21 height 21
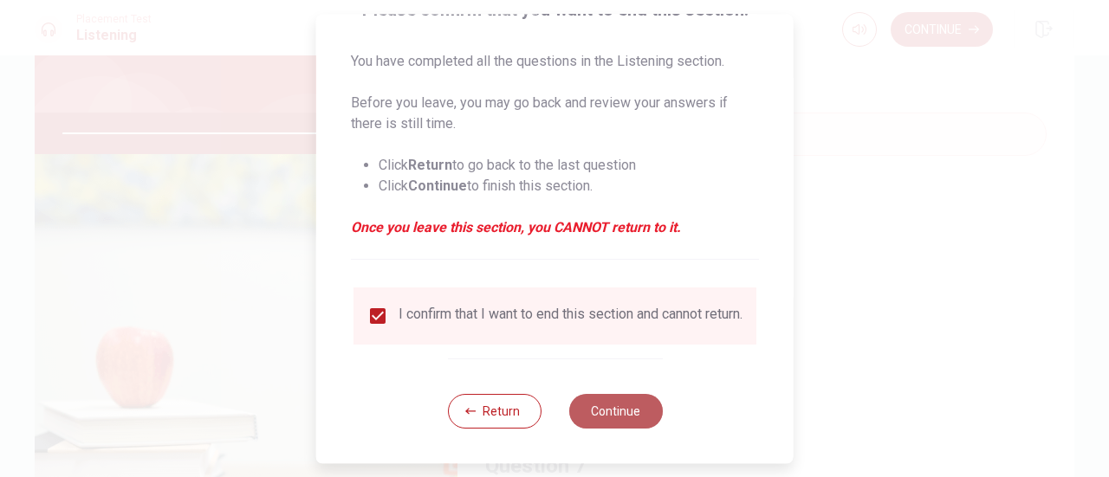
click at [608, 418] on button "Continue" at bounding box center [615, 411] width 94 height 35
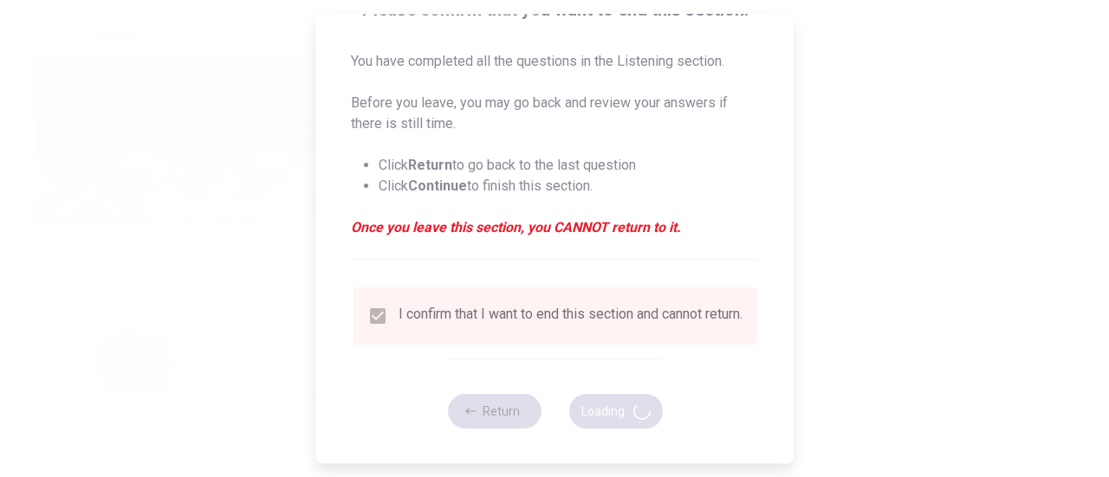
type input "88"
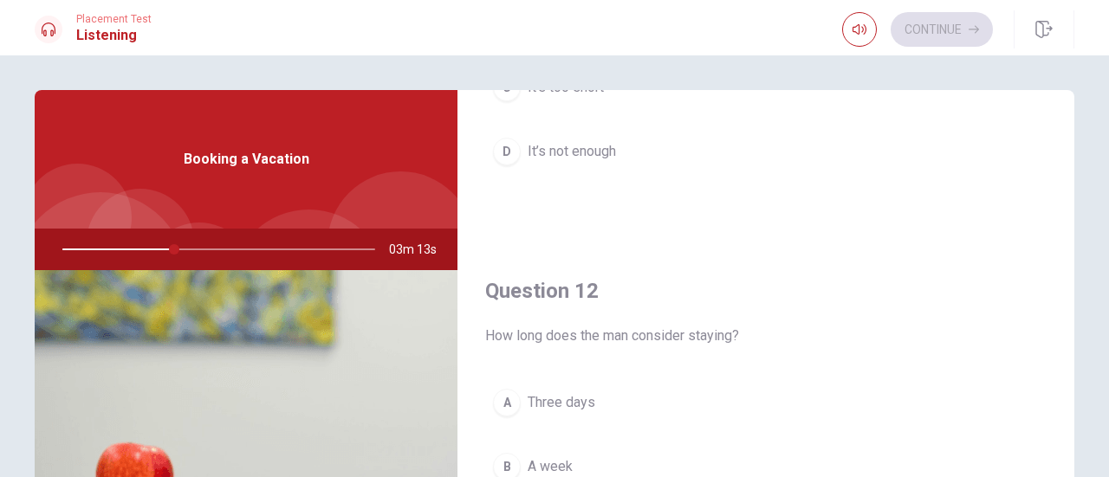
scroll to position [485, 0]
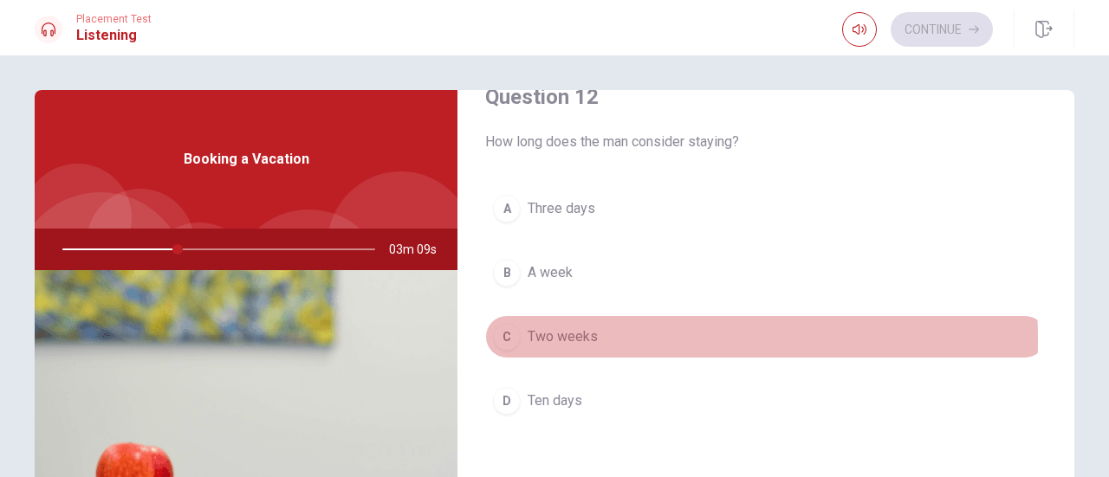
click at [529, 336] on span "Two weeks" at bounding box center [563, 337] width 70 height 21
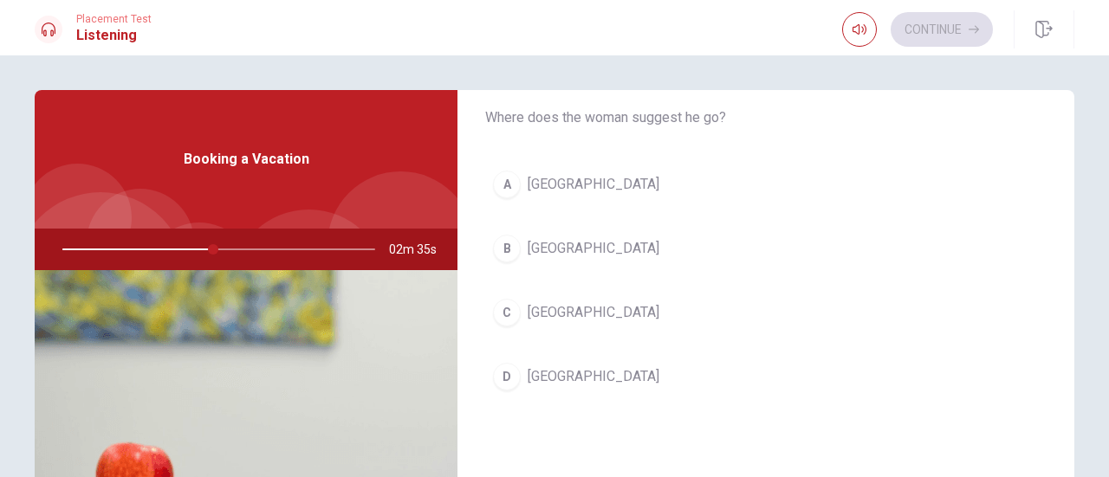
scroll to position [1394, 0]
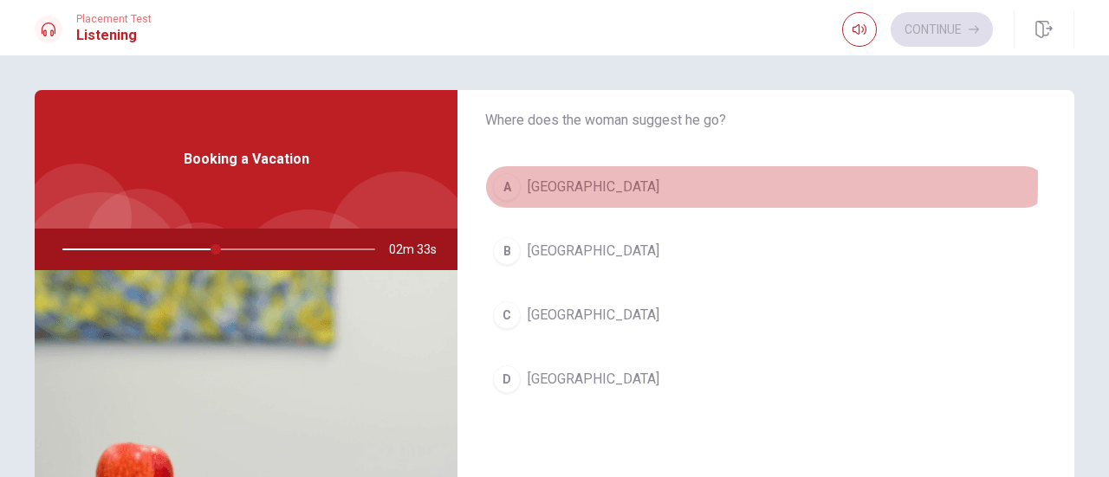
click at [547, 177] on span "[GEOGRAPHIC_DATA]" at bounding box center [594, 187] width 132 height 21
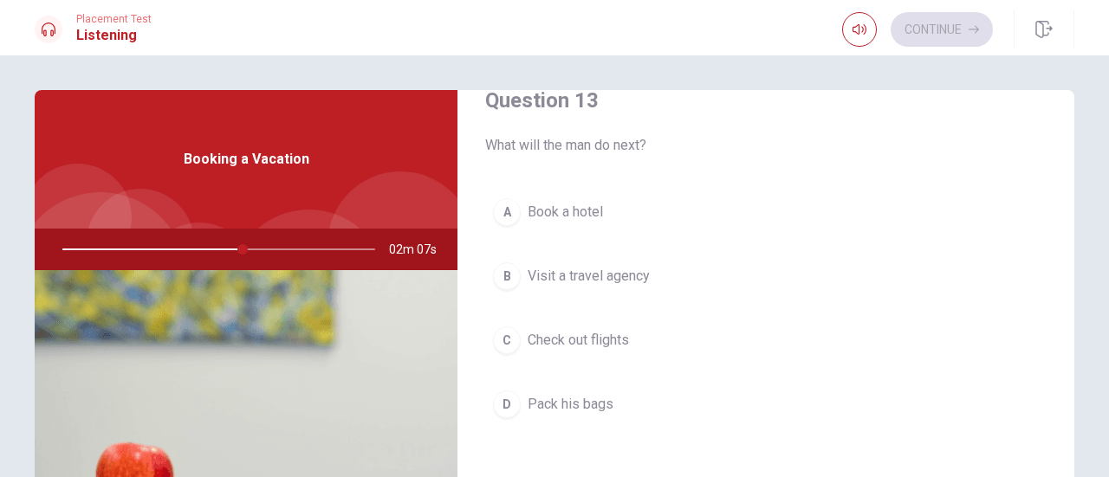
scroll to position [932, 0]
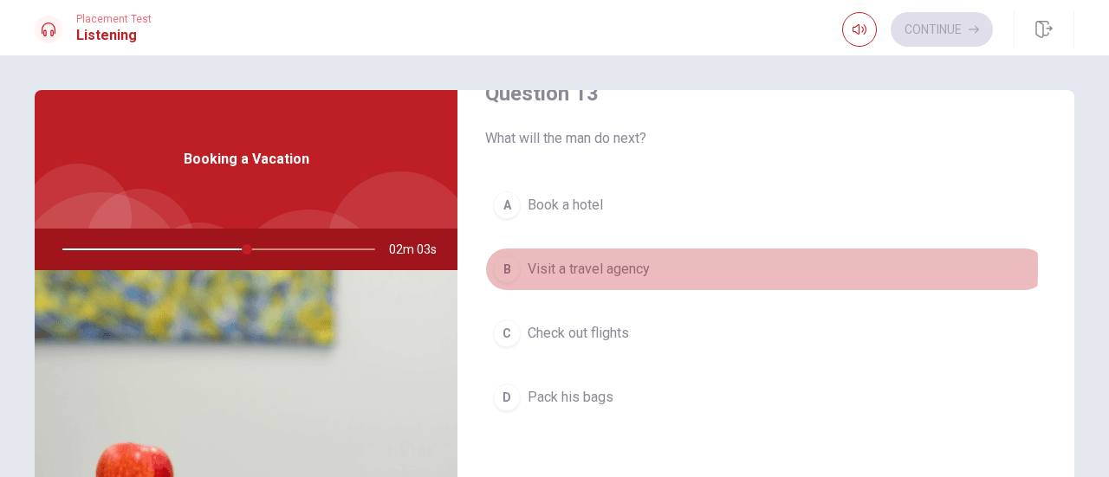
click at [547, 261] on span "Visit a travel agency" at bounding box center [589, 269] width 122 height 21
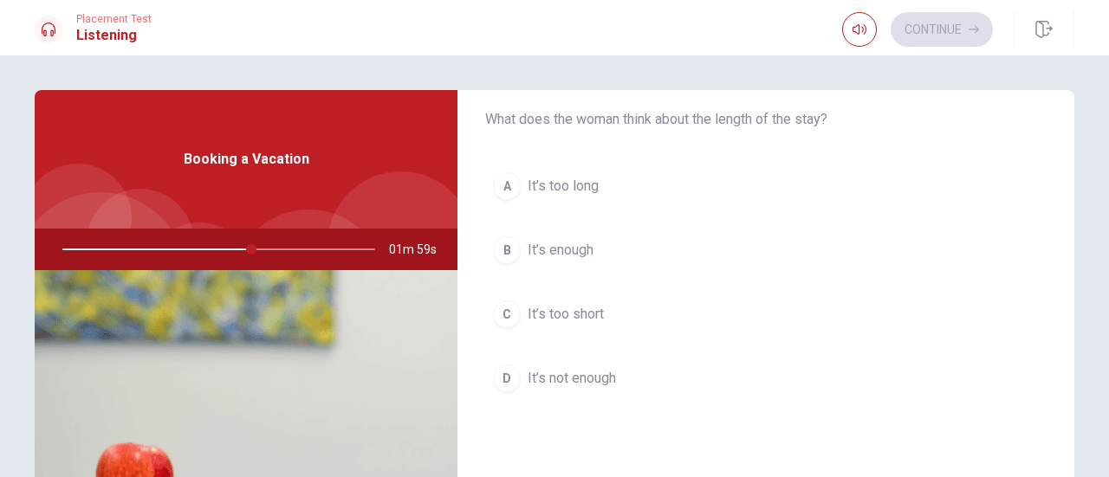
scroll to position [63, 0]
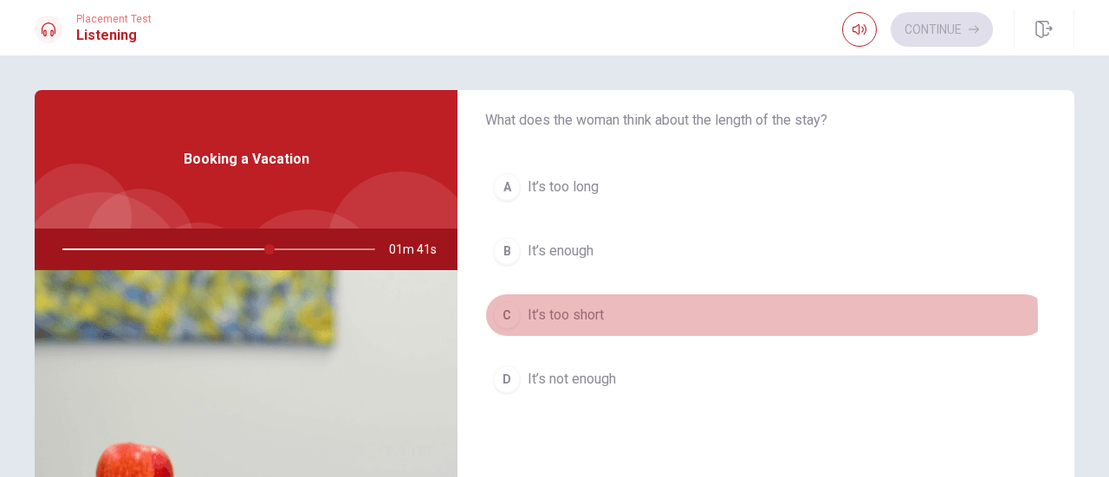
click at [549, 318] on span "It’s too short" at bounding box center [566, 315] width 76 height 21
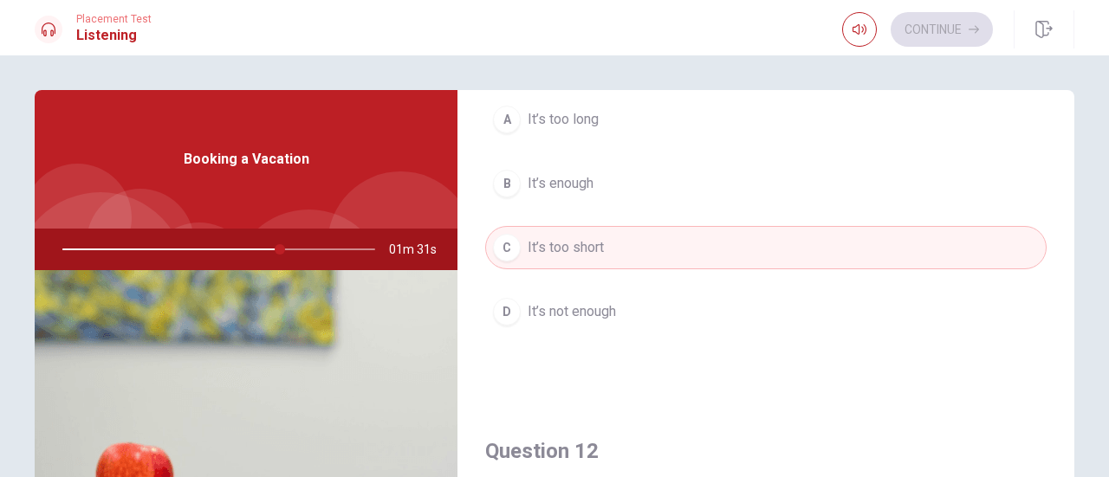
scroll to position [87, 0]
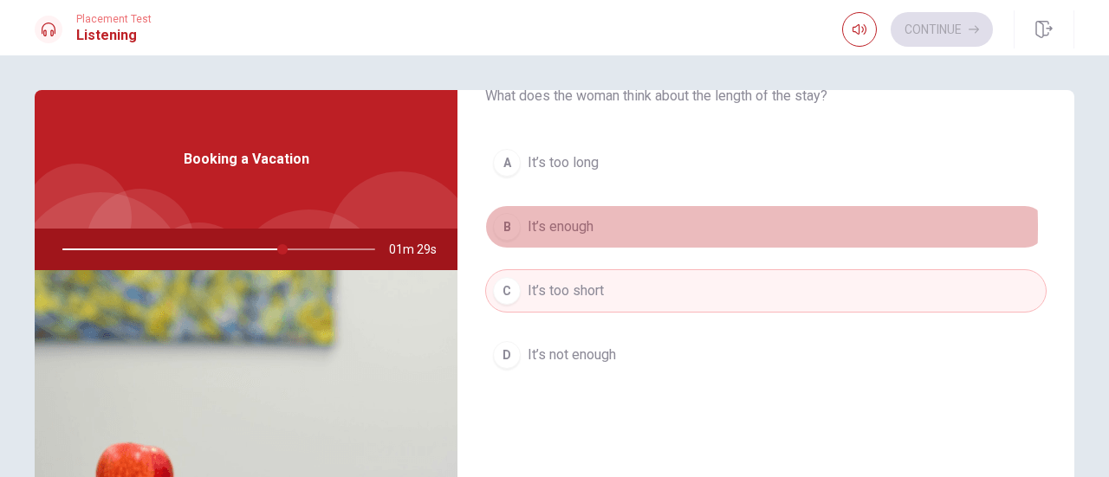
click at [554, 227] on span "It’s enough" at bounding box center [561, 227] width 66 height 21
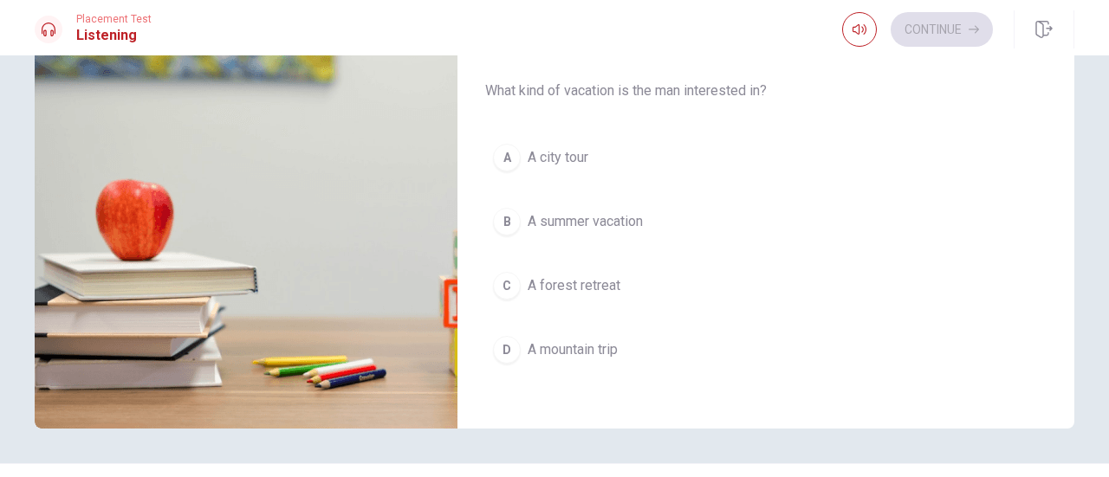
scroll to position [265, 0]
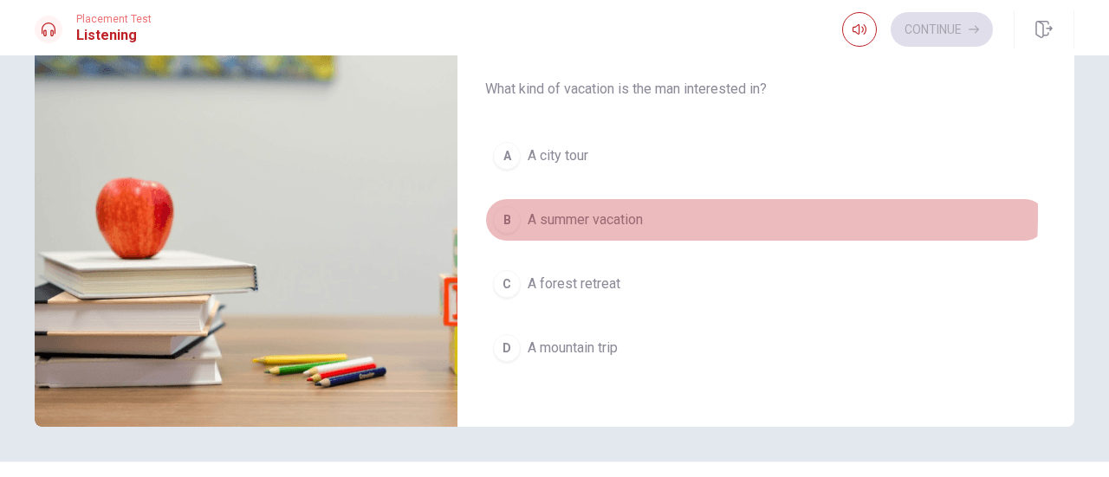
click at [558, 210] on span "A summer vacation" at bounding box center [585, 220] width 115 height 21
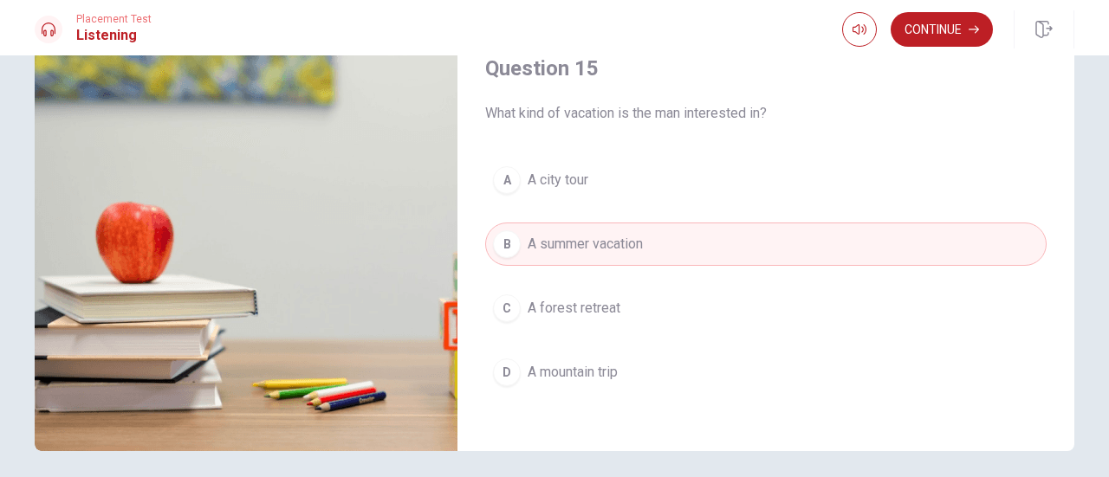
scroll to position [305, 0]
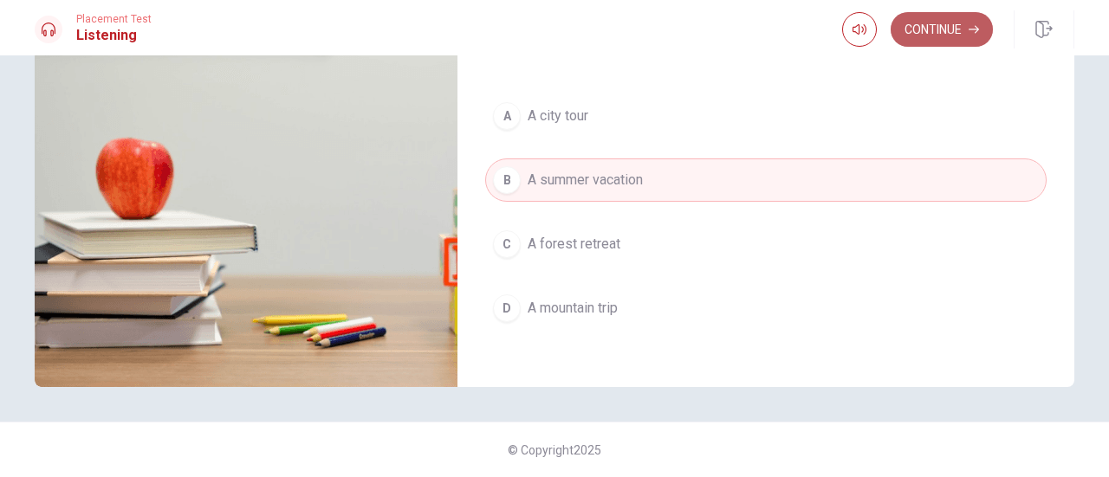
click at [947, 30] on button "Continue" at bounding box center [941, 29] width 102 height 35
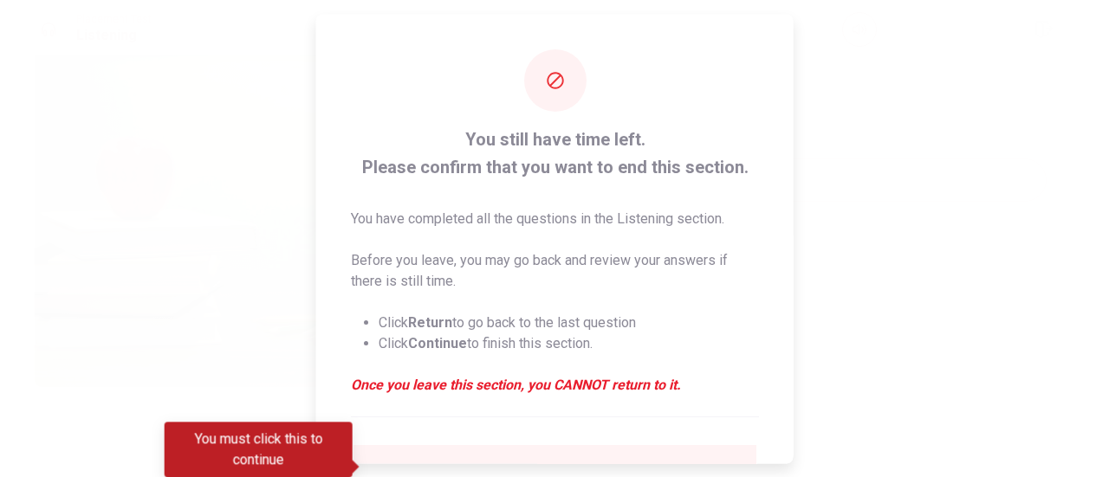
type input "0"
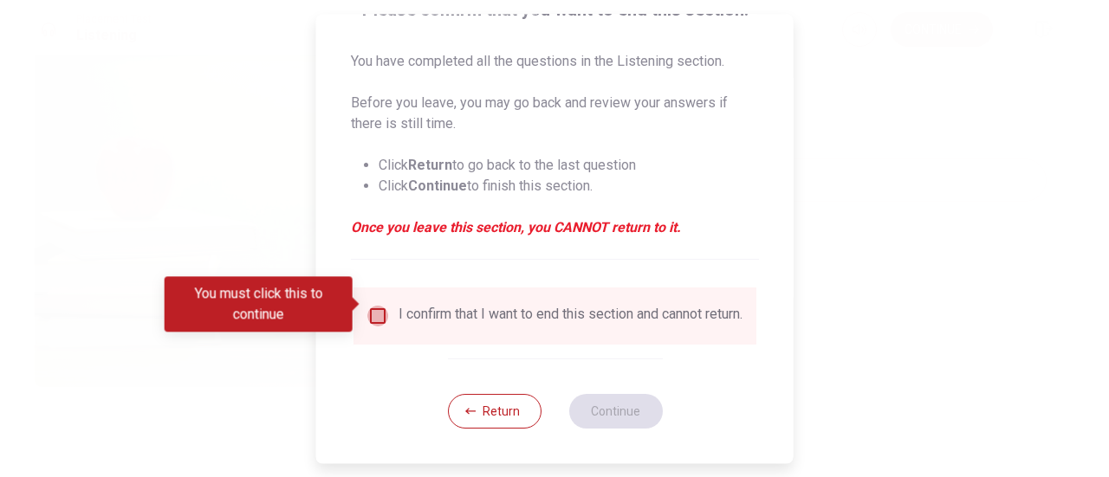
click at [376, 306] on input "You must click this to continue" at bounding box center [377, 316] width 21 height 21
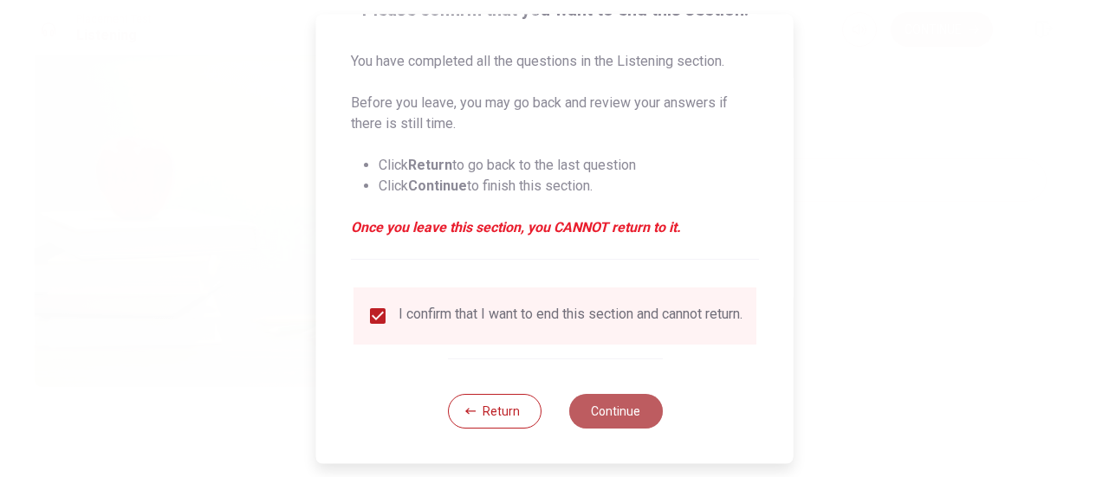
click at [615, 399] on button "Continue" at bounding box center [615, 411] width 94 height 35
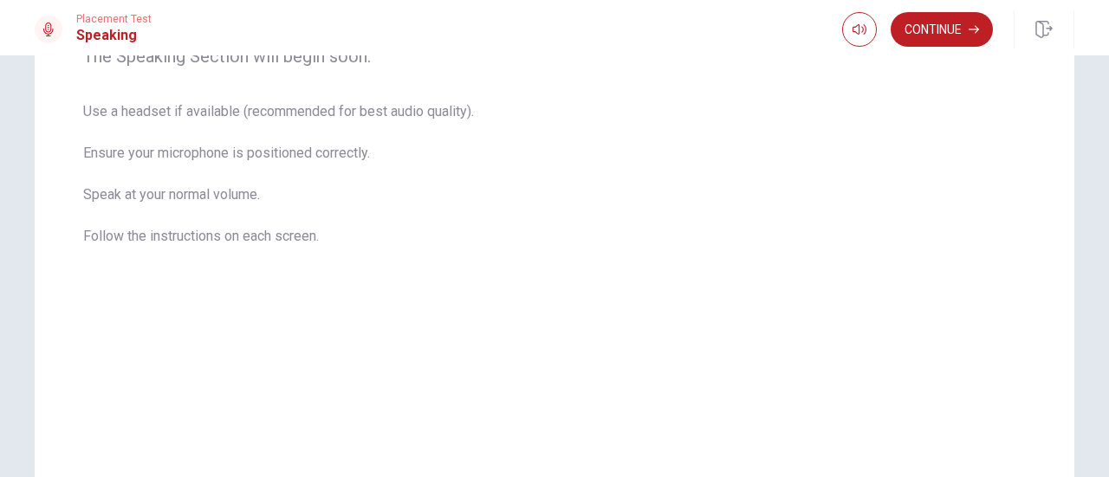
scroll to position [312, 0]
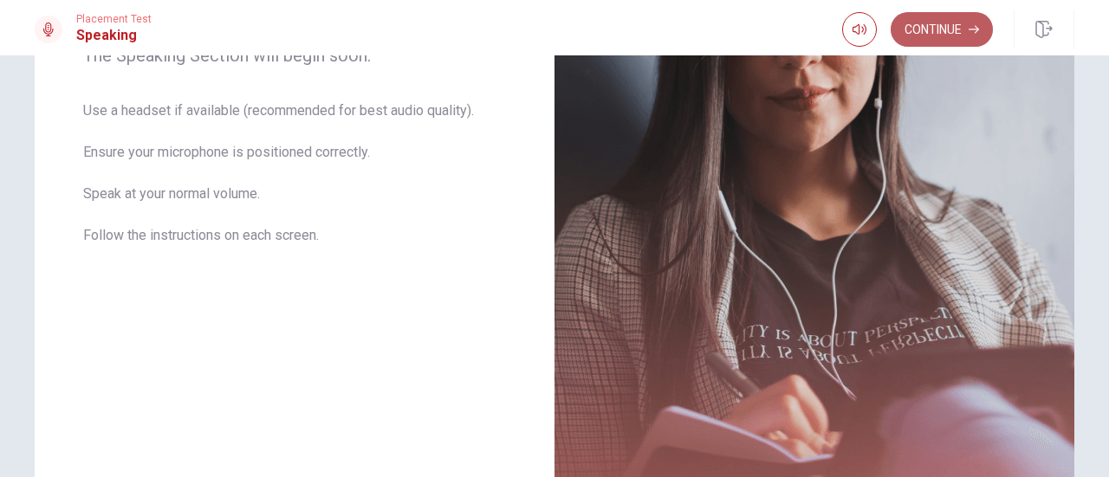
click at [946, 33] on button "Continue" at bounding box center [941, 29] width 102 height 35
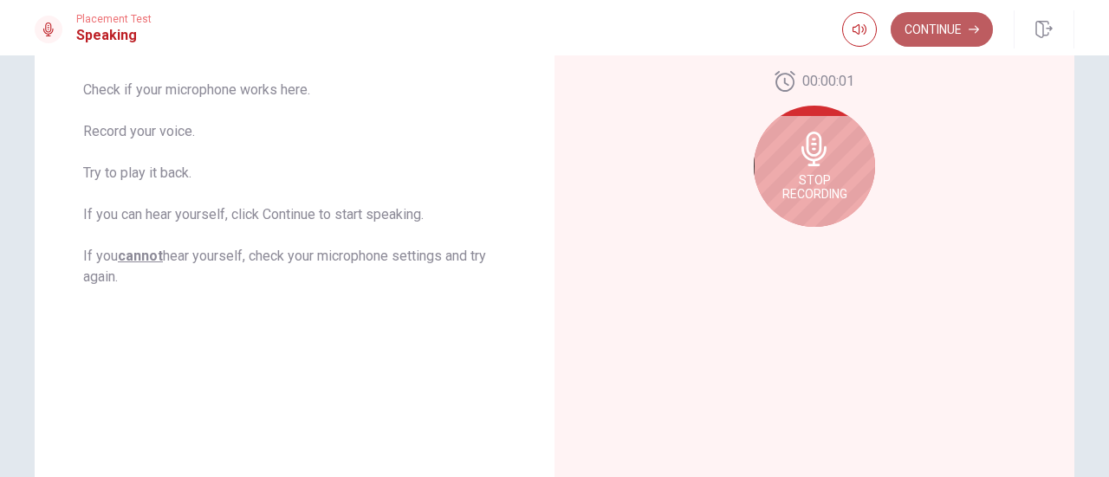
click at [923, 32] on button "Continue" at bounding box center [941, 29] width 102 height 35
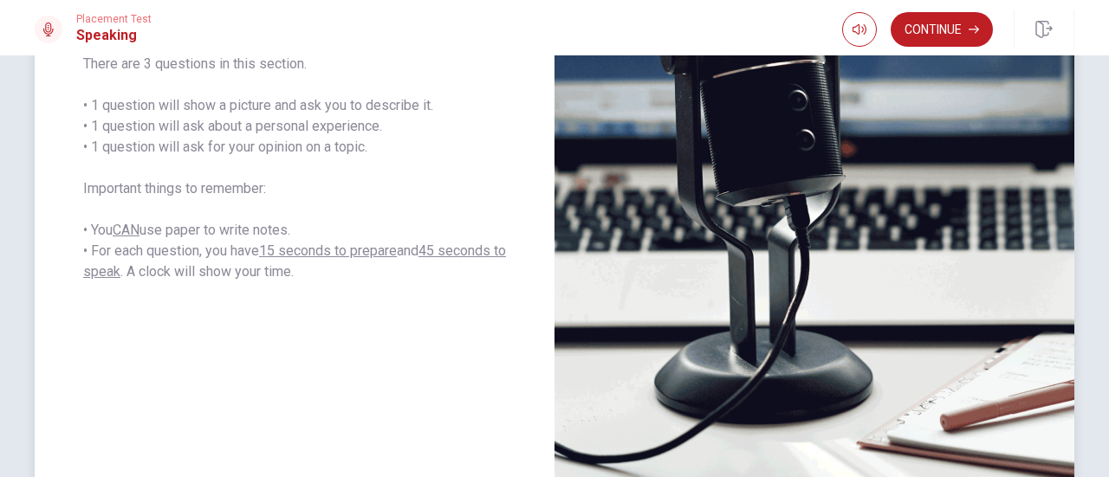
scroll to position [349, 0]
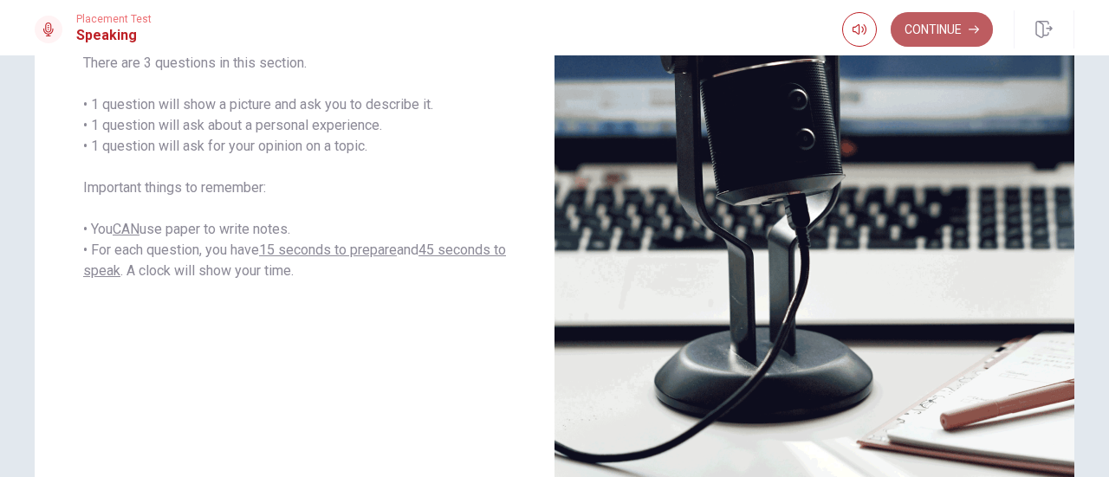
click at [946, 27] on button "Continue" at bounding box center [941, 29] width 102 height 35
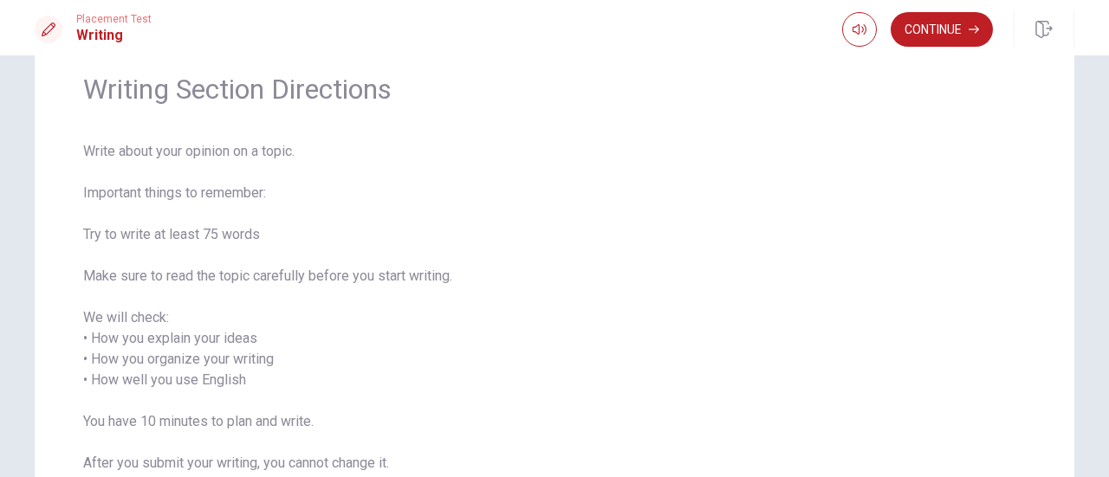
scroll to position [68, 0]
click at [939, 30] on button "Continue" at bounding box center [941, 29] width 102 height 35
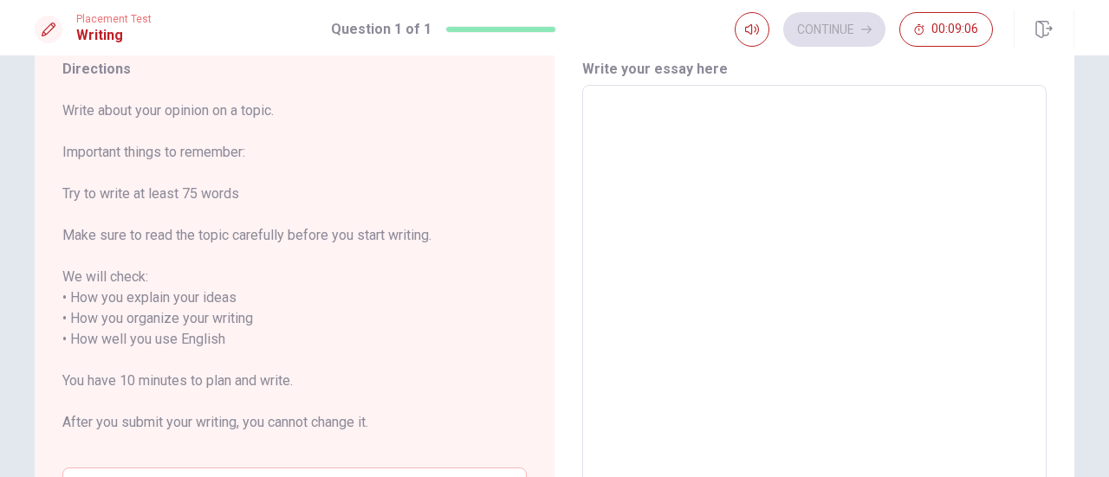
scroll to position [65, 0]
click at [615, 124] on textarea at bounding box center [814, 340] width 440 height 481
type textarea "I"
type textarea "x"
type textarea "In"
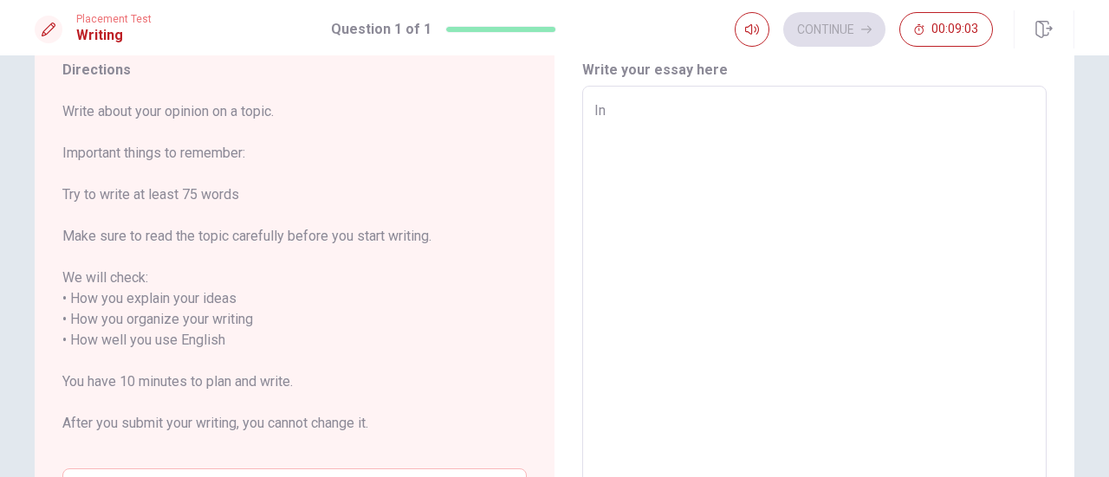
type textarea "x"
type textarea "In"
type textarea "x"
type textarea "In m"
type textarea "x"
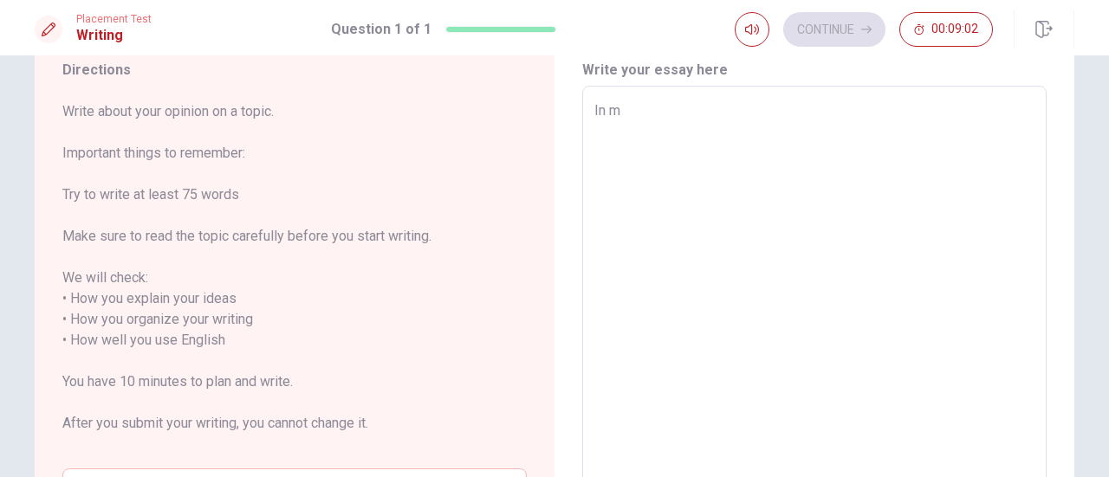
type textarea "In my"
type textarea "x"
type textarea "In my"
type textarea "x"
type textarea "In my w"
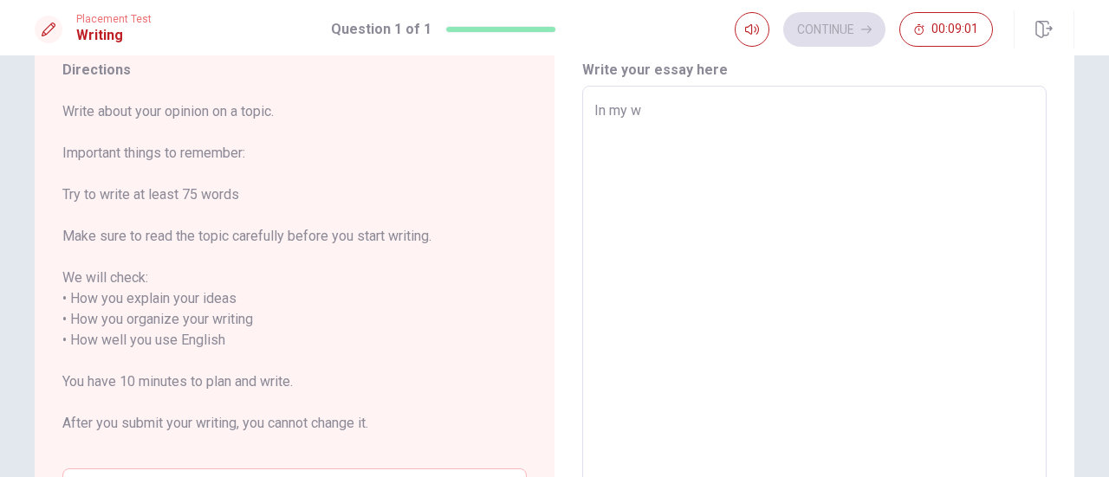
type textarea "x"
type textarea "In my we"
type textarea "x"
type textarea "In my wee"
type textarea "x"
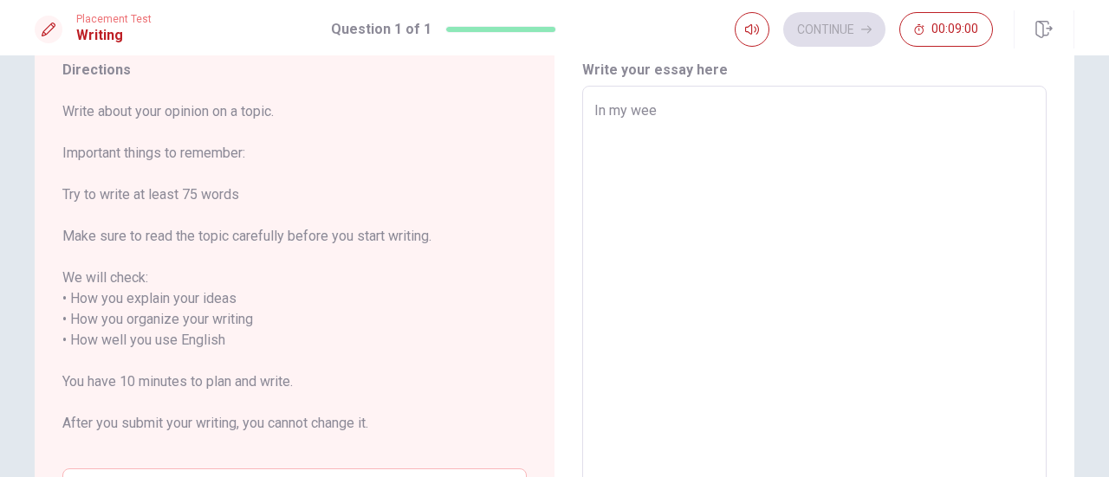
type textarea "In my weed"
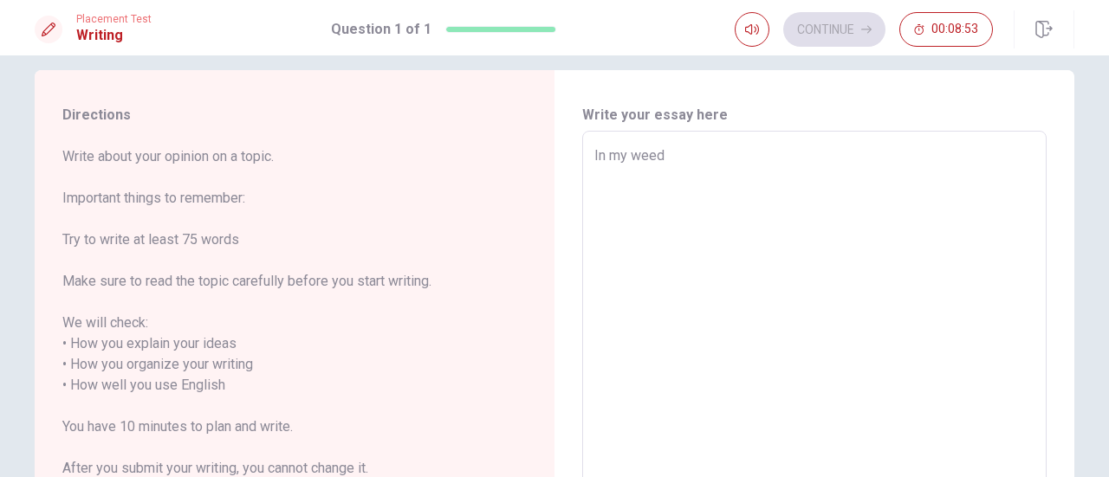
scroll to position [19, 0]
type textarea "x"
type textarea "In my wee"
type textarea "x"
type textarea "In my week"
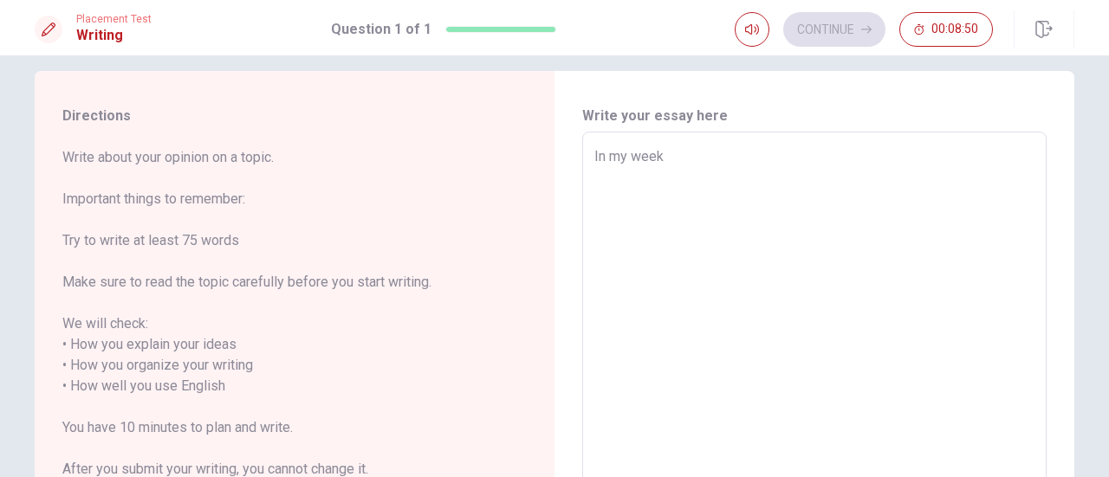
type textarea "x"
type textarea "In my weeke"
type textarea "x"
type textarea "In my weeken"
type textarea "x"
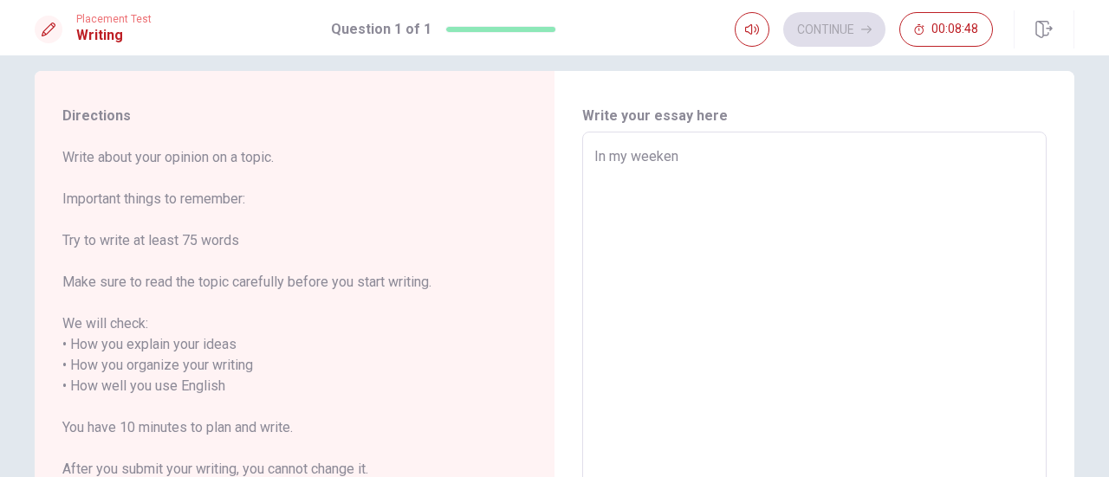
type textarea "In my weekend"
type textarea "x"
type textarea "In my weekends"
type textarea "x"
type textarea "In my weekends"
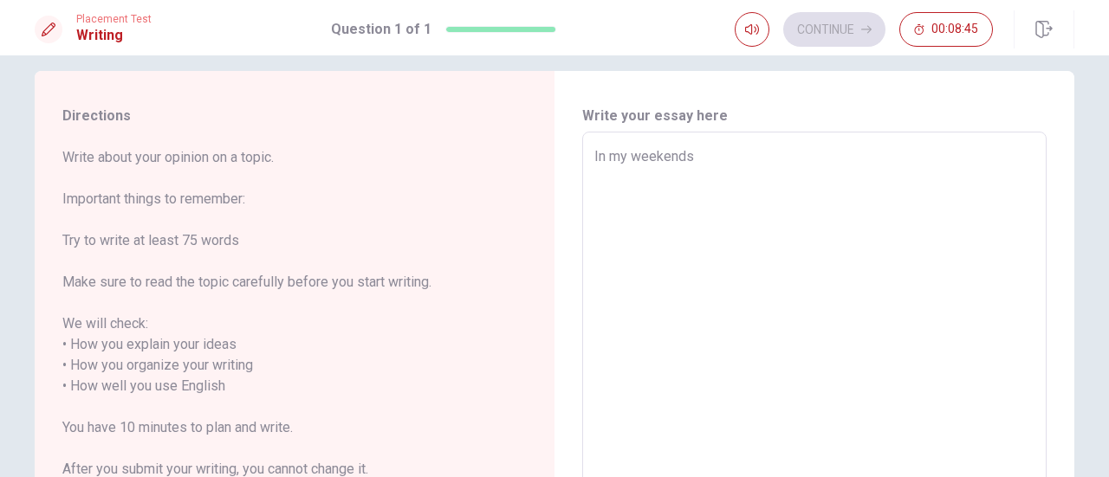
type textarea "x"
type textarea "In my weekends i"
type textarea "x"
type textarea "In my weekends"
type textarea "x"
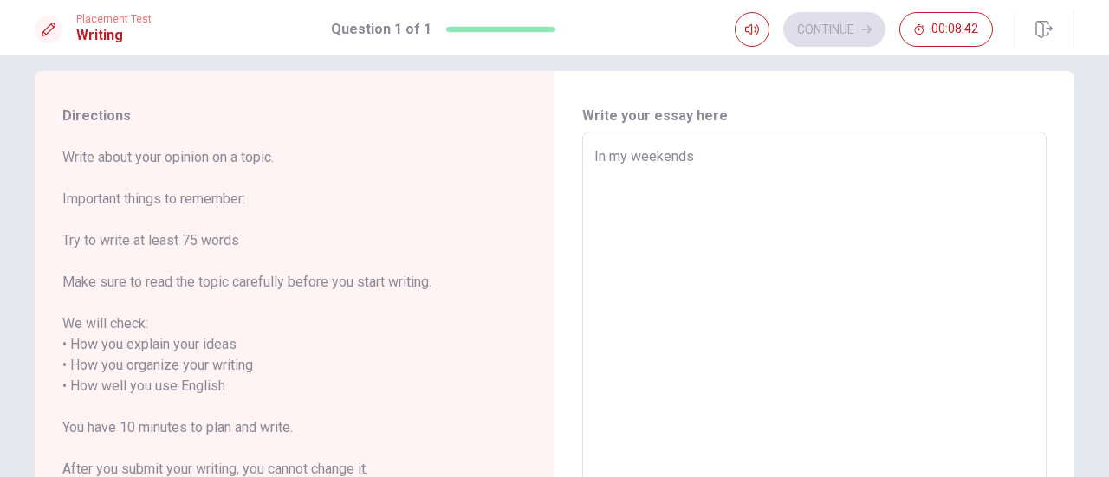
type textarea "In my weekends I"
type textarea "x"
type textarea "In my weekends I"
type textarea "x"
type textarea "In my weekends I l"
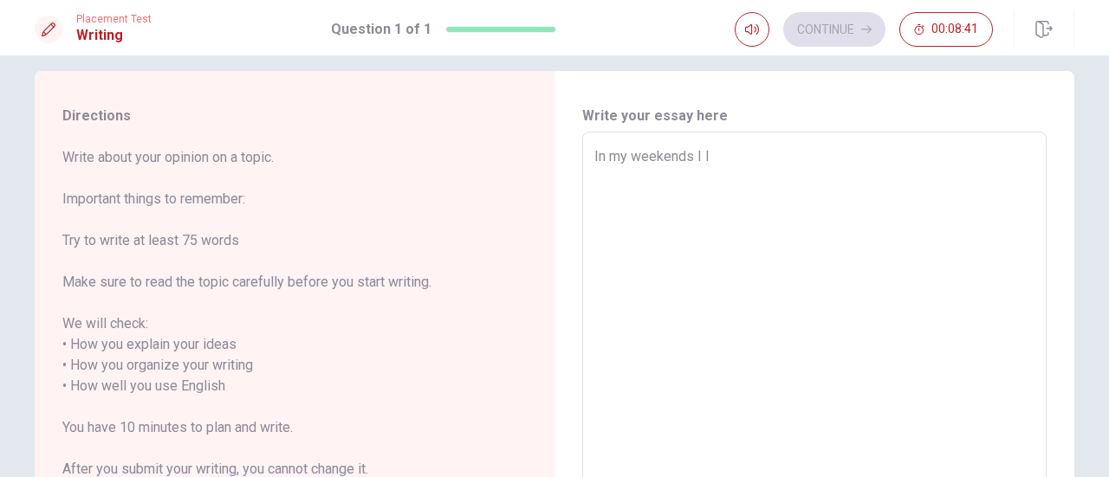
type textarea "x"
type textarea "In my weekends I li"
type textarea "x"
type textarea "In my weekends I lib"
type textarea "x"
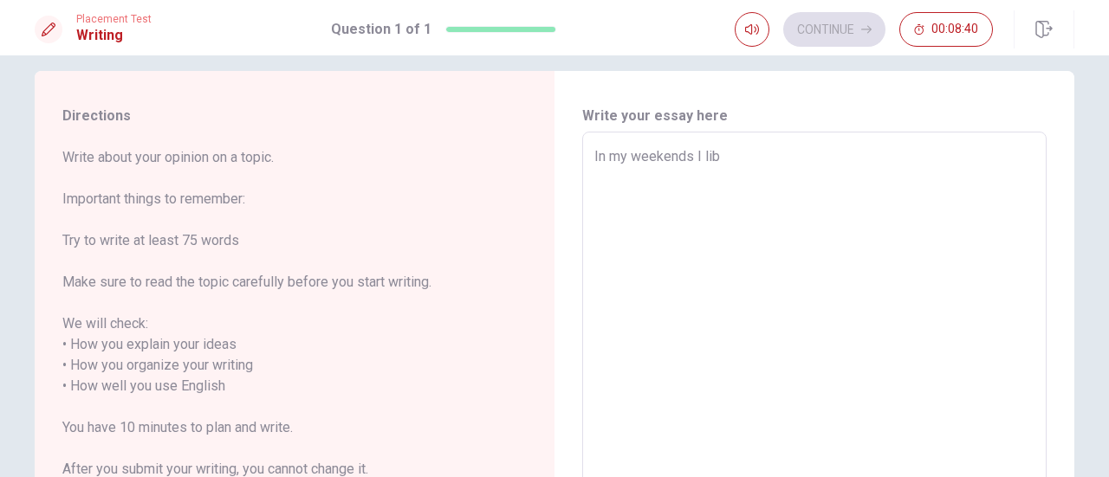
type textarea "In my weekends I libe"
type textarea "x"
type textarea "In my weekends I libe"
type textarea "x"
type textarea "In my weekends I libe"
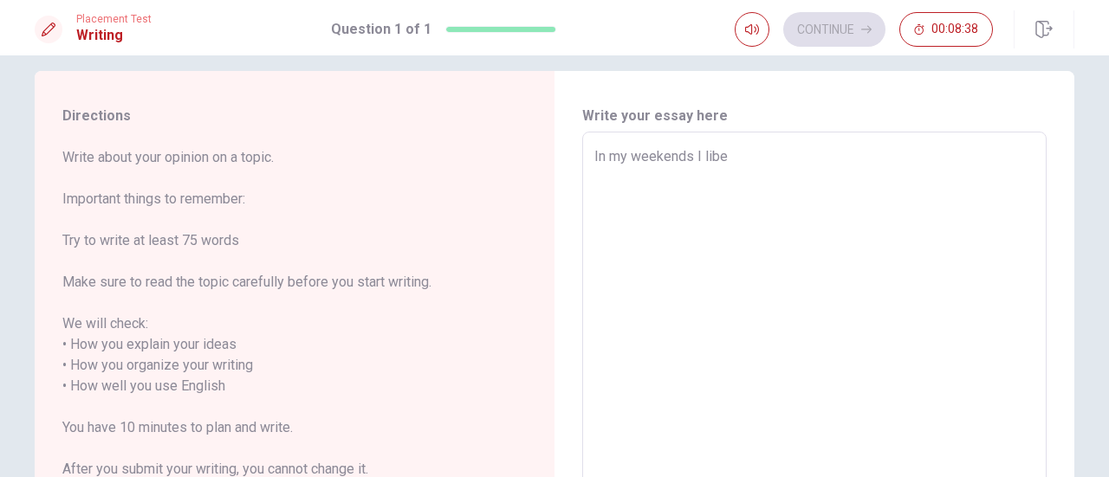
type textarea "x"
type textarea "In my weekends I lib"
type textarea "x"
type textarea "In my weekends I li"
type textarea "x"
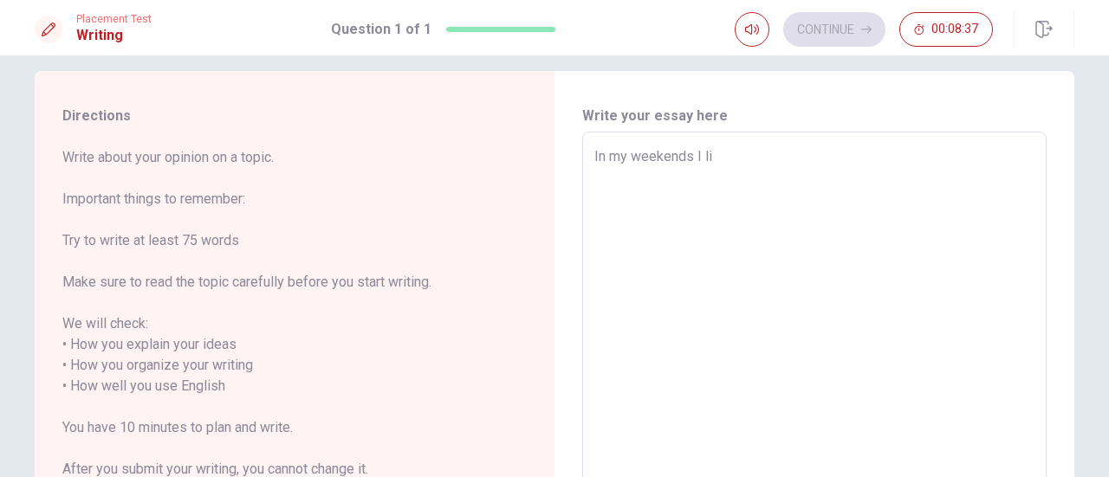
type textarea "In my weekends I lik"
type textarea "x"
type textarea "In my weekends I like"
type textarea "x"
type textarea "In my weekends I like"
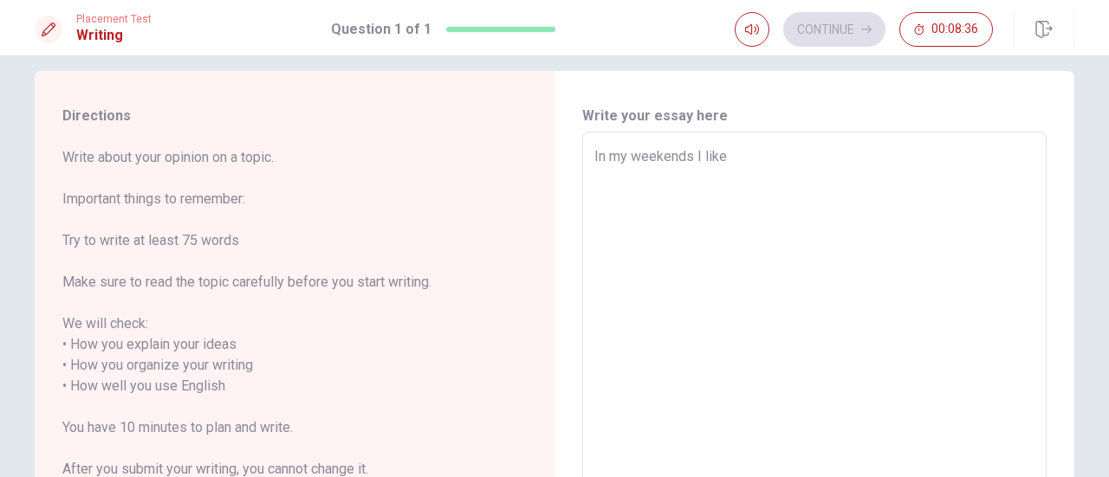
type textarea "x"
type textarea "In my weekends I like g"
type textarea "x"
type textarea "In my weekends I like go"
type textarea "x"
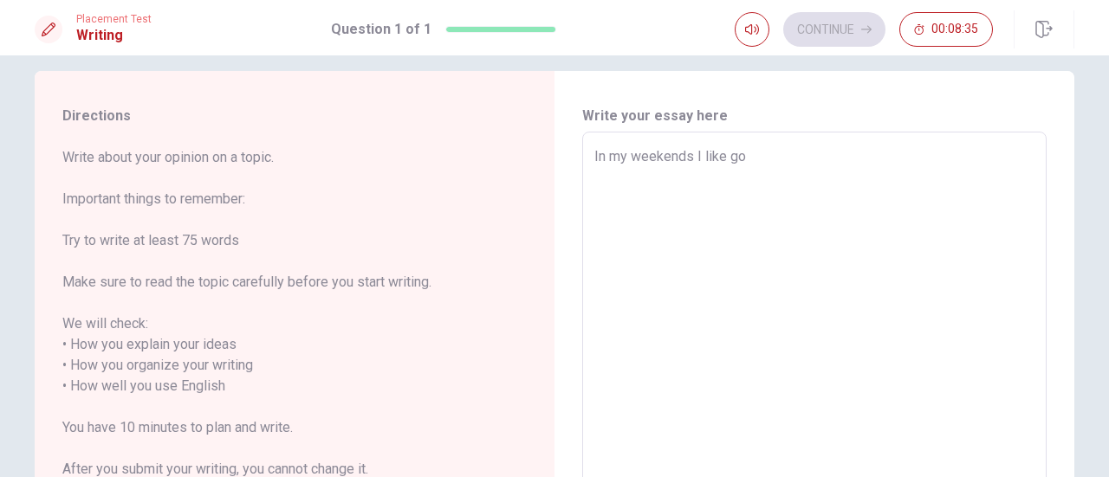
type textarea "In my weekends I like go"
type textarea "x"
type textarea "In my weekends I like go t"
type textarea "x"
type textarea "In my weekends I like go to"
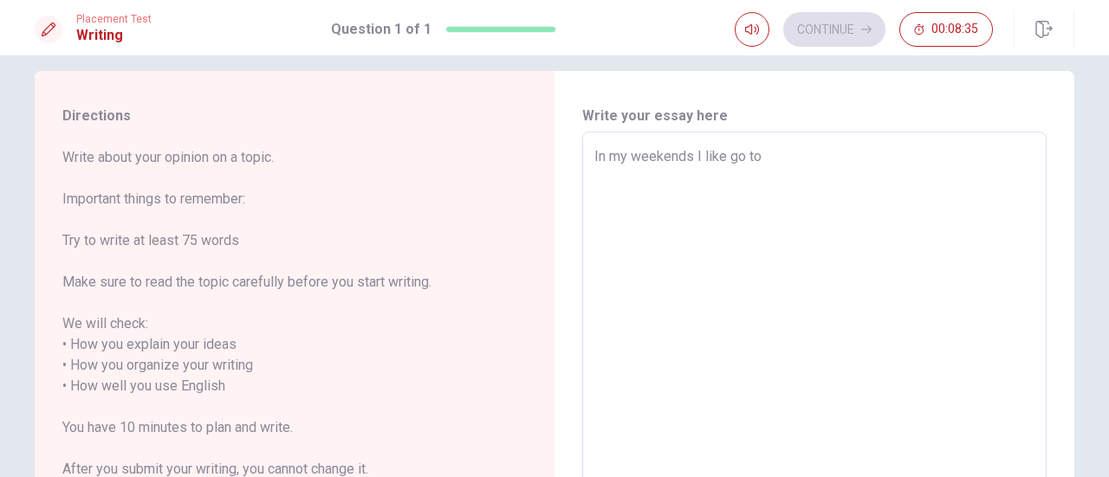
type textarea "x"
type textarea "In my weekends I like go to"
type textarea "x"
type textarea "In my weekends I like go to d"
type textarea "x"
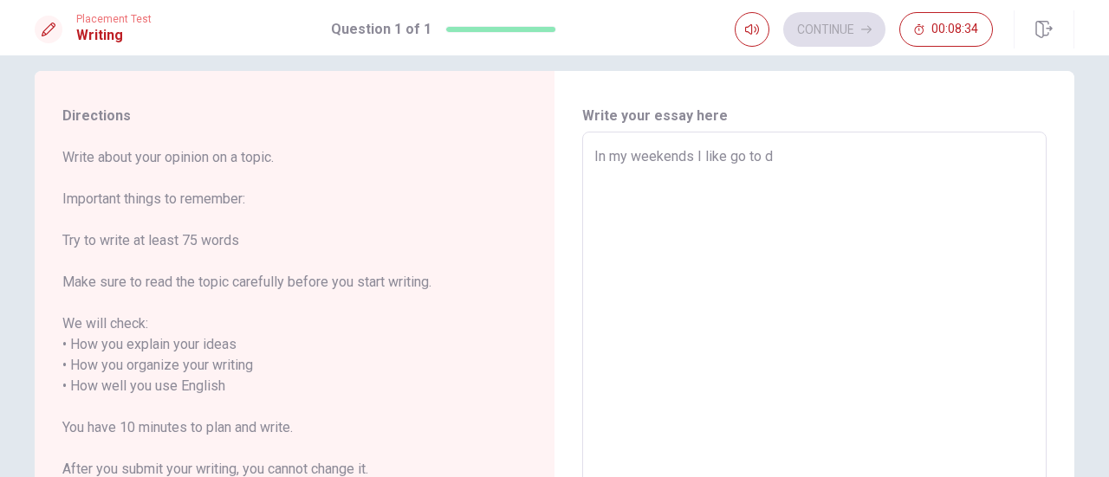
type textarea "In my weekends I like go to de"
type textarea "x"
type textarea "In my weekends I like go to de"
type textarea "x"
type textarea "In my weekends I like go to de"
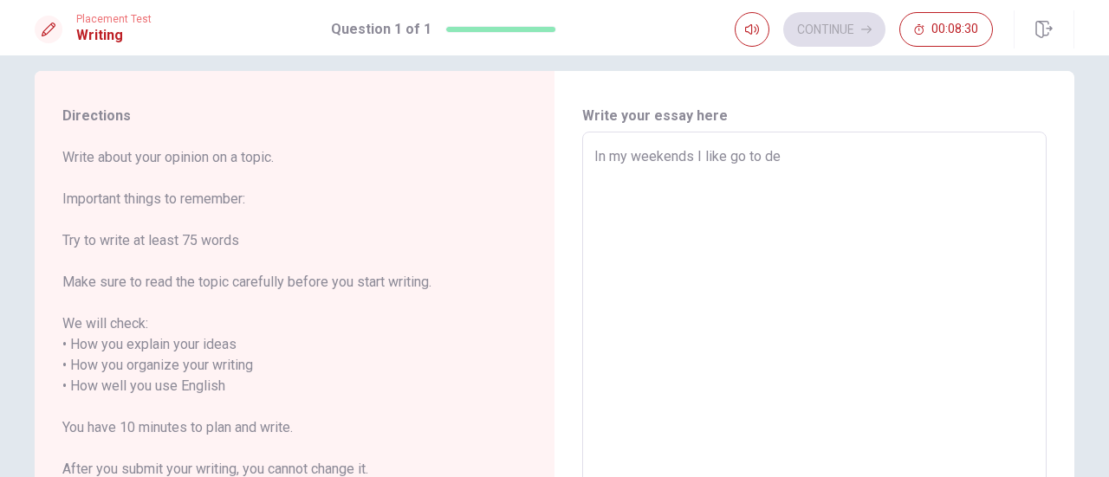
type textarea "x"
type textarea "In my weekends I like go to d"
type textarea "x"
type textarea "In my weekends I like go to"
type textarea "x"
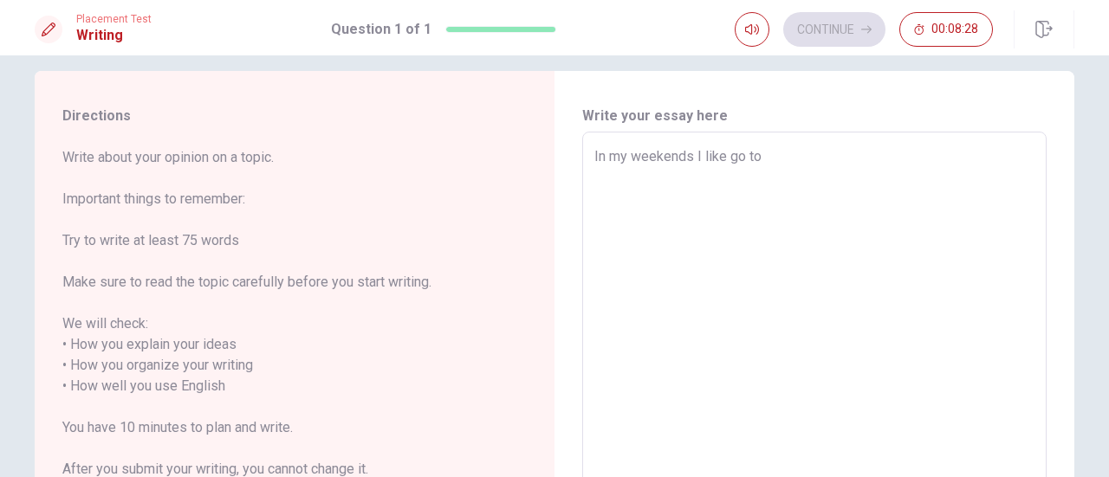
type textarea "In my weekends I like go to t"
type textarea "x"
type textarea "In my weekends I like go to th"
type textarea "x"
type textarea "In my weekends I like go to the"
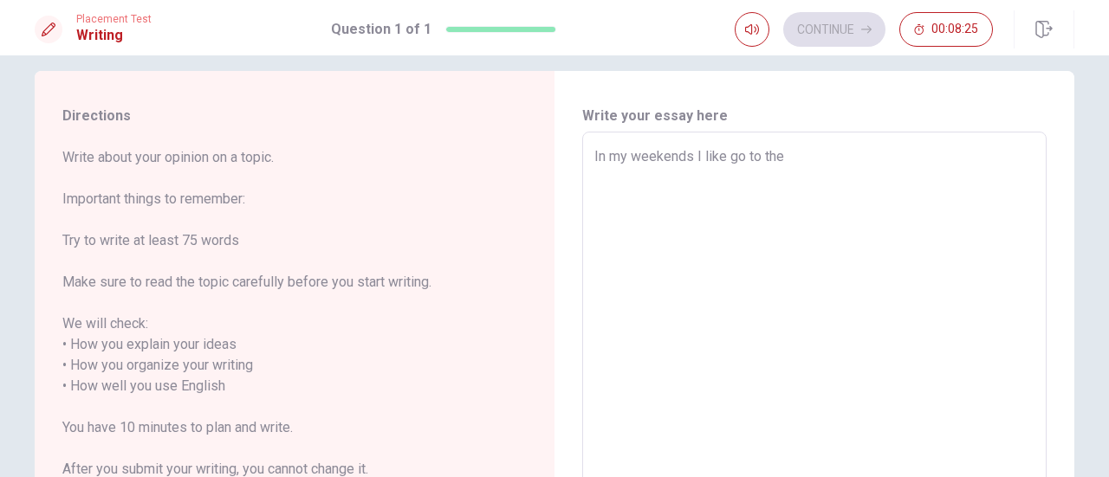
type textarea "x"
type textarea "In my weekends I like go to the"
type textarea "x"
type textarea "In my weekends I like go to the a"
type textarea "x"
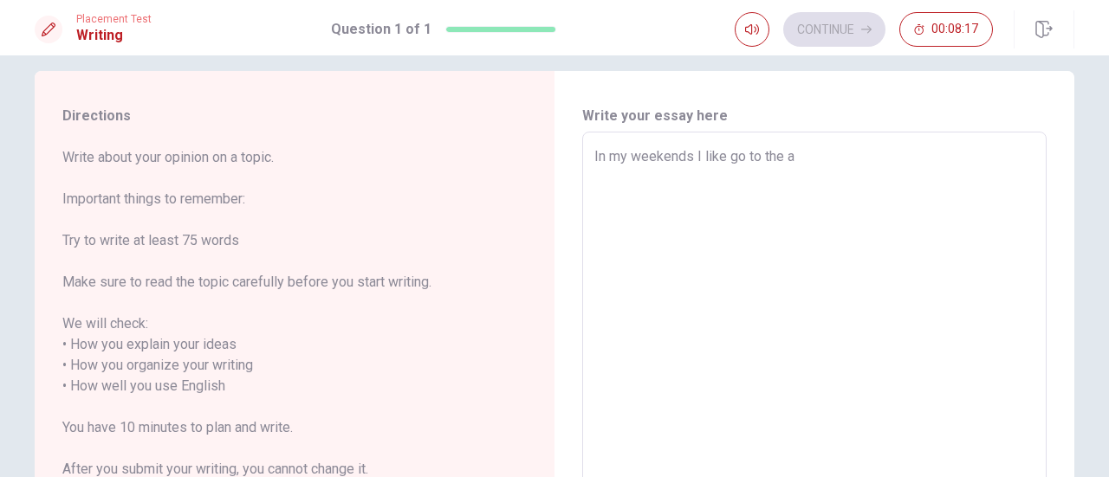
type textarea "In my weekends I like go to the an"
type textarea "x"
type textarea "In my weekends I like go to the any"
type textarea "x"
type textarea "In my weekends I like go to the any"
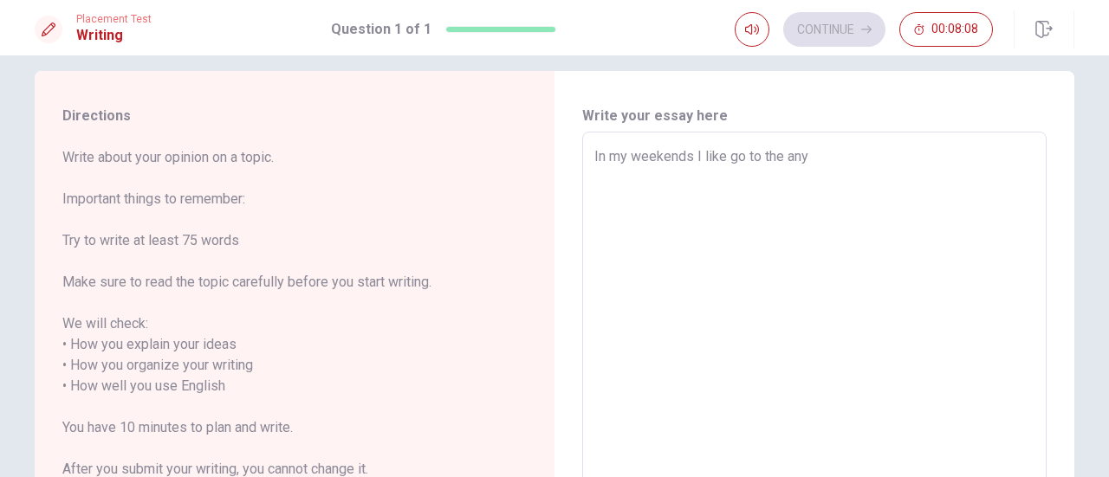
type textarea "x"
type textarea "In my weekends I like go to the any p"
type textarea "x"
type textarea "In my weekends I like go to the any pl"
type textarea "x"
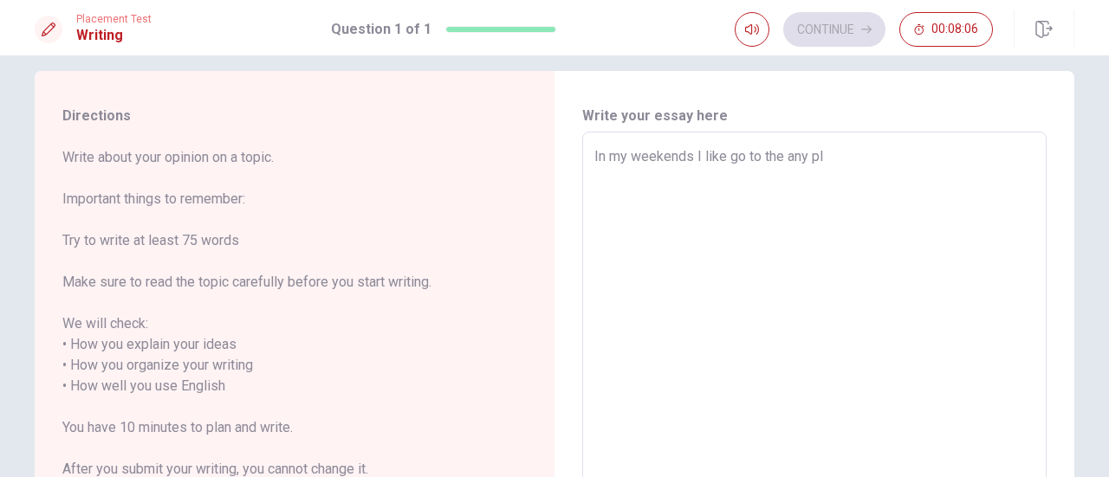
type textarea "In my weekends I like go to the any pla"
type textarea "x"
type textarea "In my weekends I like go to the any plac"
type textarea "x"
type textarea "In my weekends I like go to the any place"
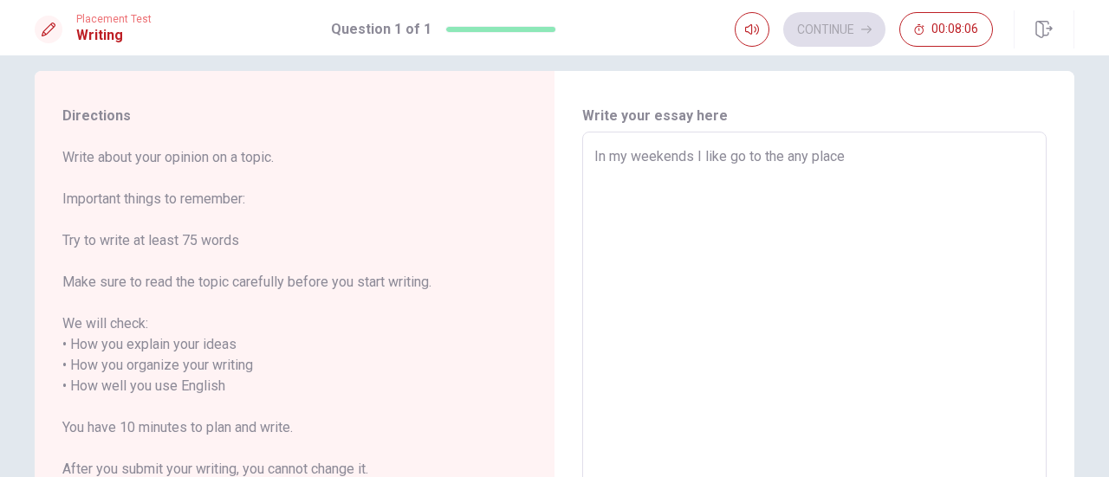
type textarea "x"
type textarea "In my weekends I like go to the any place"
type textarea "x"
type textarea "In my weekends I like go to the any place d"
type textarea "x"
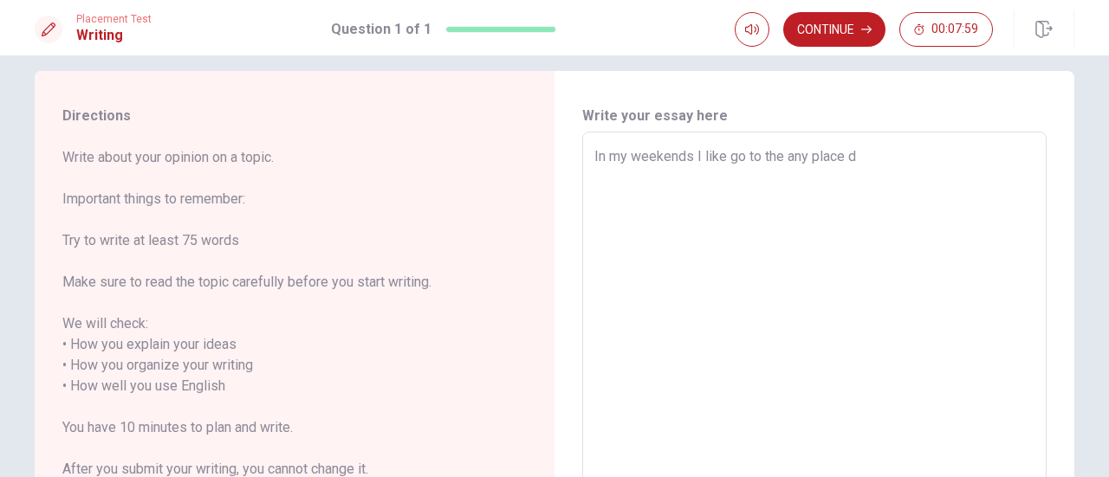
type textarea "In my weekends I like go to the any place do"
type textarea "x"
type textarea "In my weekends I like go to the any place don"
type textarea "x"
type textarea "In my weekends I like go to the any place dond"
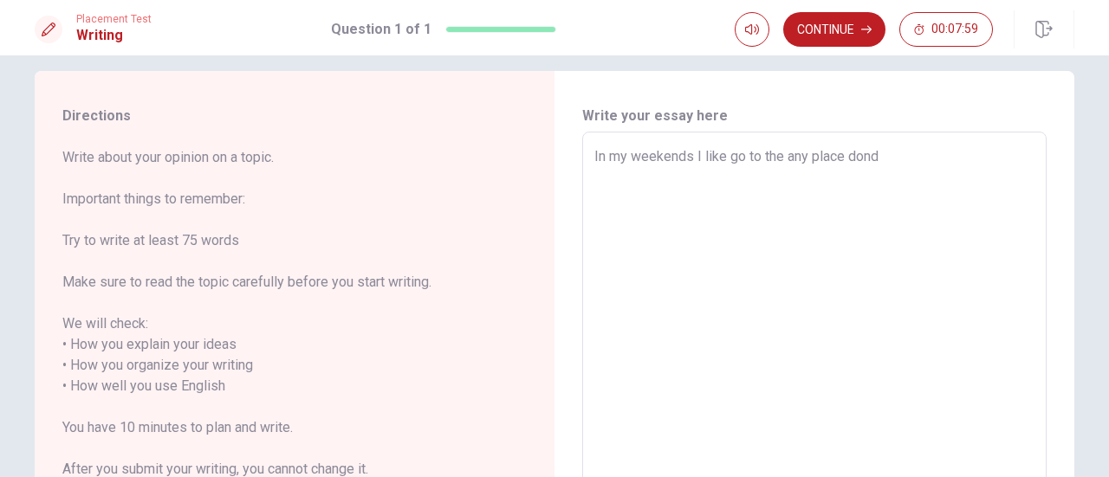
type textarea "x"
type textarea "In my weekends I like go to the any place don"
type textarea "x"
type textarea "In my weekends I like go to the any place do"
type textarea "x"
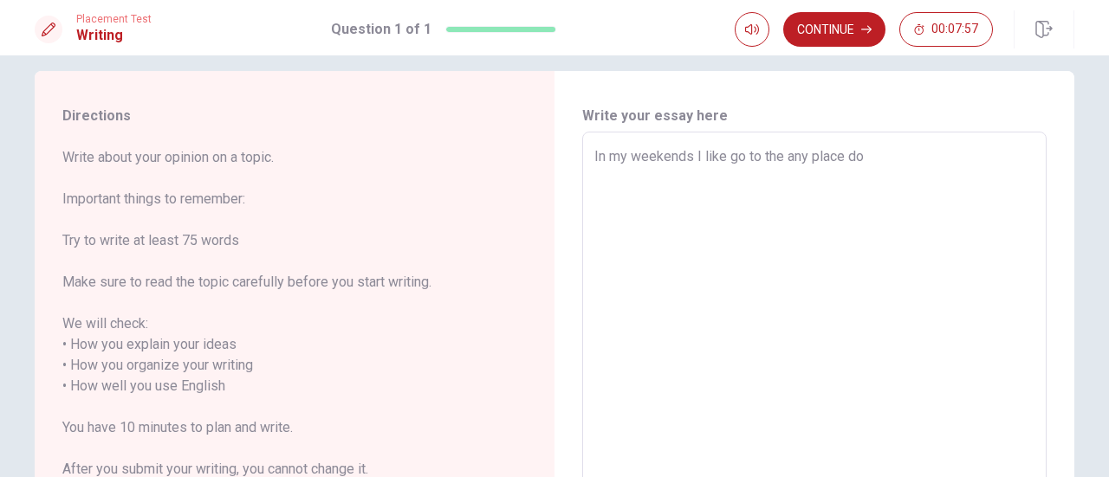
type textarea "In my weekends I like go to the any place d"
type textarea "x"
type textarea "In my weekends I like go to the any place"
type textarea "x"
type textarea "In my weekends I like go to the any place"
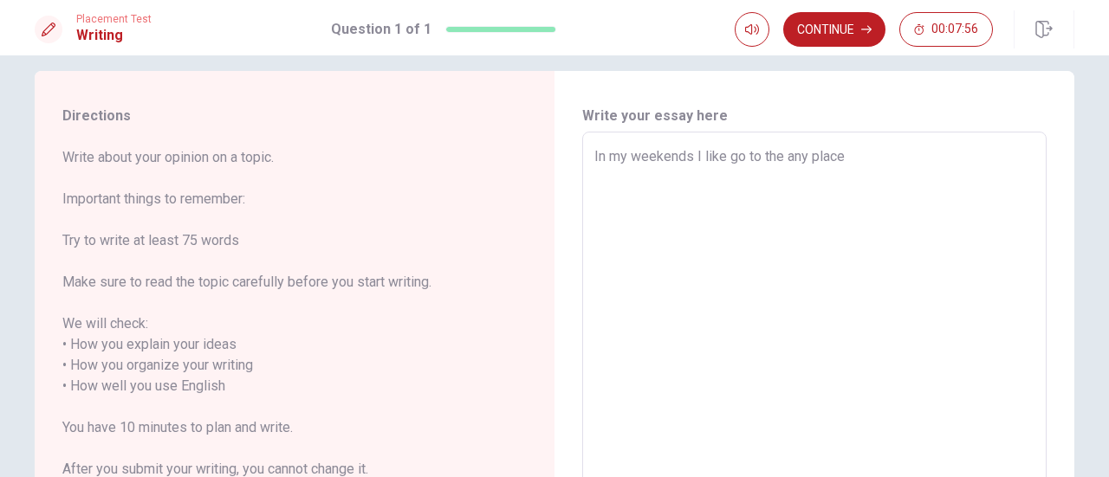
type textarea "x"
type textarea "In my weekends I like go to the any place,"
type textarea "x"
type textarea "In my weekends I like go to the any place,"
type textarea "x"
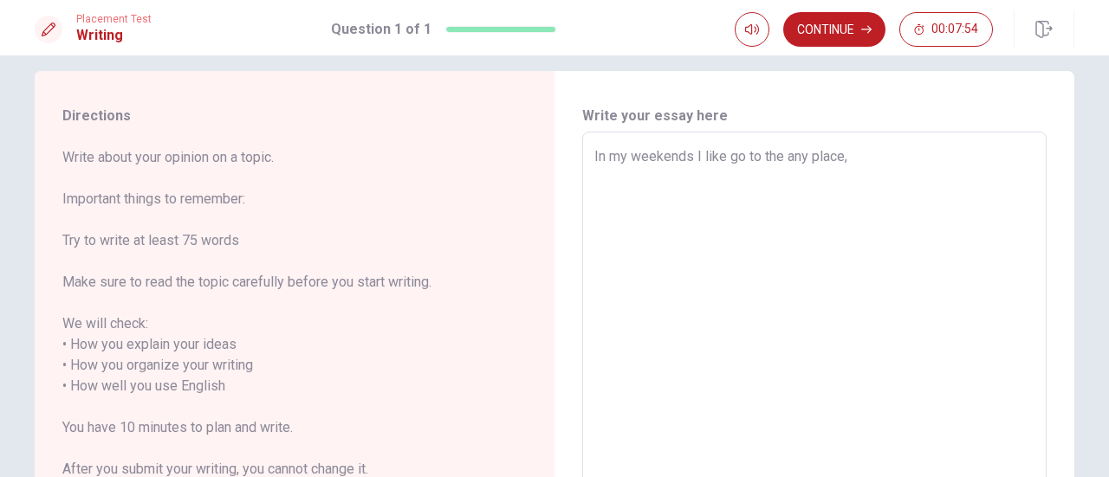
type textarea "In my weekends I like go to the any place, w"
type textarea "x"
type textarea "In my weekends I like go to the any place, wh"
type textarea "x"
type textarea "In my weekends I like go to the any place, whe"
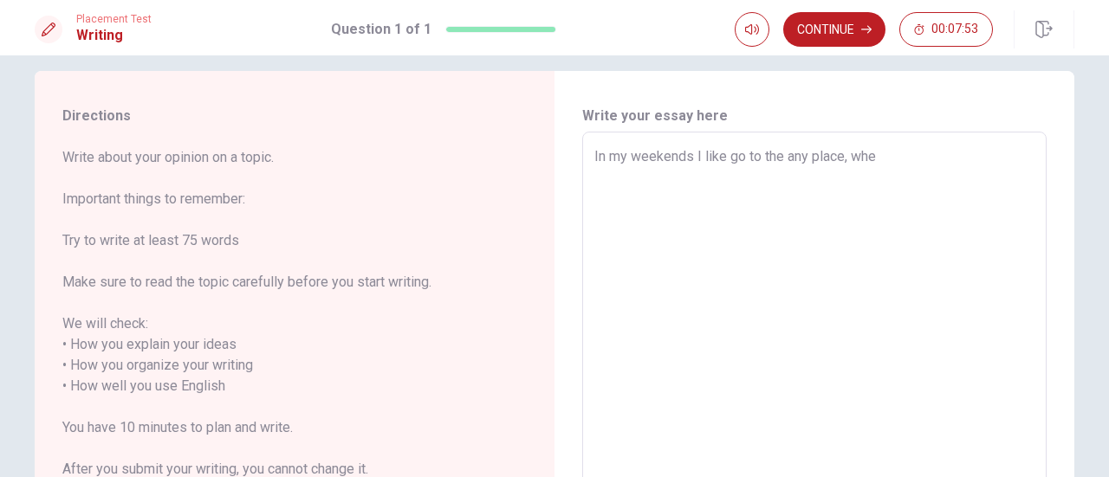
type textarea "x"
type textarea "In my weekends I like go to the any place, wher"
type textarea "x"
type textarea "In my weekends I like go to the any place, where"
type textarea "x"
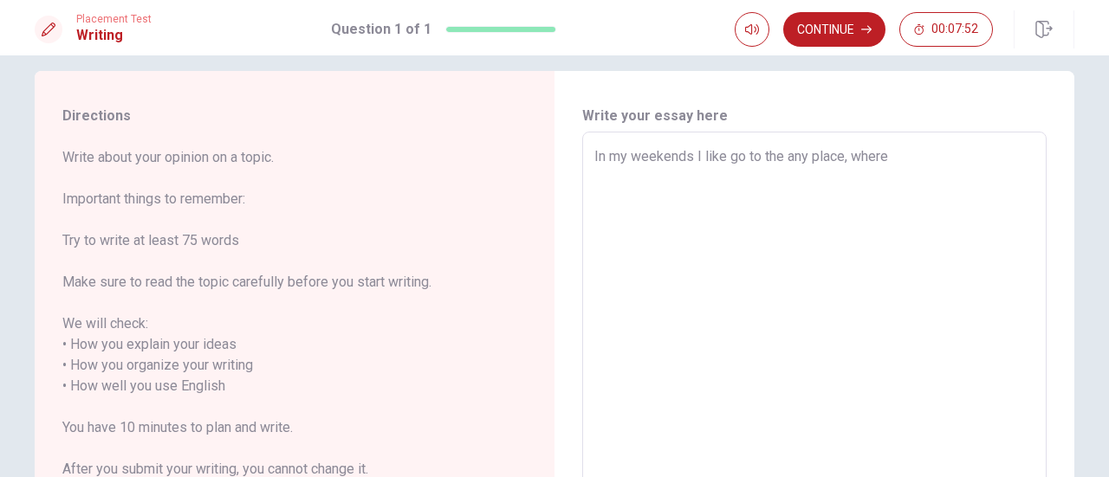
type textarea "In my weekends I like go to the any place, where"
type textarea "x"
type textarea "In my weekends I like go to the any place, where I"
type textarea "x"
type textarea "In my weekends I like go to the any place, where I"
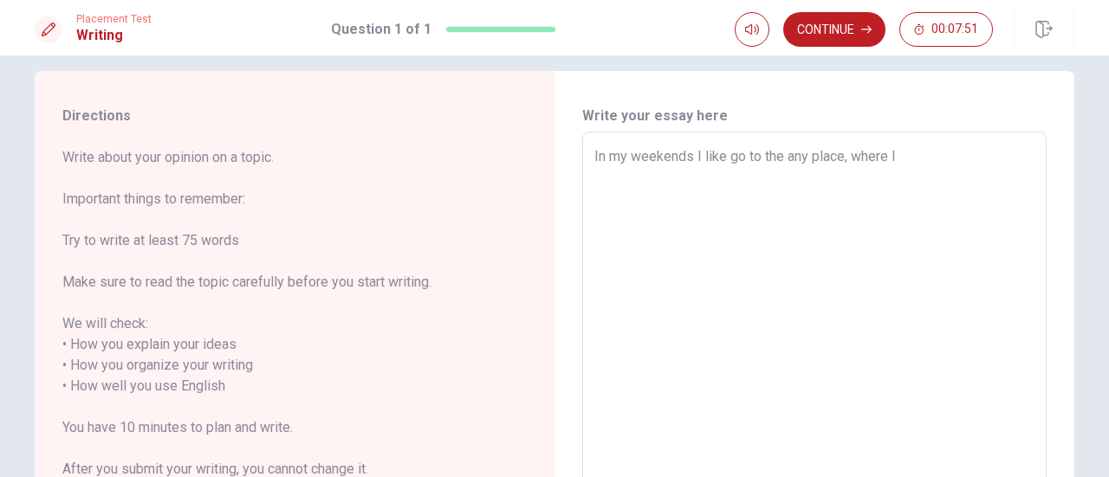
type textarea "x"
type textarea "In my weekends I like go to the any place, where I s"
type textarea "x"
type textarea "In my weekends I like go to the any place, where I sh"
type textarea "x"
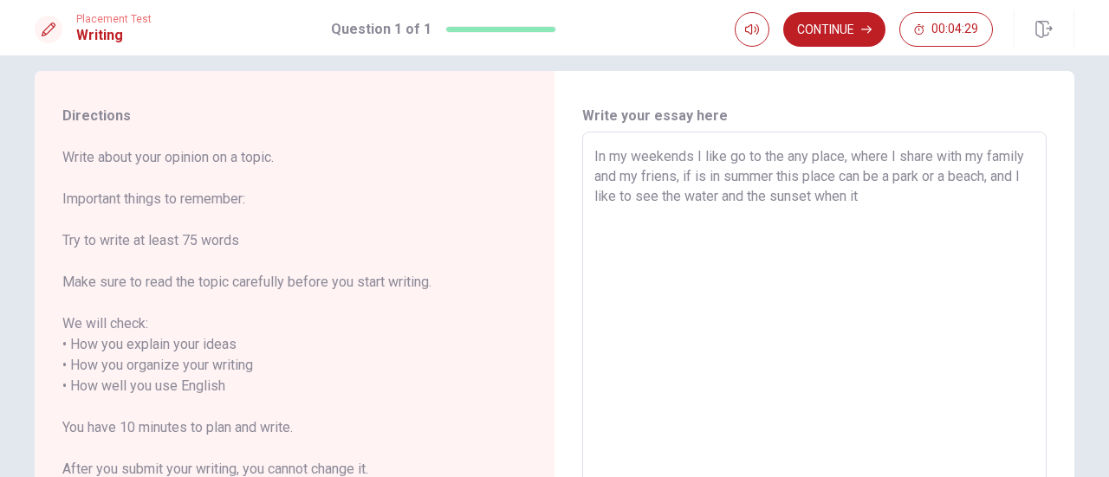
click at [870, 196] on textarea "In my weekends I like go to the any place, where I share with my family and my …" at bounding box center [814, 386] width 440 height 481
click at [666, 177] on textarea "In my weekends I like go to the any place, where I share with my family and my …" at bounding box center [814, 386] width 440 height 481
click at [941, 193] on textarea "In my weekends I like go to the any place, where I share with my family and my …" at bounding box center [814, 386] width 440 height 481
click at [752, 216] on textarea "In my weekends I like go to the any place, where I share with my family and my …" at bounding box center [814, 386] width 440 height 481
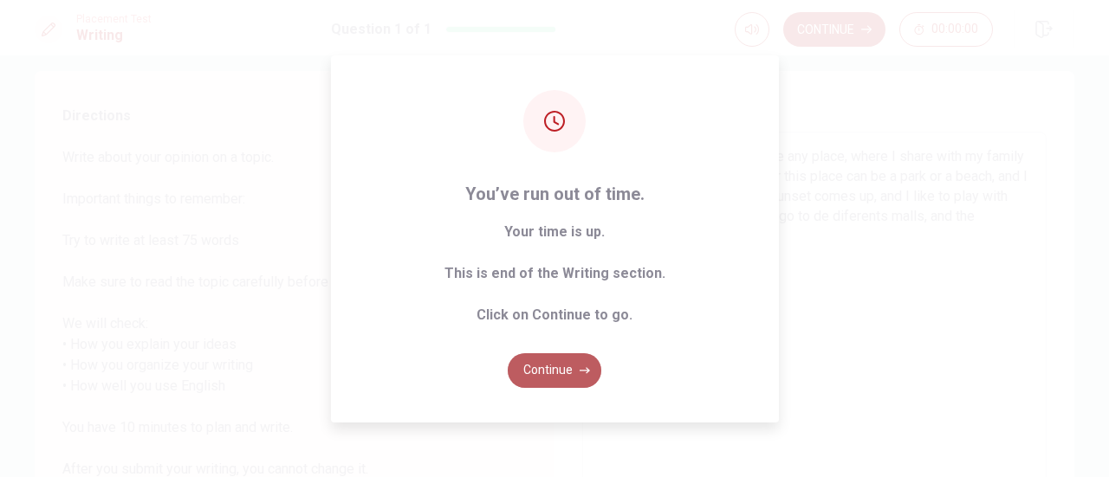
click at [558, 373] on button "Continue" at bounding box center [555, 370] width 94 height 35
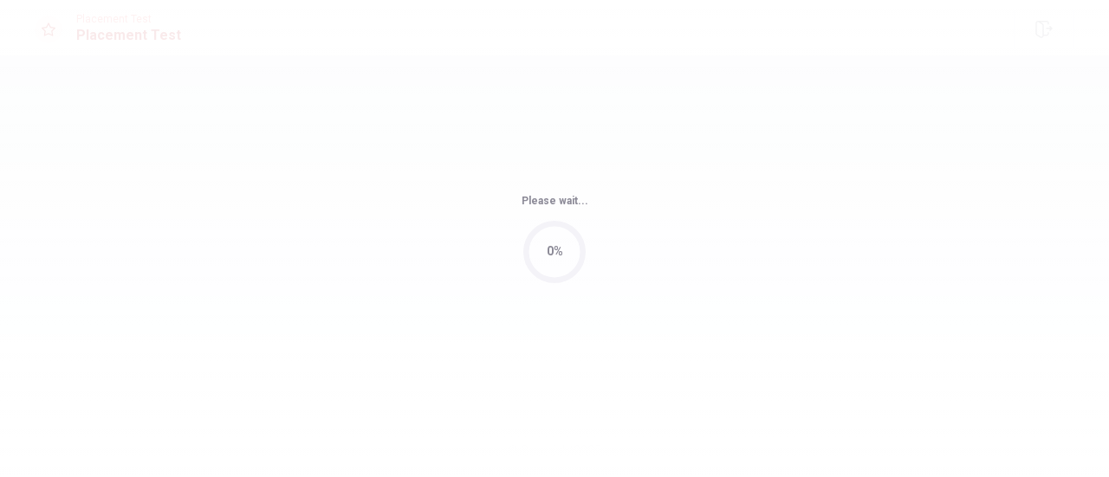
scroll to position [0, 0]
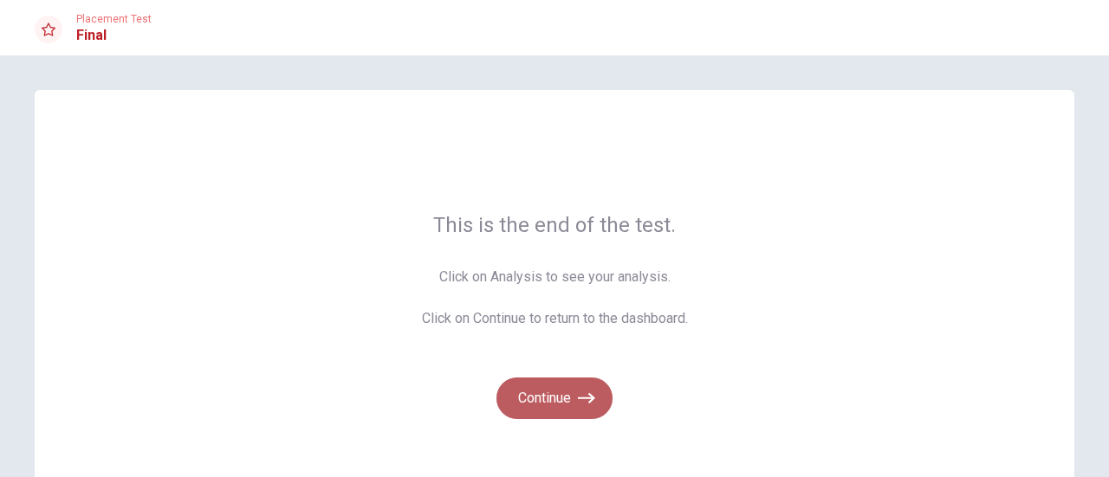
click at [553, 403] on button "Continue" at bounding box center [554, 399] width 116 height 42
